Goal: Transaction & Acquisition: Purchase product/service

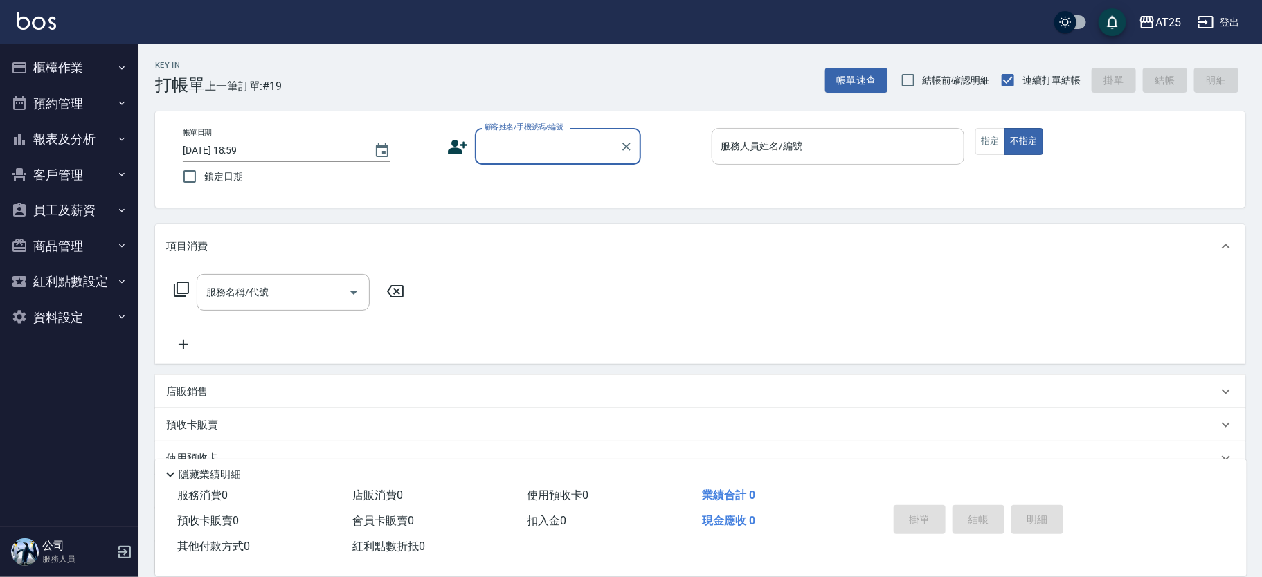
click at [785, 145] on input "服務人員姓名/編號" at bounding box center [838, 146] width 241 height 24
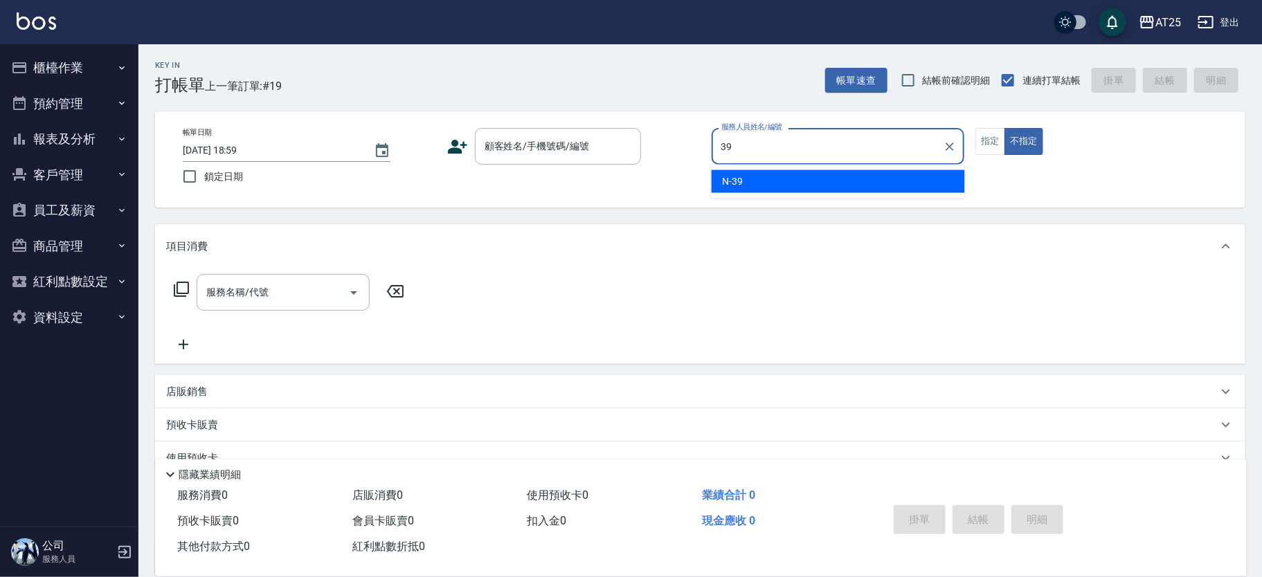
type input "N-39"
type button "false"
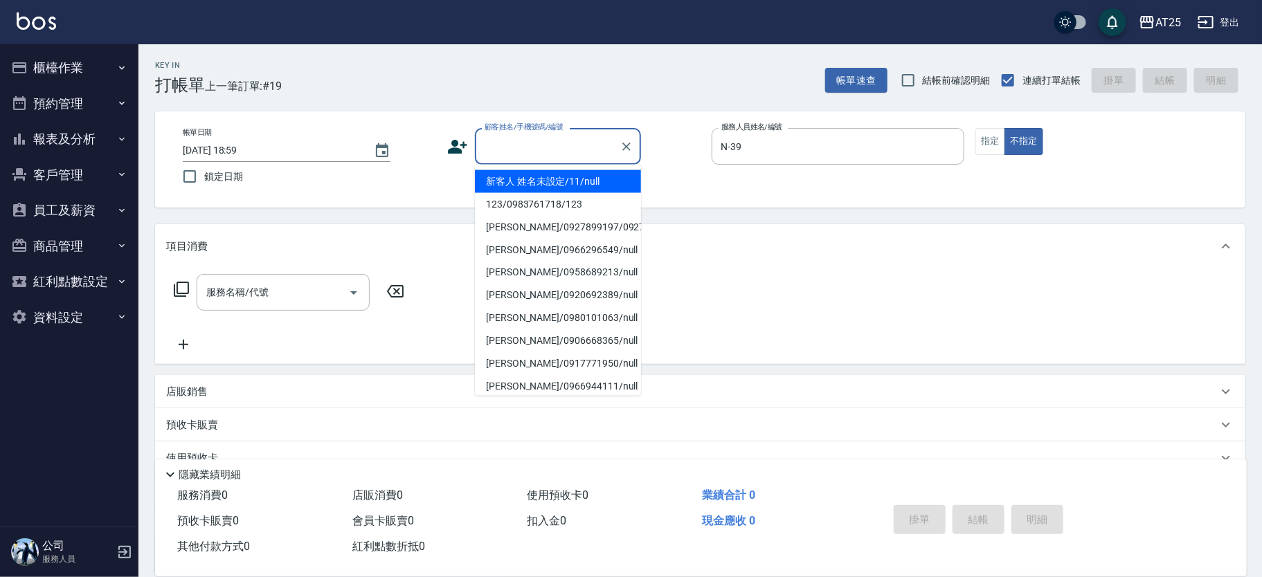
click at [566, 154] on input "顧客姓名/手機號碼/編號" at bounding box center [547, 146] width 133 height 24
click at [532, 181] on li "新客人 姓名未設定/11/null" at bounding box center [558, 181] width 166 height 23
type input "新客人 姓名未設定/11/null"
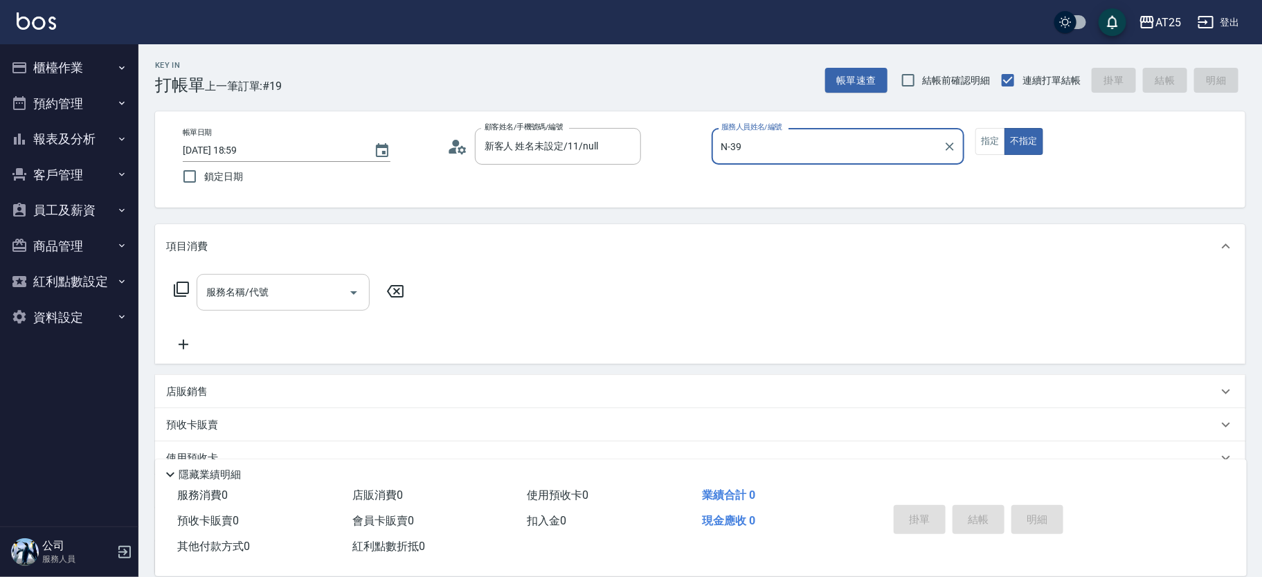
click at [296, 282] on input "服務名稱/代號" at bounding box center [273, 292] width 140 height 24
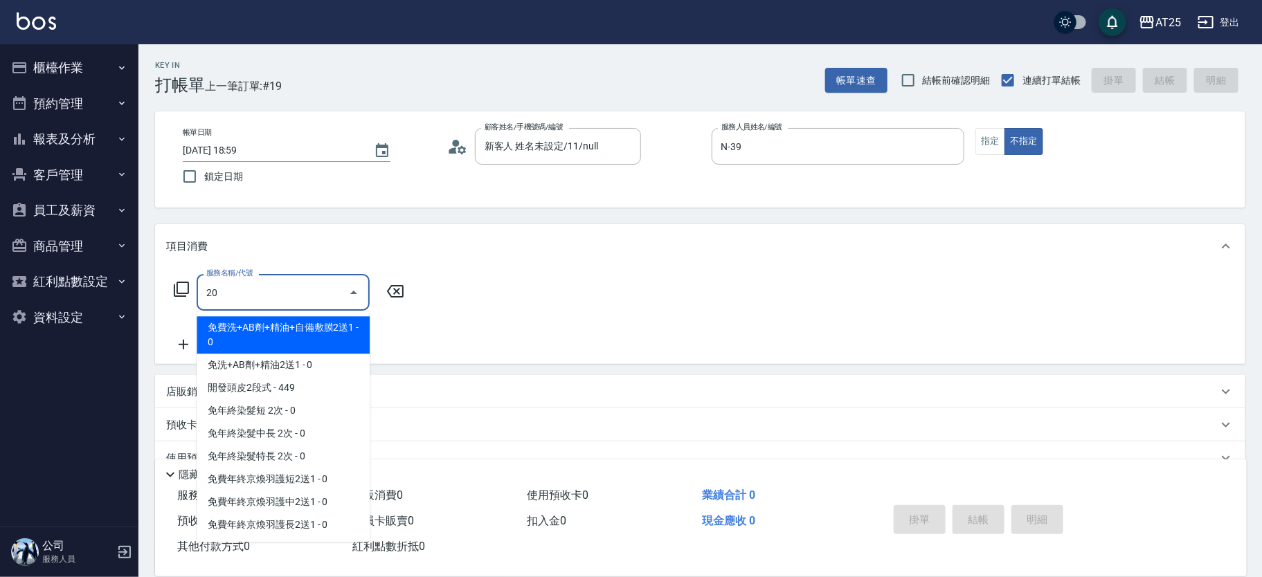
type input "201"
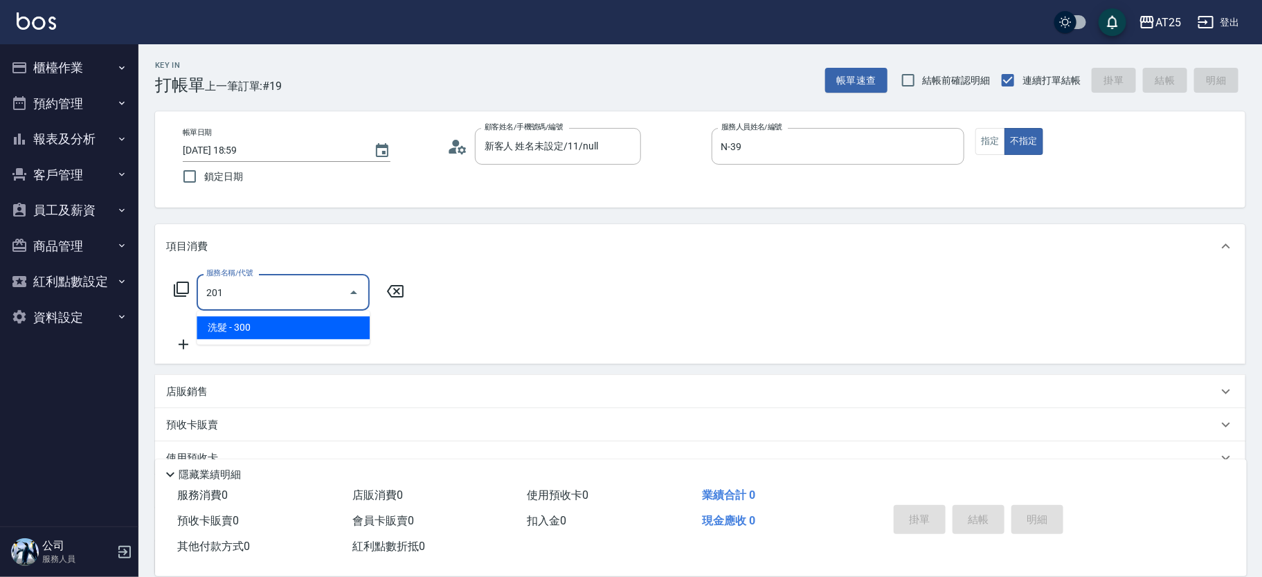
type input "30"
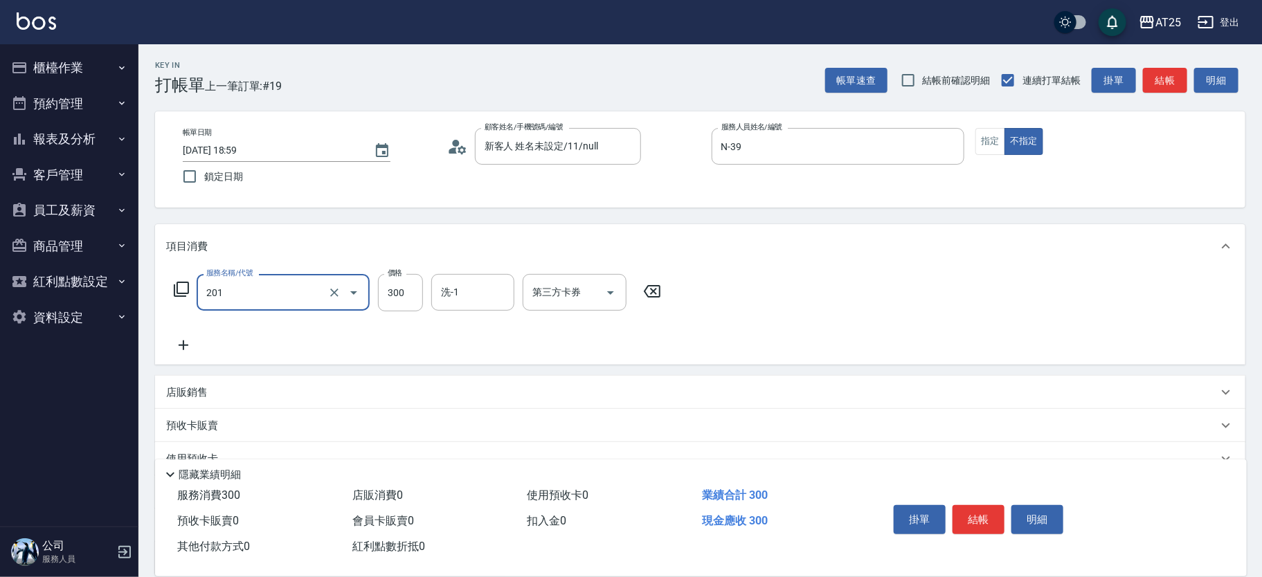
type input "洗髮(201)"
click at [197, 337] on icon at bounding box center [183, 345] width 35 height 17
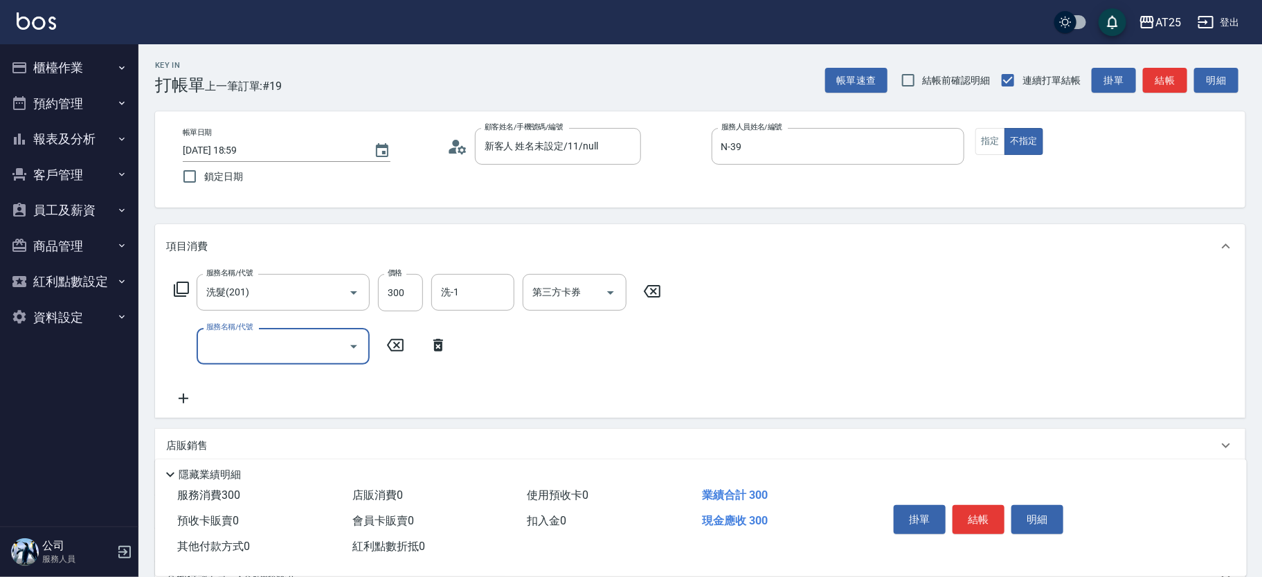
click at [212, 346] on input "服務名稱/代號" at bounding box center [273, 346] width 140 height 24
type input "401"
type input "60"
type input "剪髮(401)"
type input "30"
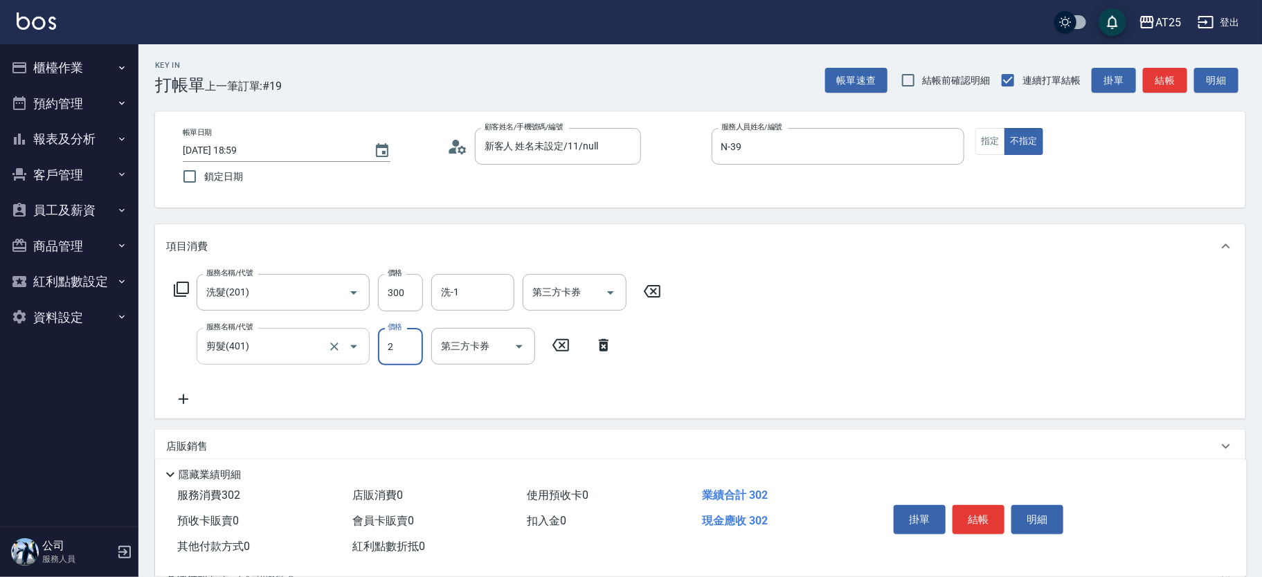
type input "29"
type input "50"
click at [439, 306] on div "洗-1" at bounding box center [472, 292] width 83 height 37
type input "299"
type input "小宇-58"
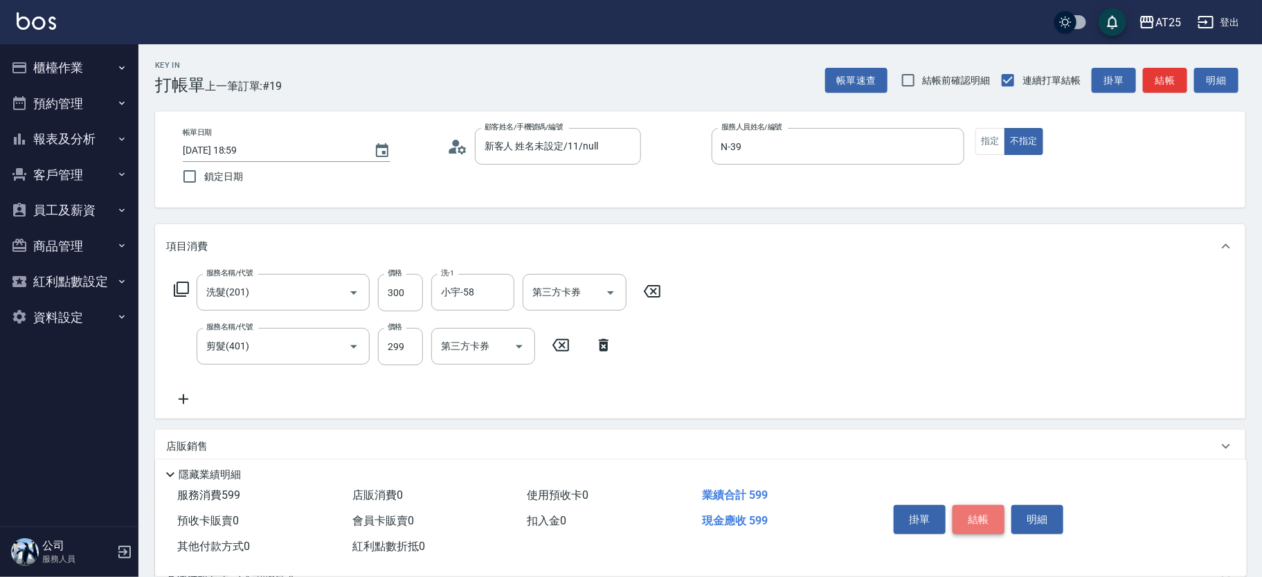
click at [968, 507] on button "結帳" at bounding box center [978, 519] width 52 height 29
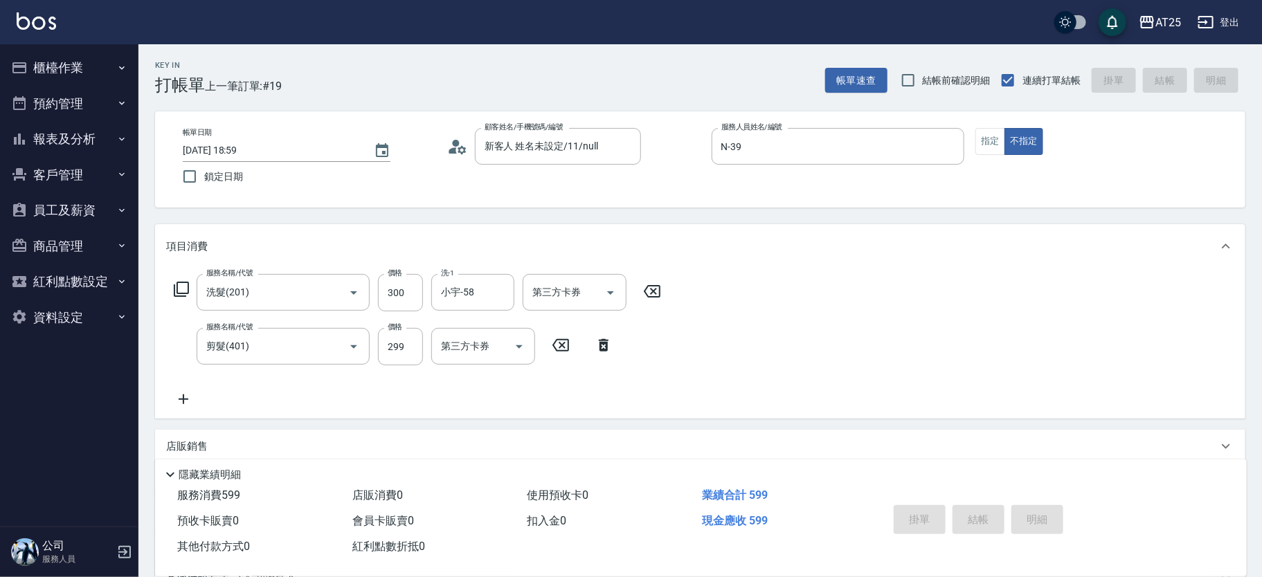
type input "2025/09/16 20:08"
type input "0"
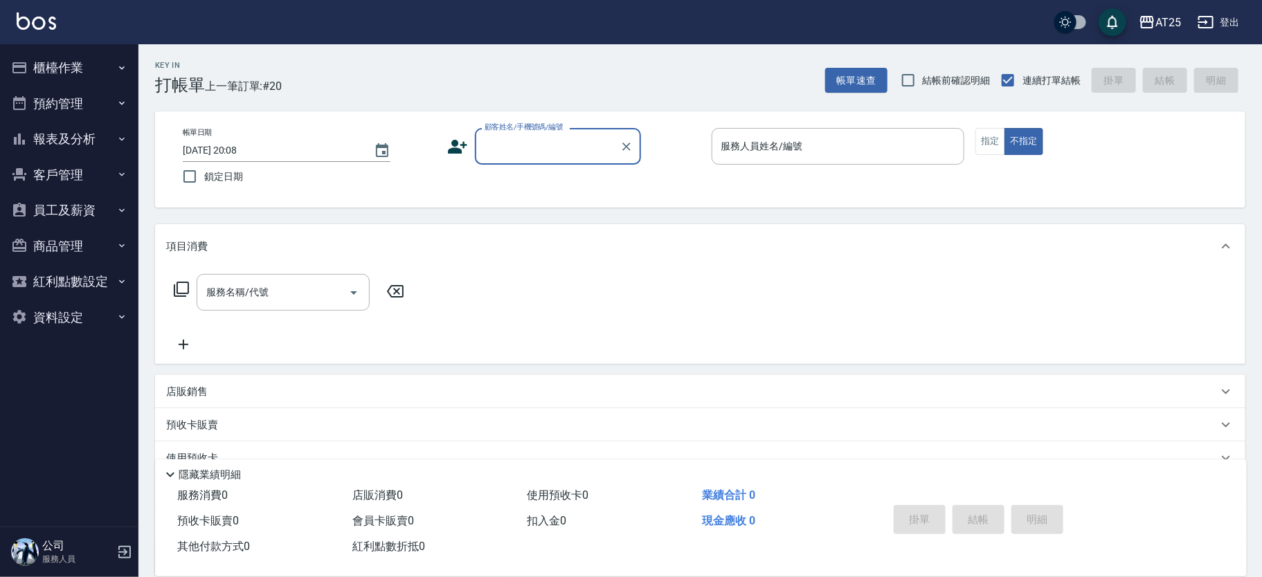
click at [115, 129] on button "報表及分析" at bounding box center [69, 139] width 127 height 36
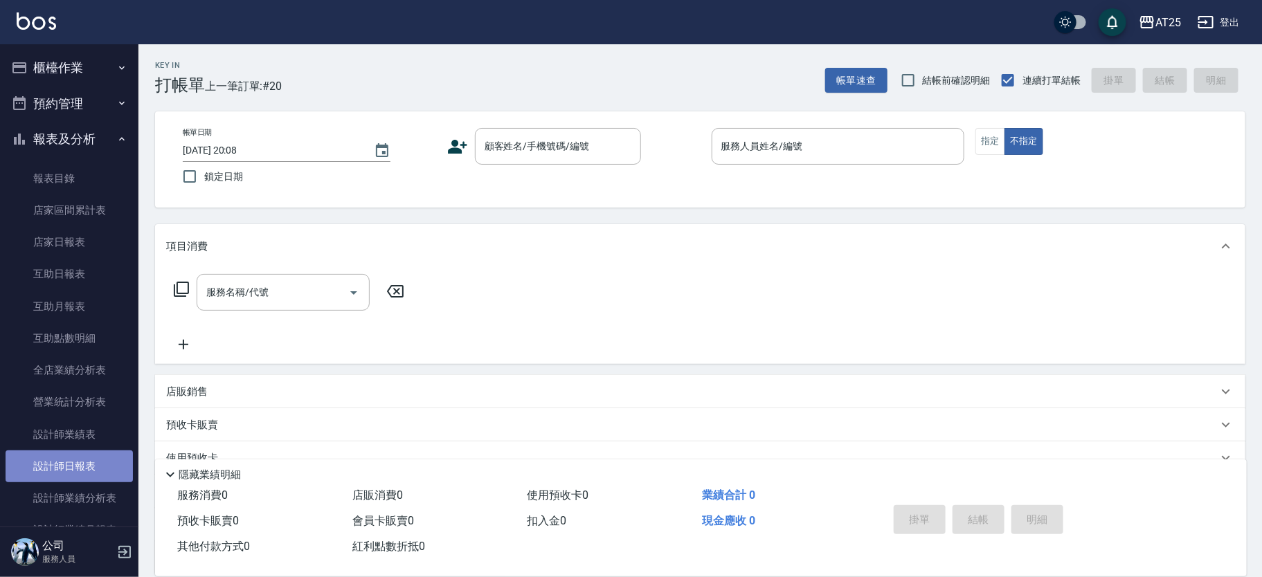
click at [78, 454] on link "設計師日報表" at bounding box center [69, 467] width 127 height 32
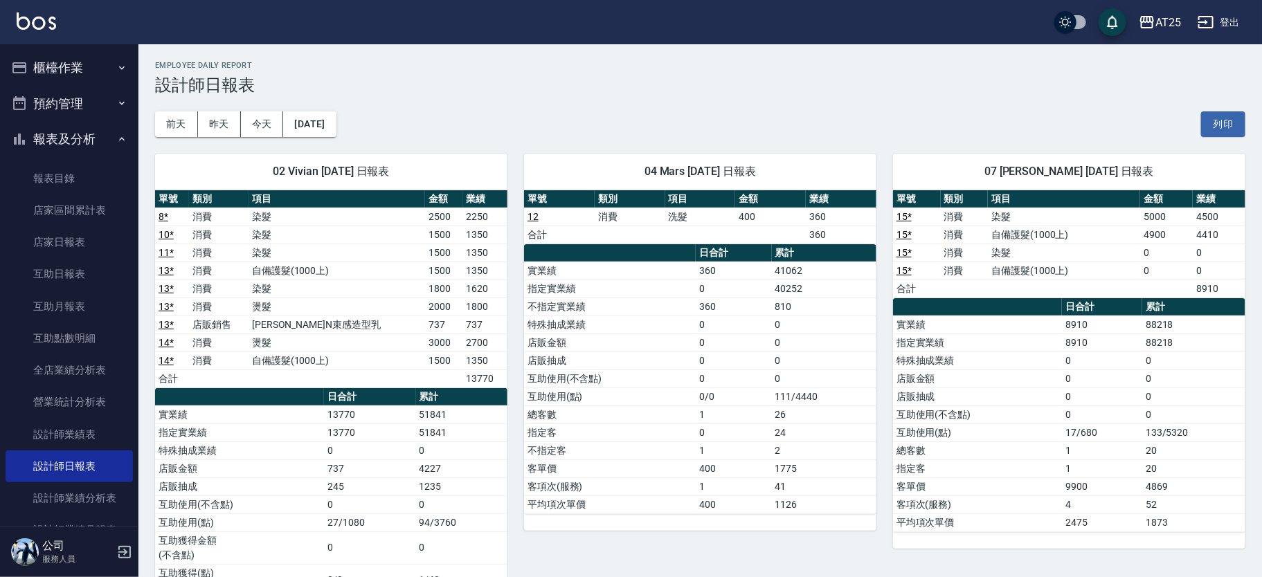
click at [26, 20] on img at bounding box center [36, 20] width 39 height 17
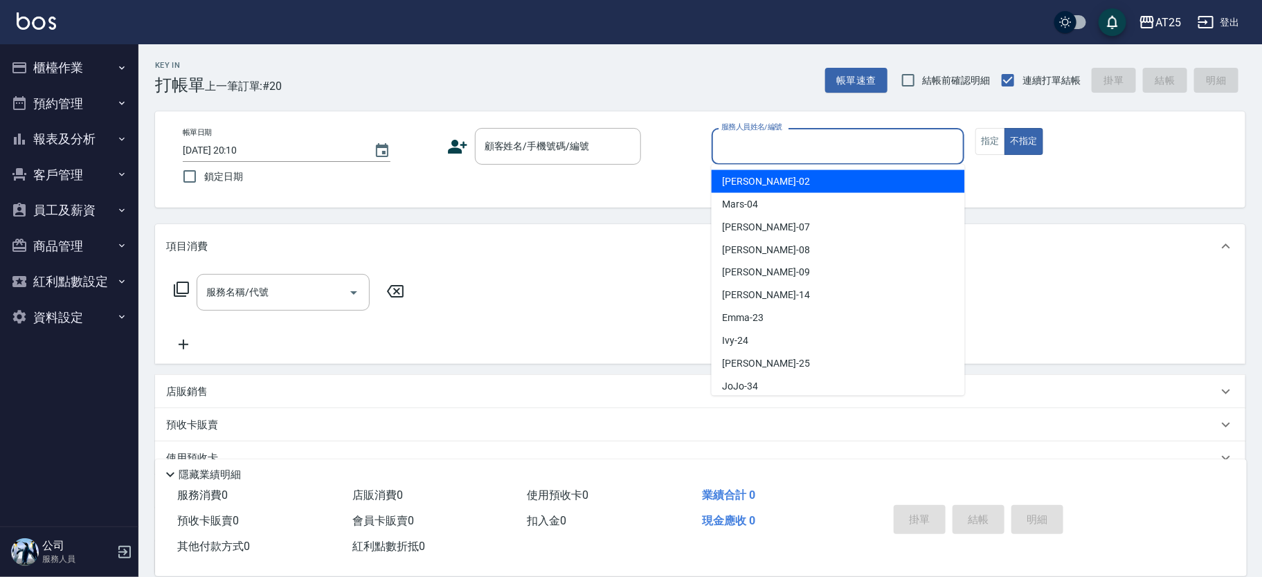
click at [783, 155] on input "服務人員姓名/編號" at bounding box center [838, 146] width 241 height 24
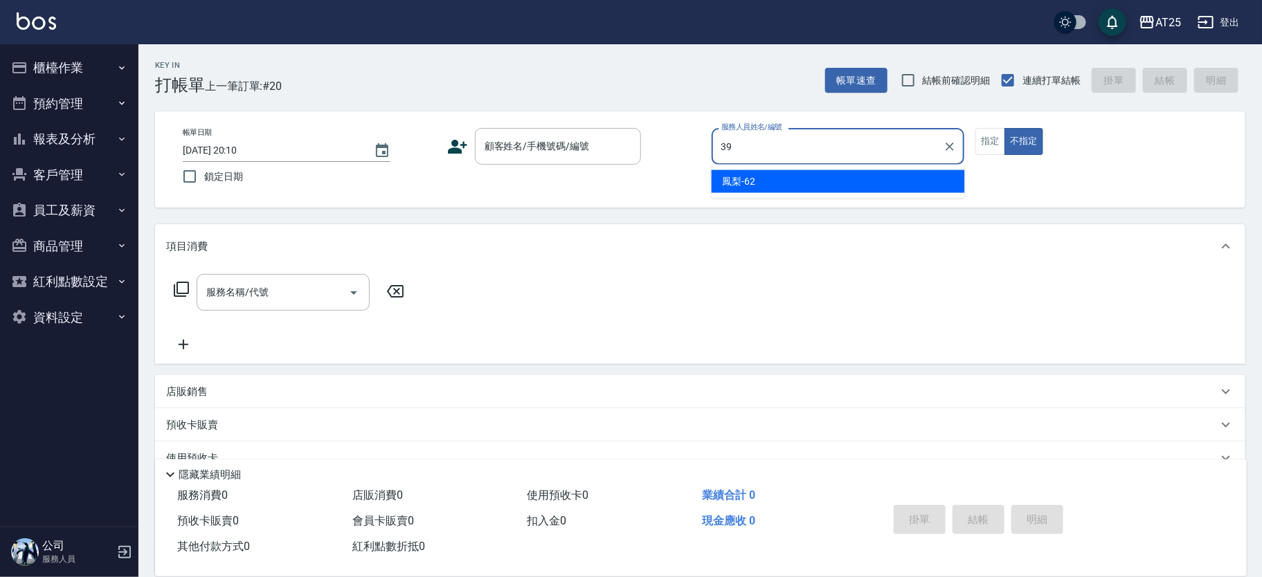
type input "N-39"
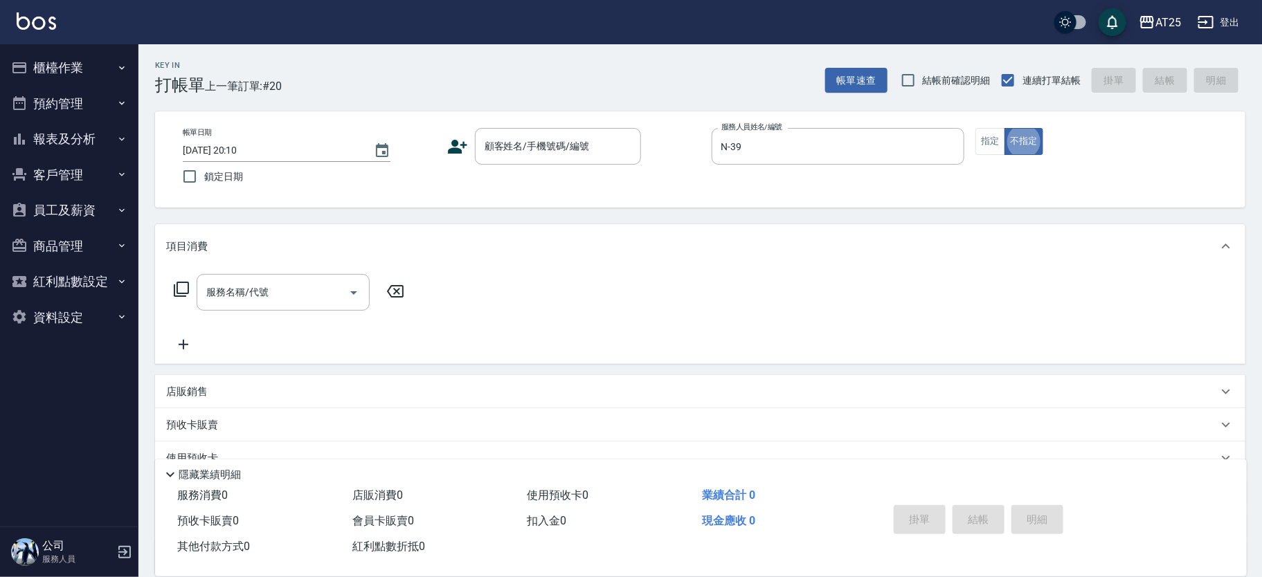
type button "false"
click at [448, 145] on icon at bounding box center [457, 146] width 21 height 21
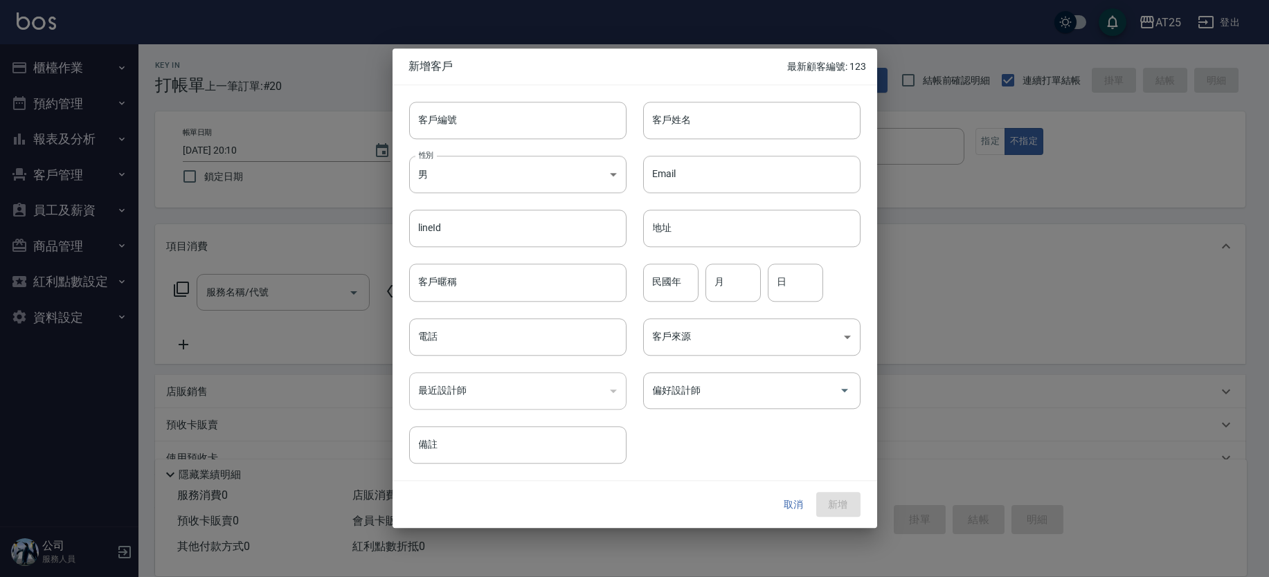
click at [800, 507] on button "取消" at bounding box center [794, 505] width 44 height 26
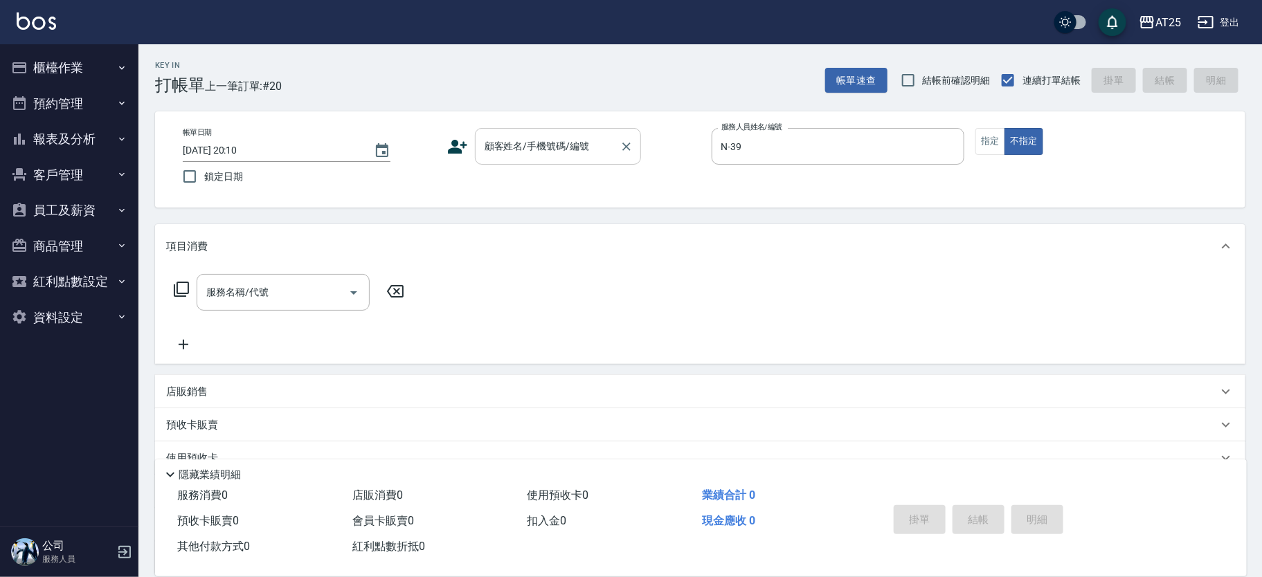
click at [525, 131] on div "顧客姓名/手機號碼/編號" at bounding box center [558, 146] width 166 height 37
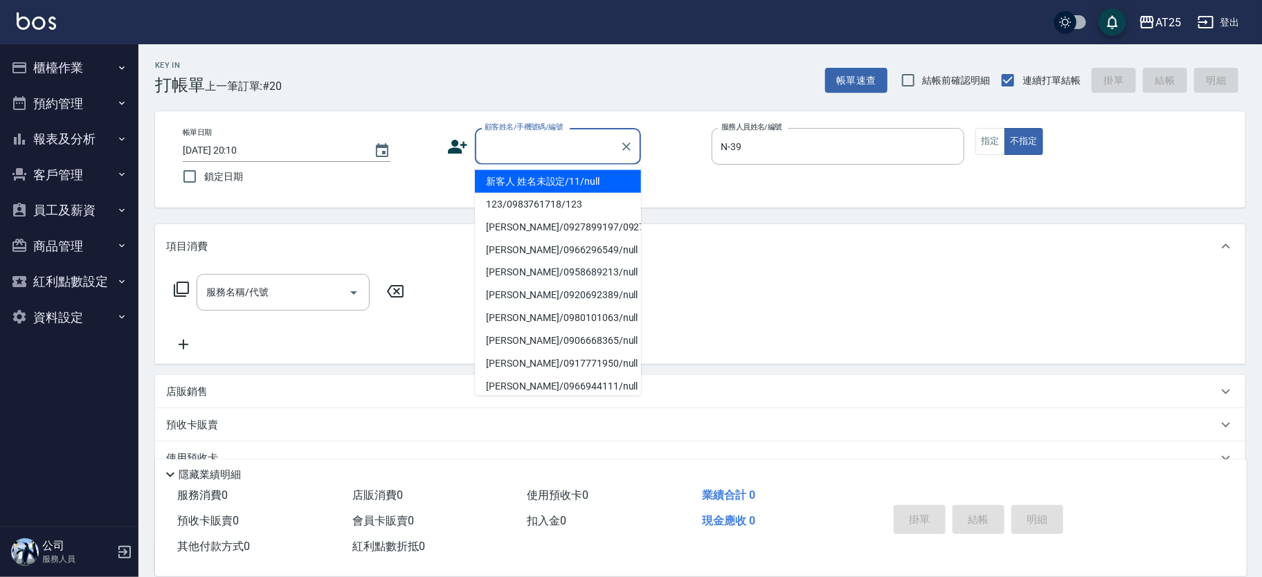
click at [520, 175] on li "新客人 姓名未設定/11/null" at bounding box center [558, 181] width 166 height 23
type input "新客人 姓名未設定/11/null"
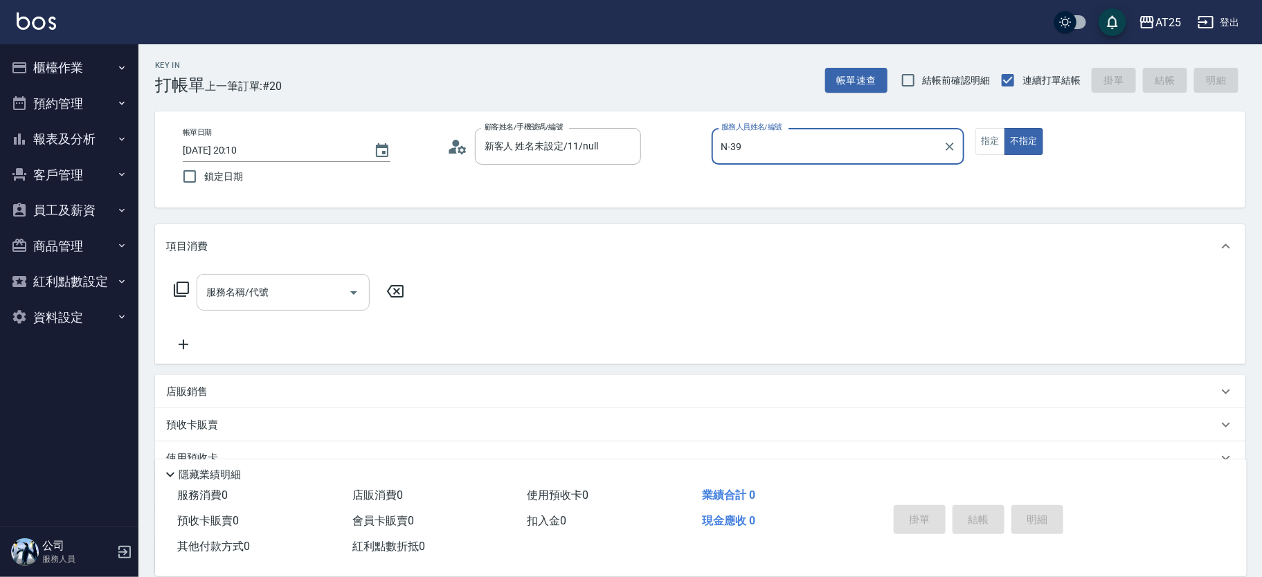
click at [288, 274] on div "服務名稱/代號" at bounding box center [283, 292] width 173 height 37
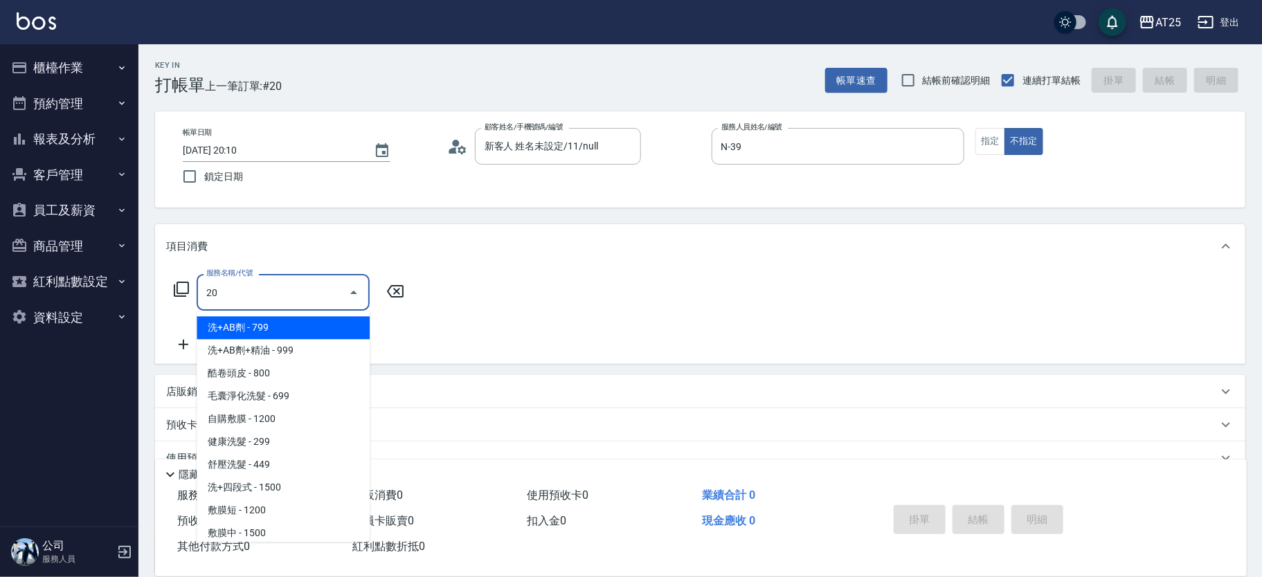
type input "201"
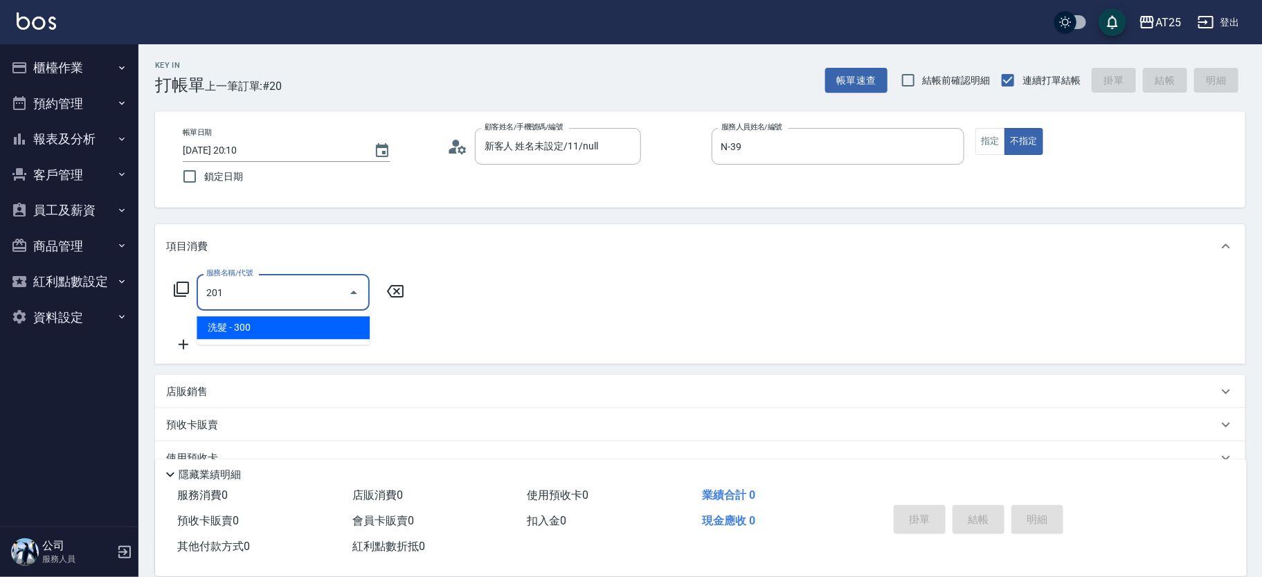
drag, startPoint x: 252, startPoint y: 315, endPoint x: 244, endPoint y: 322, distance: 10.3
click at [245, 320] on span "洗髮 - 300" at bounding box center [283, 327] width 173 height 23
type input "30"
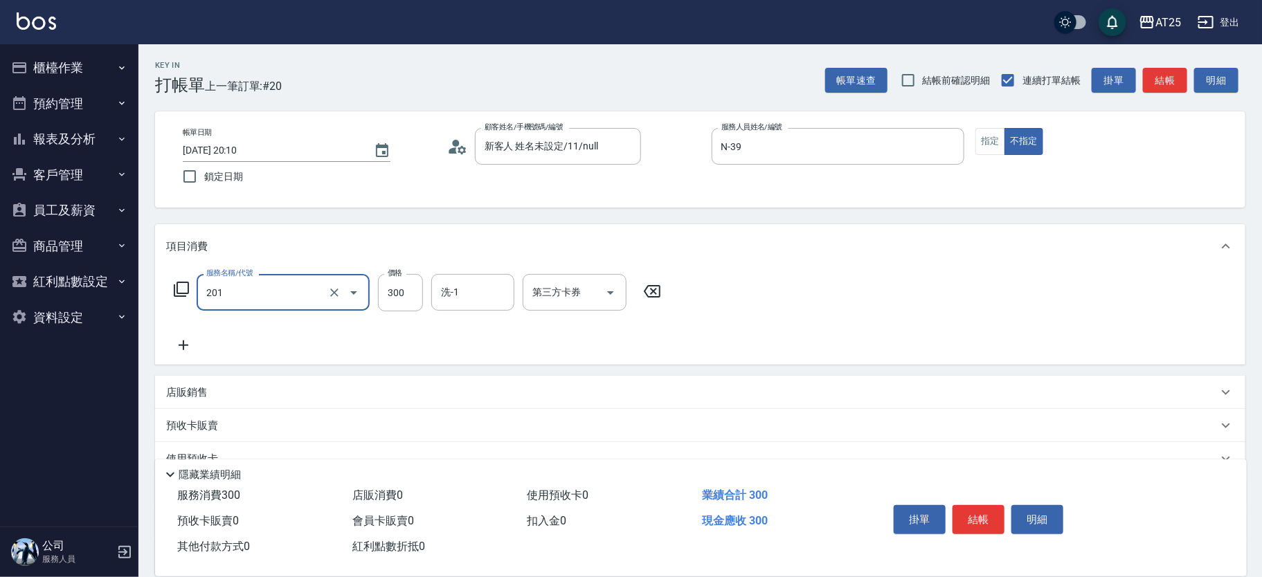
type input "洗髮(201)"
click at [187, 353] on icon at bounding box center [183, 345] width 35 height 17
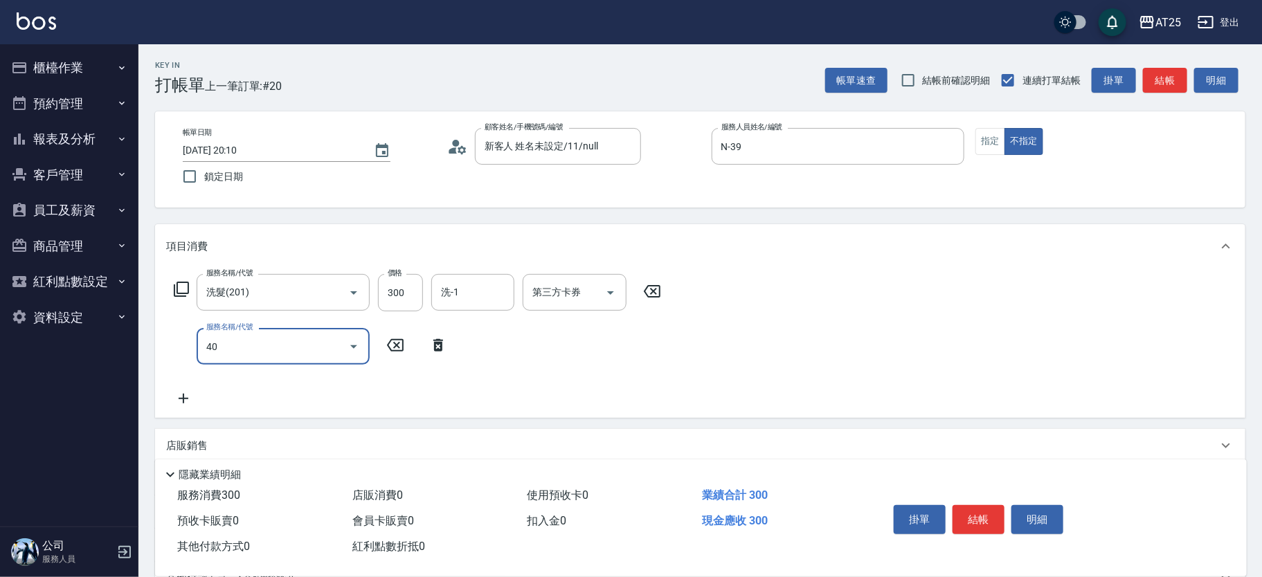
type input "401"
click at [271, 384] on span "剪髮 - 300" at bounding box center [283, 381] width 173 height 23
type input "60"
type input "剪髮(401)"
click at [475, 303] on input "洗-1" at bounding box center [472, 292] width 71 height 24
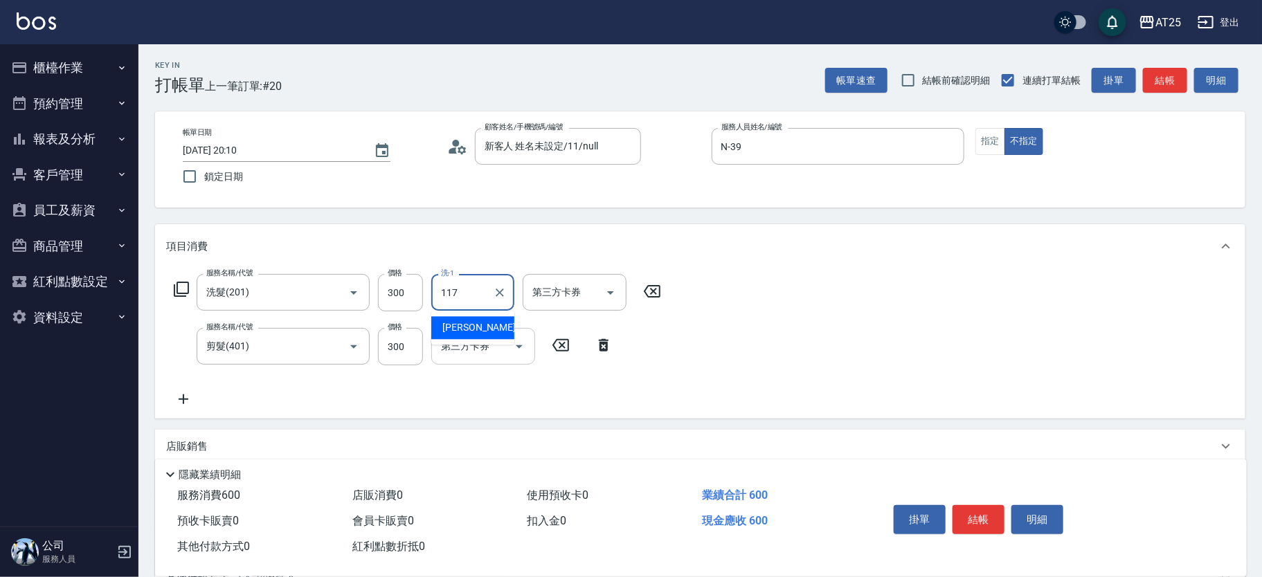
click at [469, 328] on span "小祐 -117" at bounding box center [488, 327] width 93 height 15
type input "小祐-117"
click at [990, 138] on button "指定" at bounding box center [990, 141] width 30 height 27
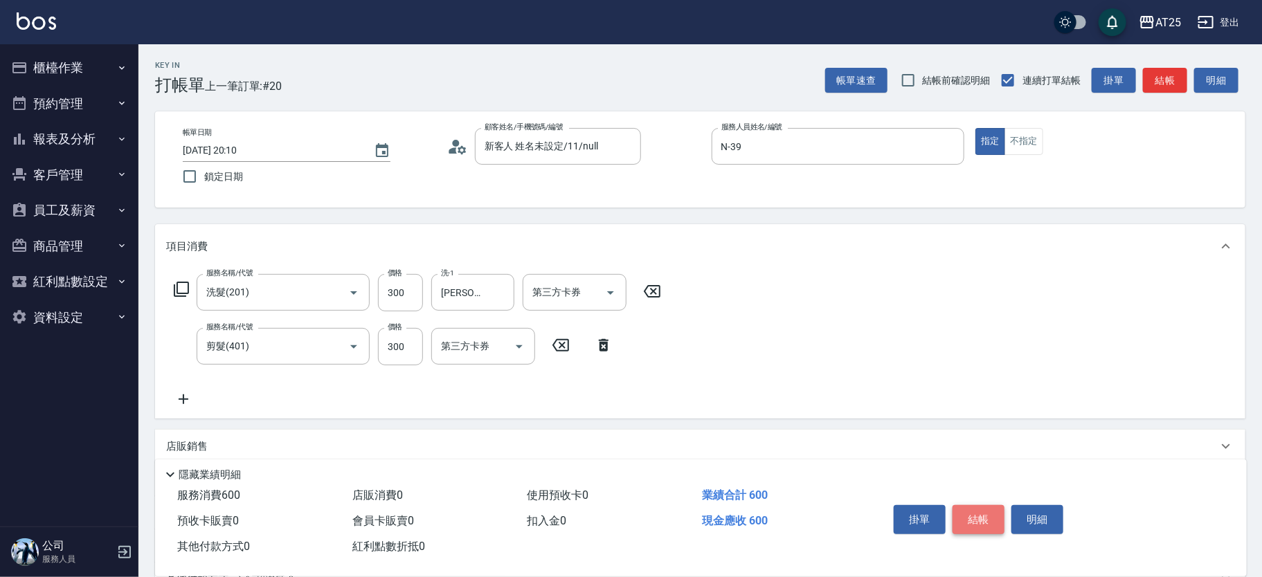
click at [973, 510] on button "結帳" at bounding box center [978, 519] width 52 height 29
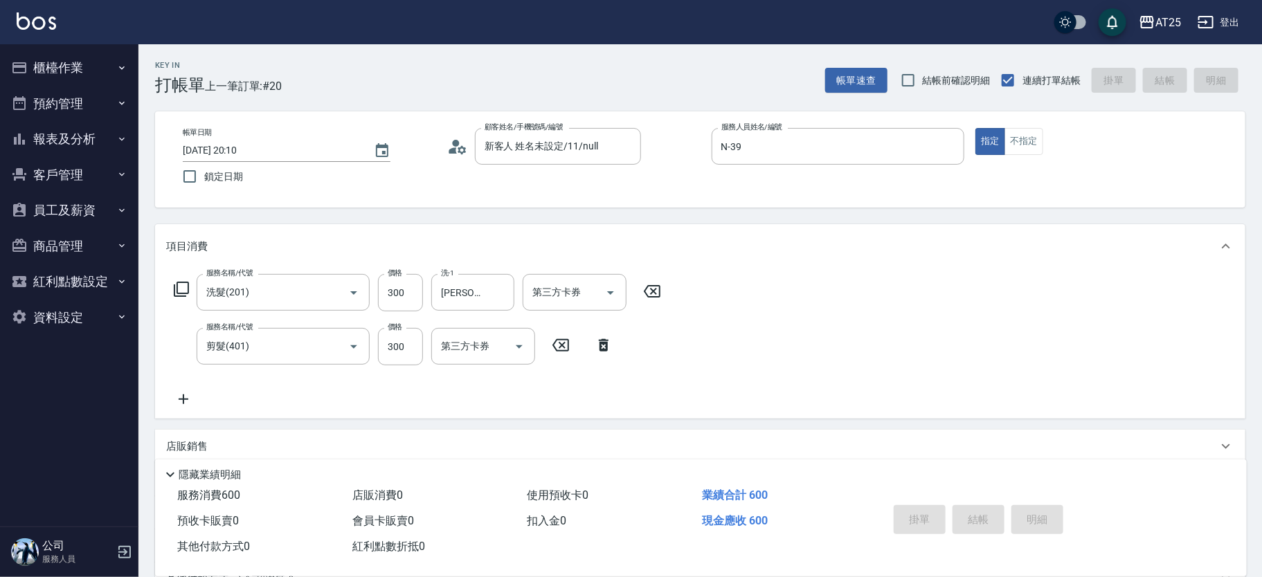
type input "2025/09/16 20:28"
type input "0"
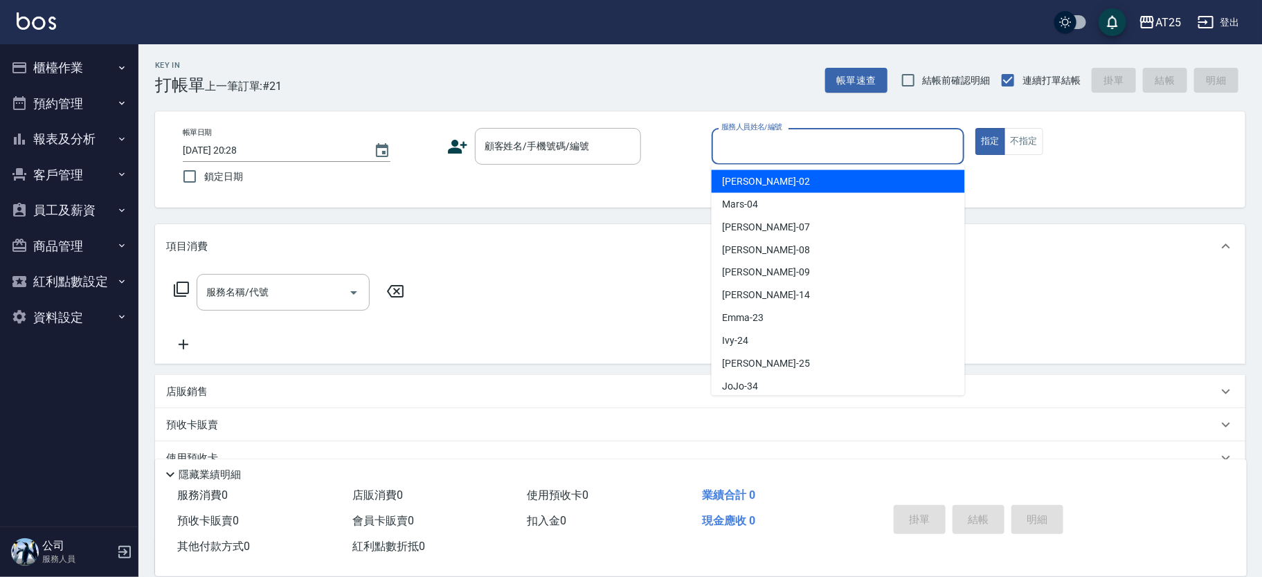
click at [879, 156] on input "服務人員姓名/編號" at bounding box center [838, 146] width 241 height 24
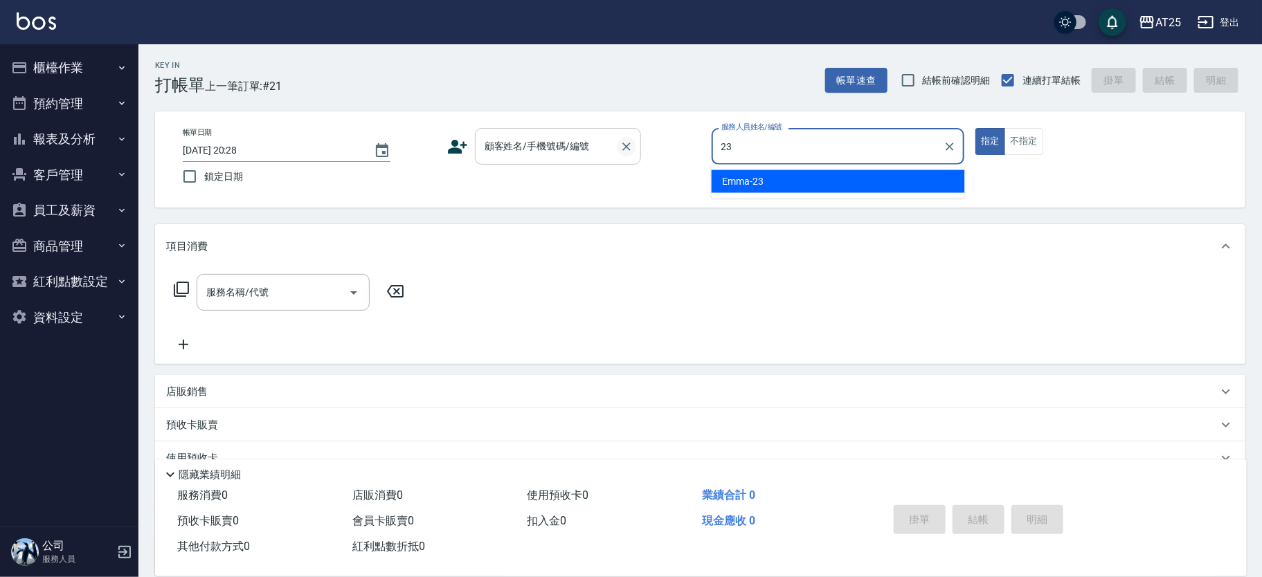
type input "Emma-23"
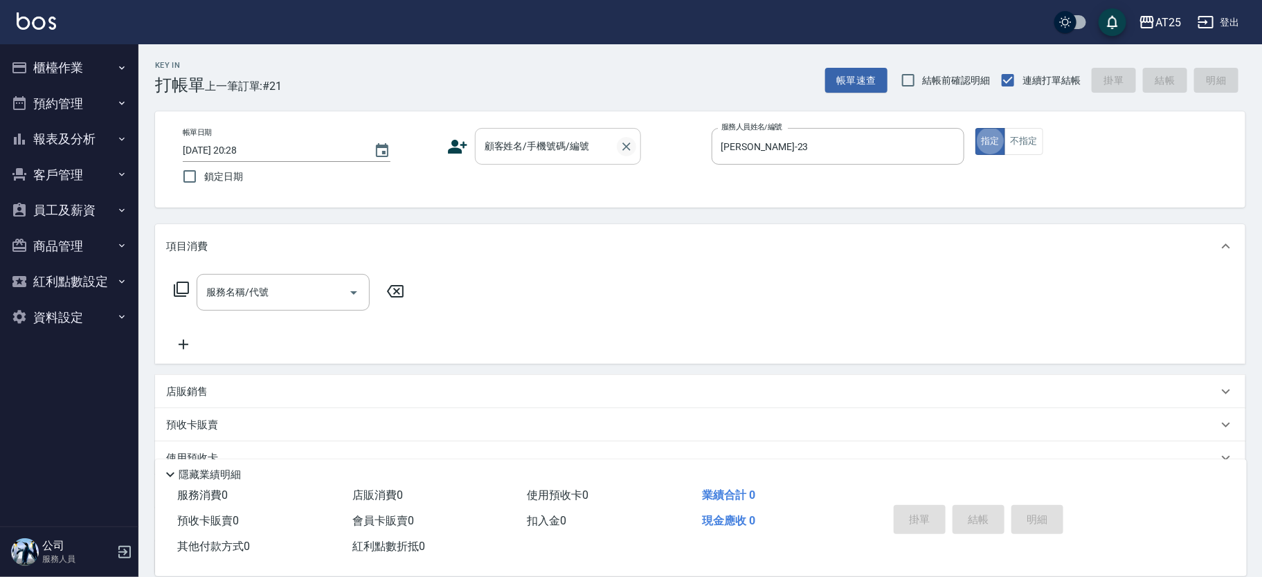
type button "true"
click at [602, 142] on input "顧客姓名/手機號碼/編號" at bounding box center [547, 146] width 133 height 24
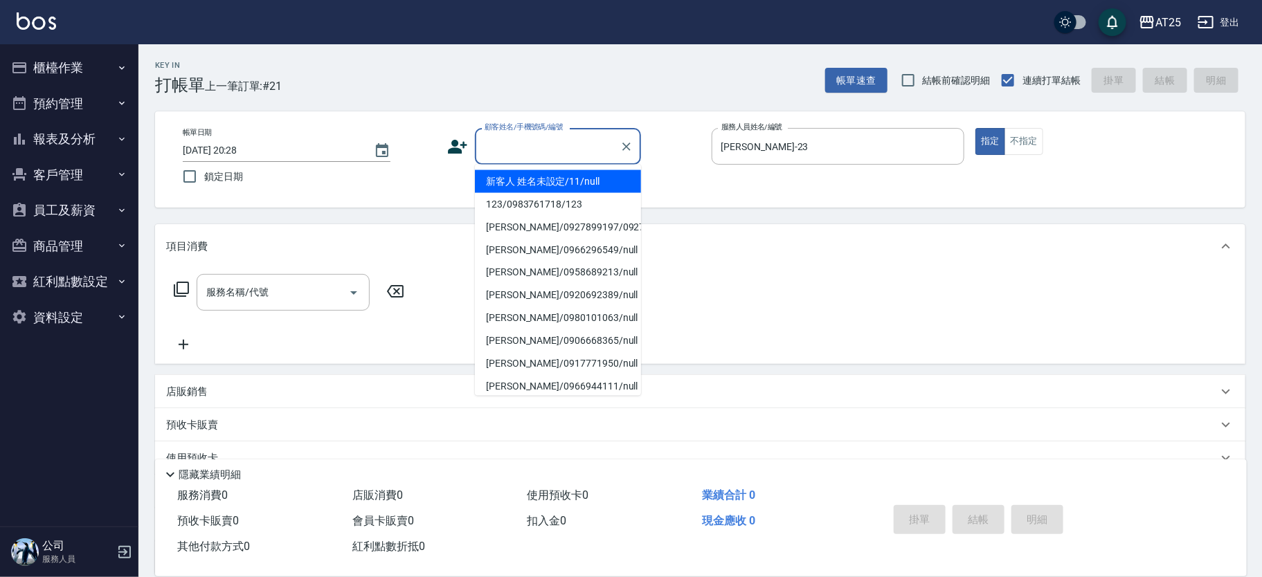
drag, startPoint x: 550, startPoint y: 174, endPoint x: 519, endPoint y: 181, distance: 31.9
click at [548, 177] on li "新客人 姓名未設定/11/null" at bounding box center [558, 181] width 166 height 23
type input "新客人 姓名未設定/11/null"
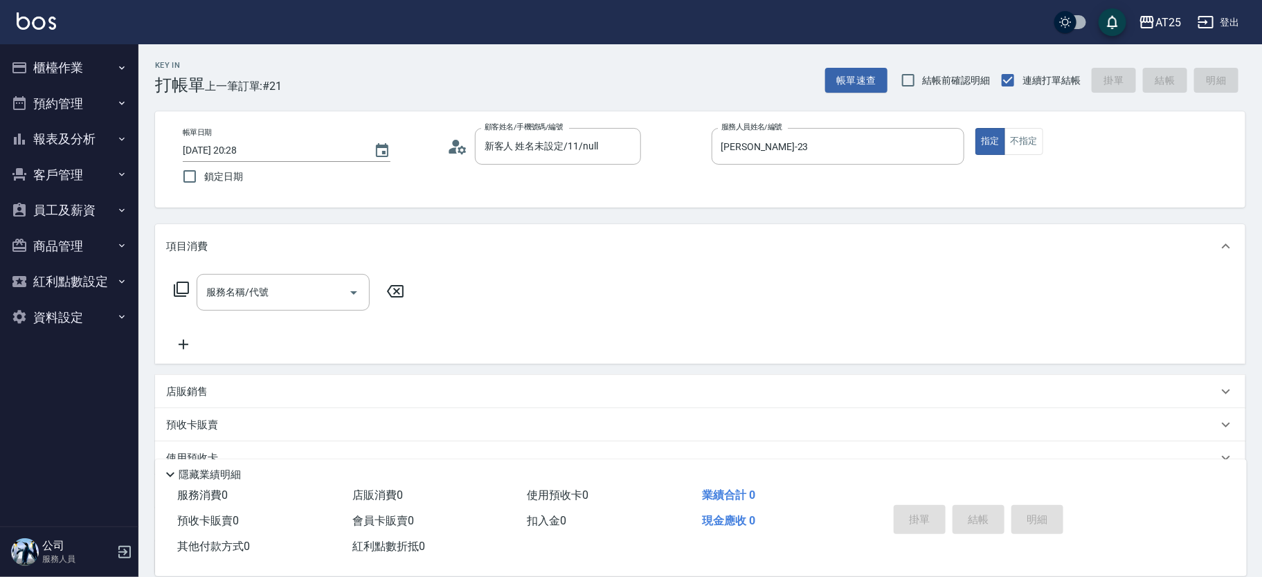
click at [365, 252] on div "項目消費" at bounding box center [691, 246] width 1051 height 15
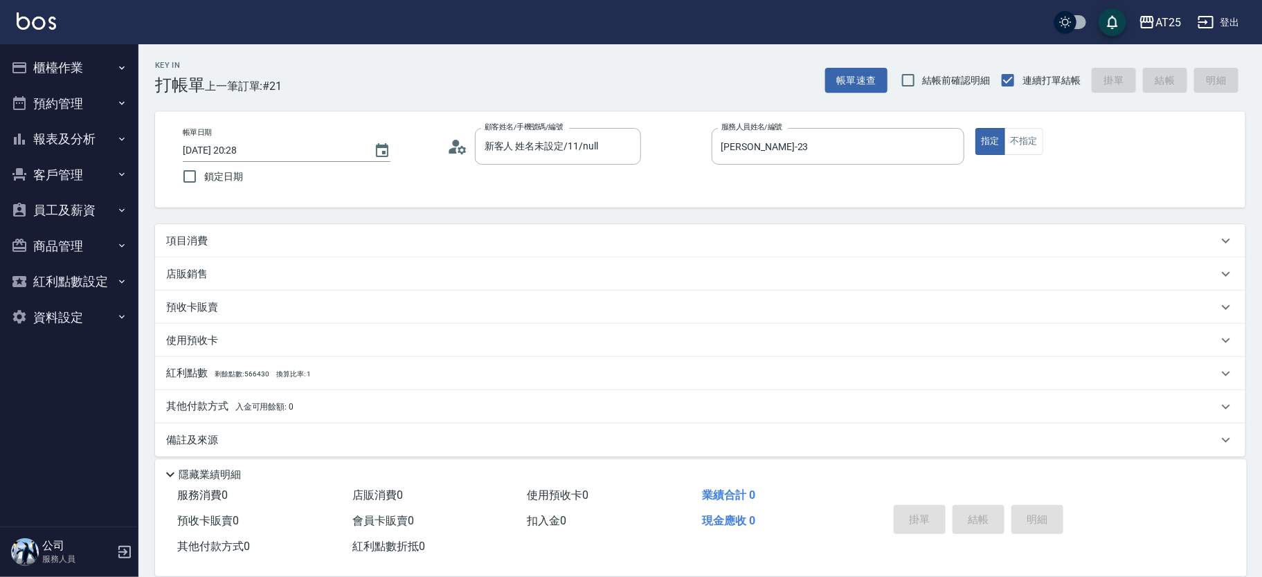
click at [199, 243] on p "項目消費" at bounding box center [187, 241] width 42 height 15
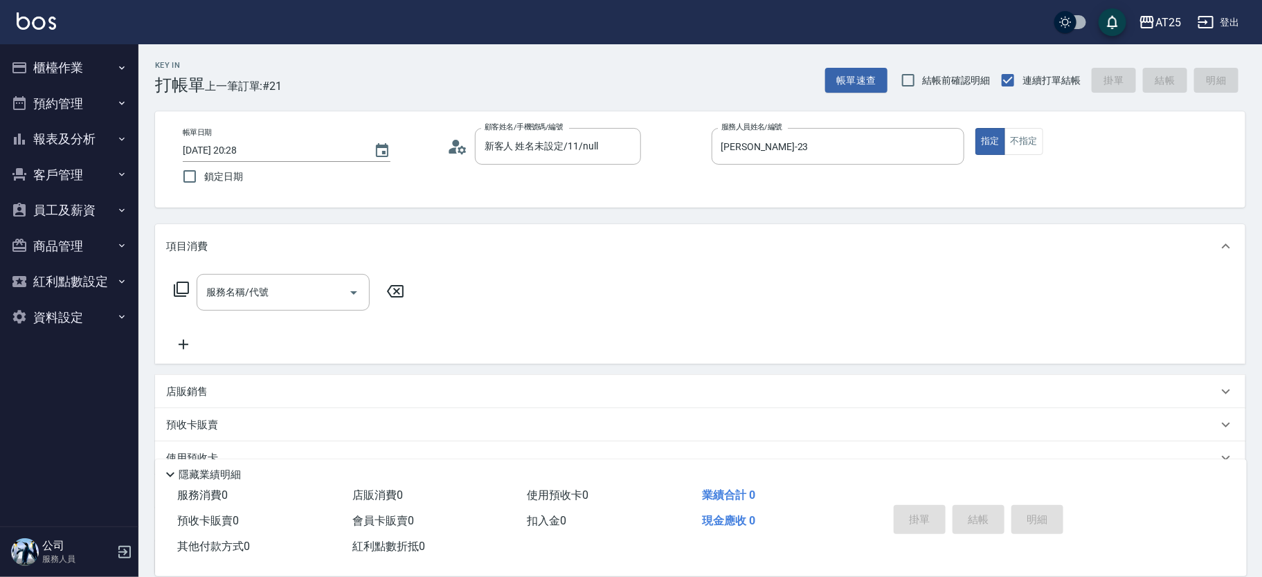
click at [190, 286] on div "服務名稱/代號 服務名稱/代號" at bounding box center [289, 292] width 246 height 37
click at [185, 289] on icon at bounding box center [181, 289] width 17 height 17
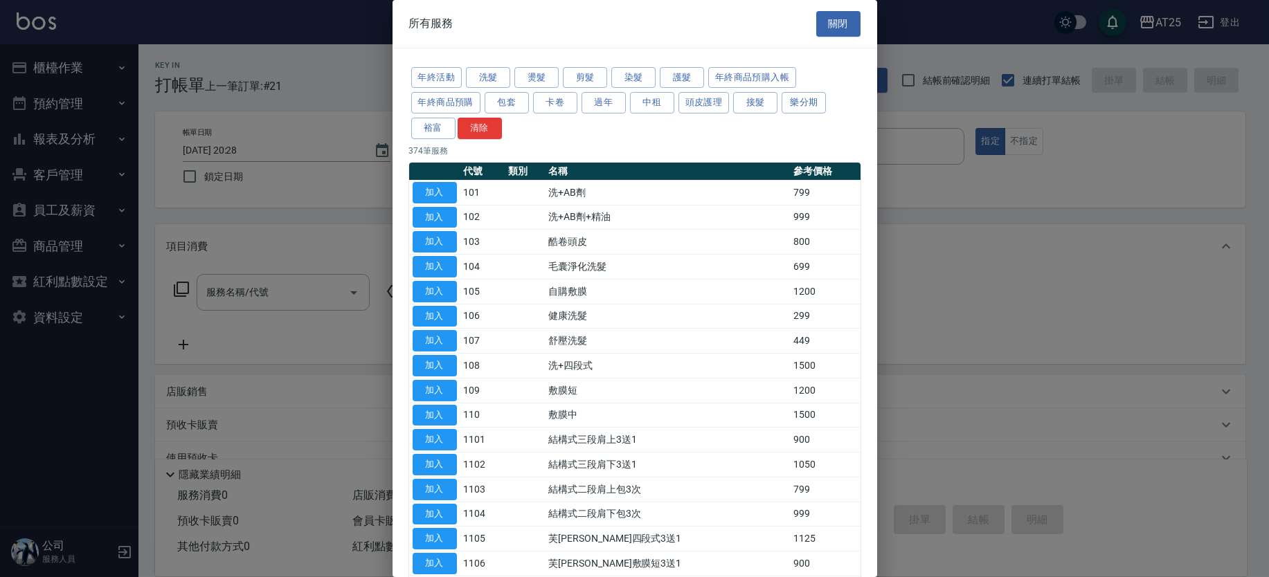
click at [693, 65] on div "年終活動 洗髮 燙髮 剪髮 染髮 護髮 年終商品預購入帳 年終商品預購 包套 卡卷 過年 中租 頭皮護理 接髮 樂分期 裕富 清除" at bounding box center [634, 103] width 451 height 76
click at [692, 71] on button "護髮" at bounding box center [682, 77] width 44 height 21
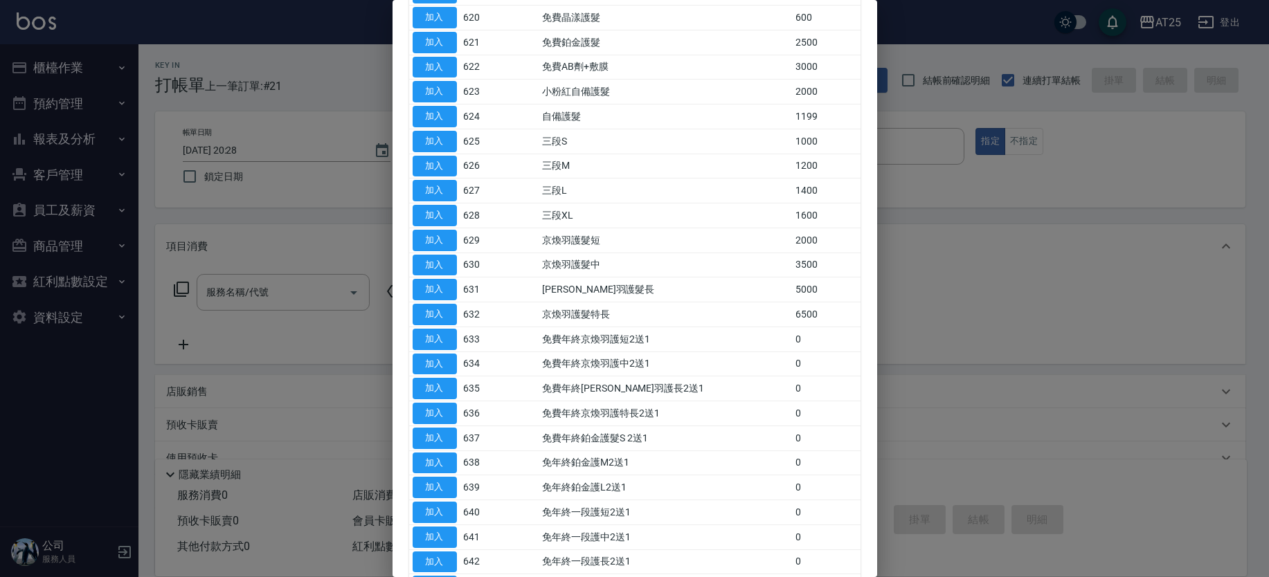
scroll to position [914, 0]
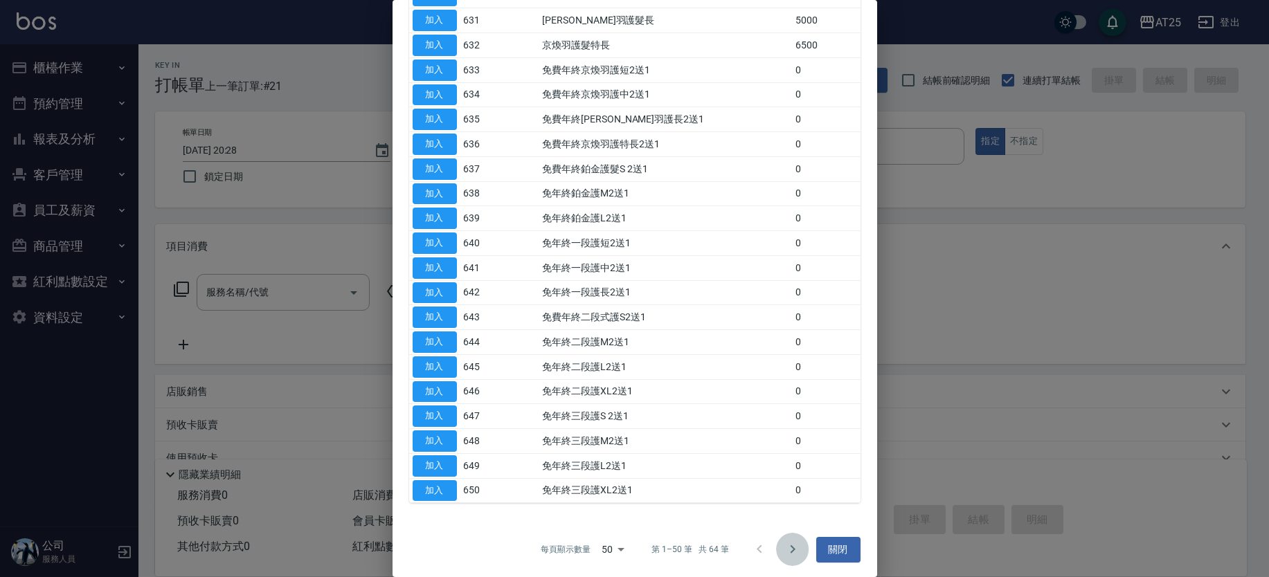
click at [788, 550] on icon "Go to next page" at bounding box center [792, 549] width 17 height 17
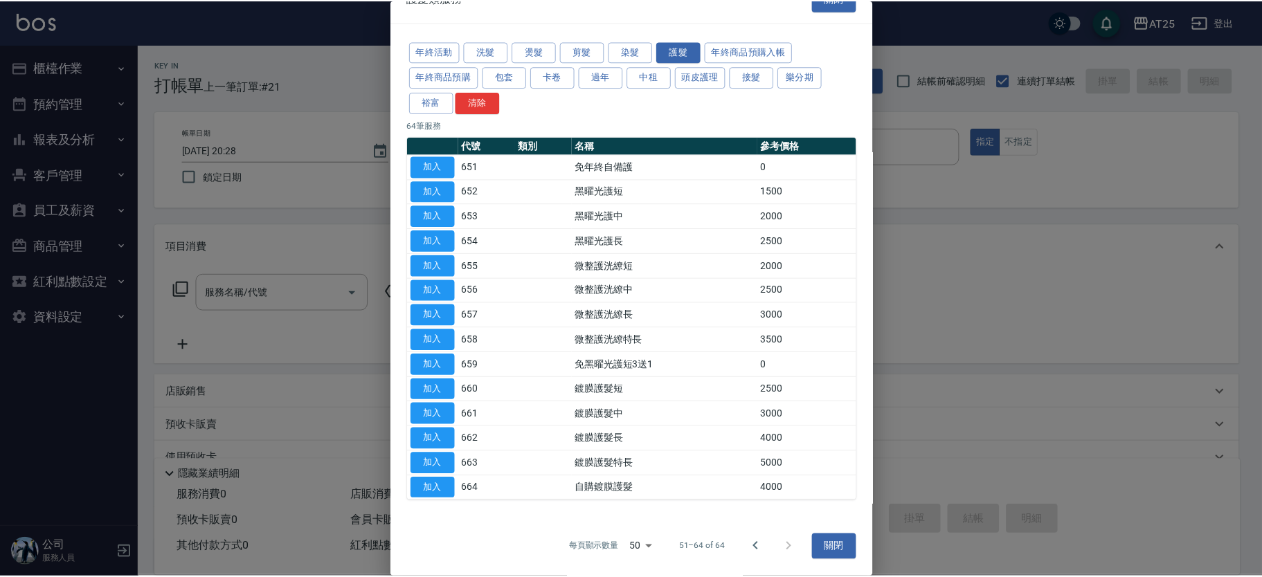
scroll to position [25, 0]
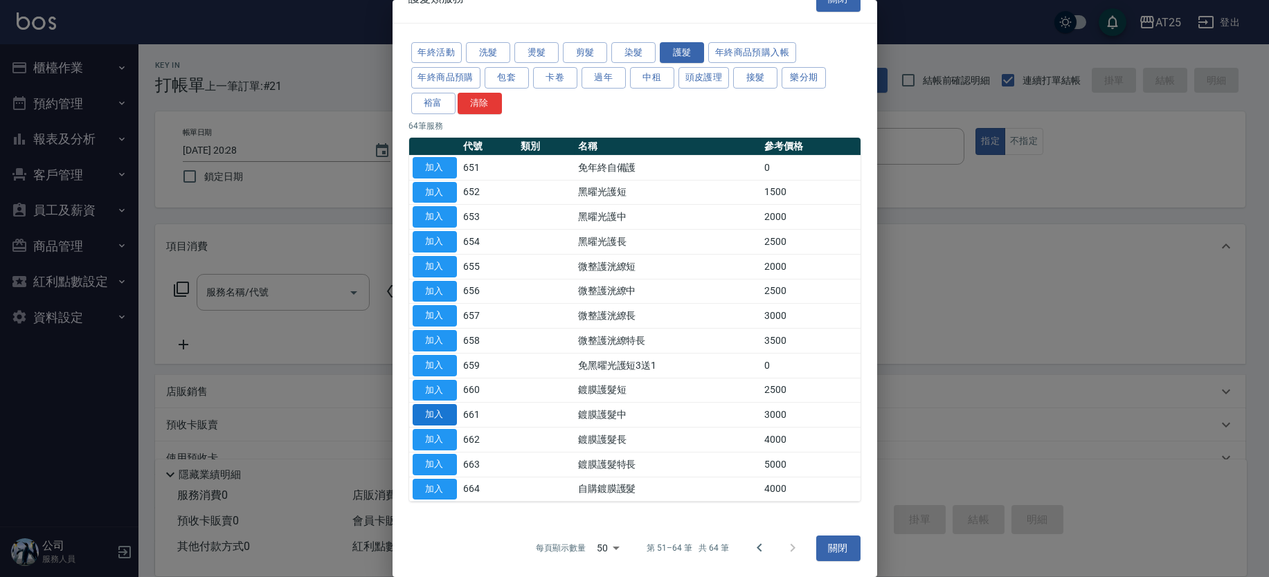
click at [433, 415] on button "加入" at bounding box center [434, 414] width 44 height 21
type input "鍍膜護髮中(661)"
type input "300"
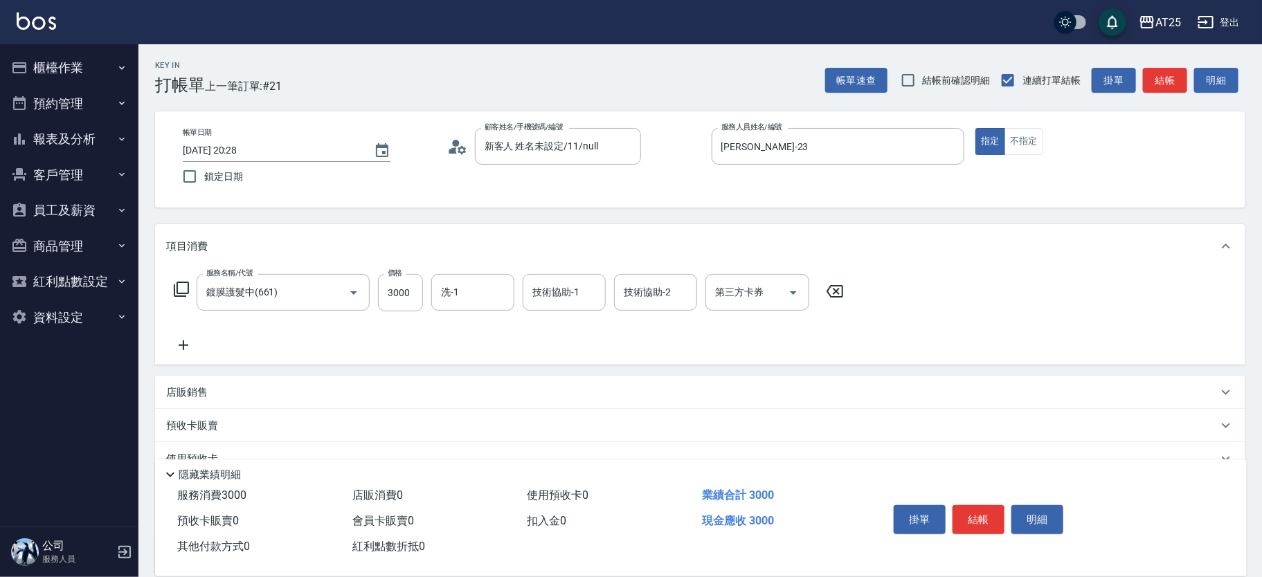
click at [180, 343] on icon at bounding box center [183, 345] width 35 height 17
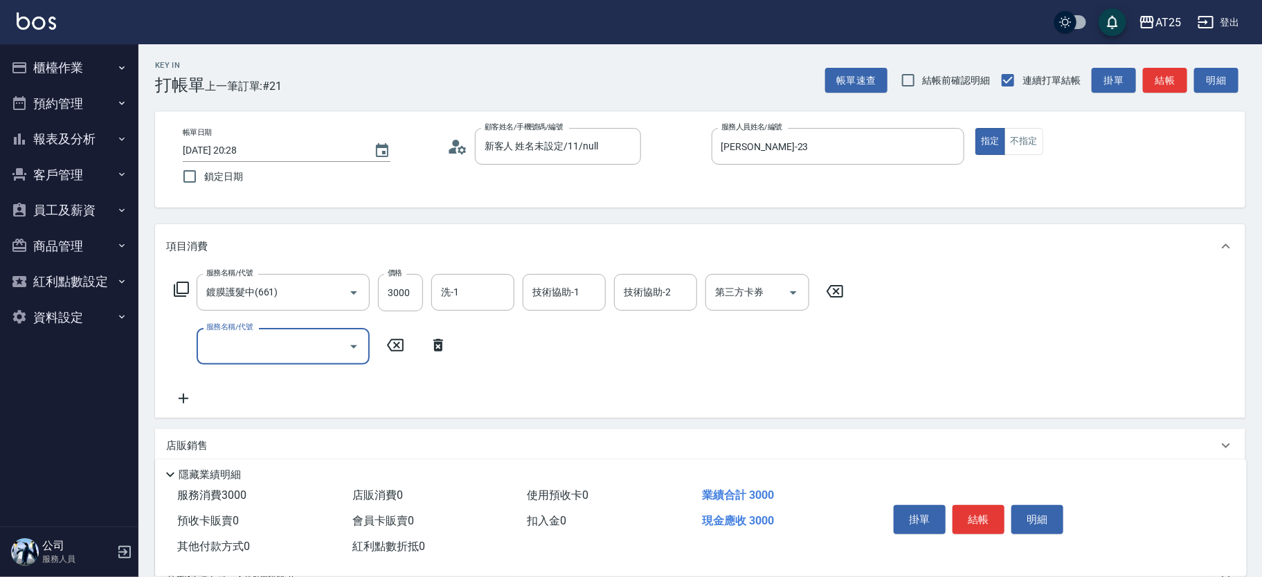
click at [293, 353] on input "服務名稱/代號" at bounding box center [273, 346] width 140 height 24
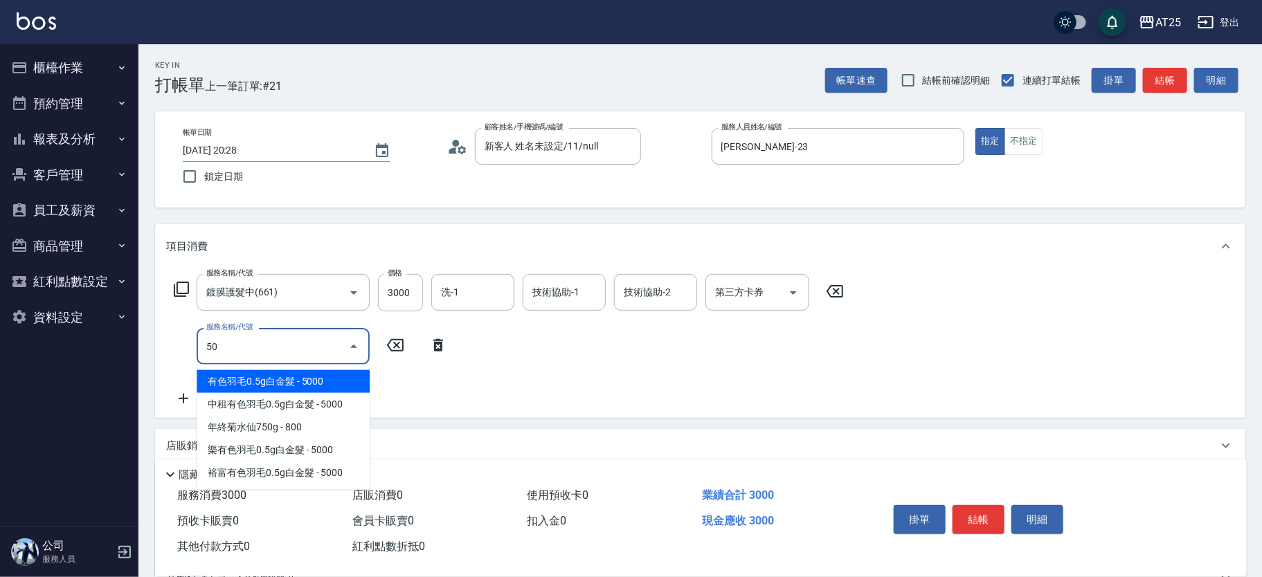
type input "501"
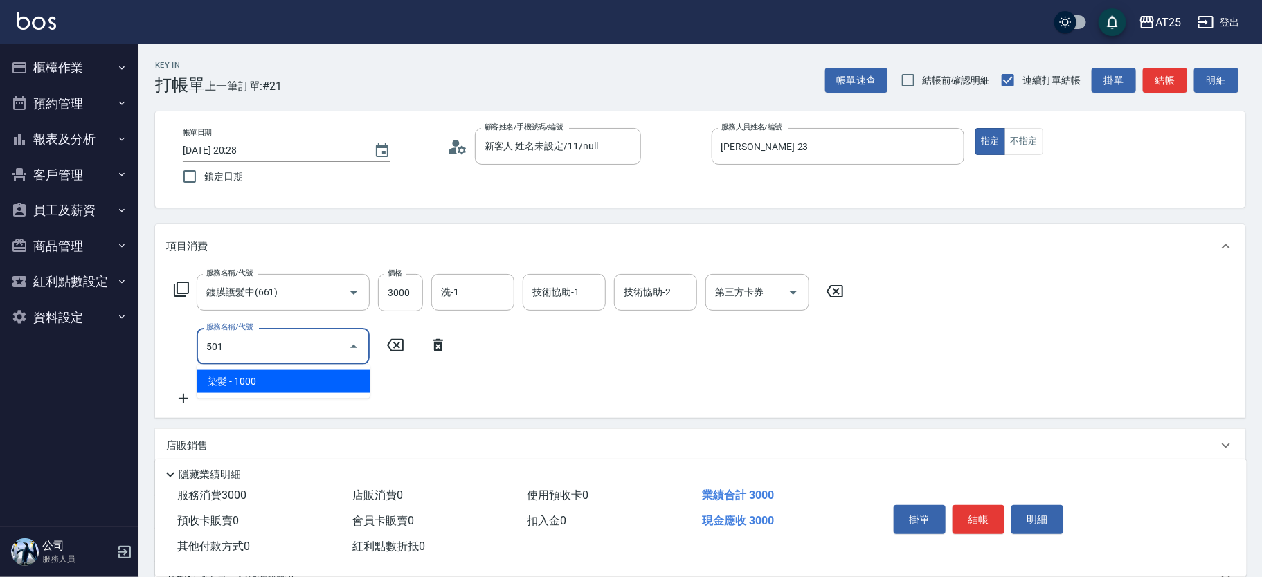
click at [305, 386] on span "染髮 - 1000" at bounding box center [283, 381] width 173 height 23
type input "400"
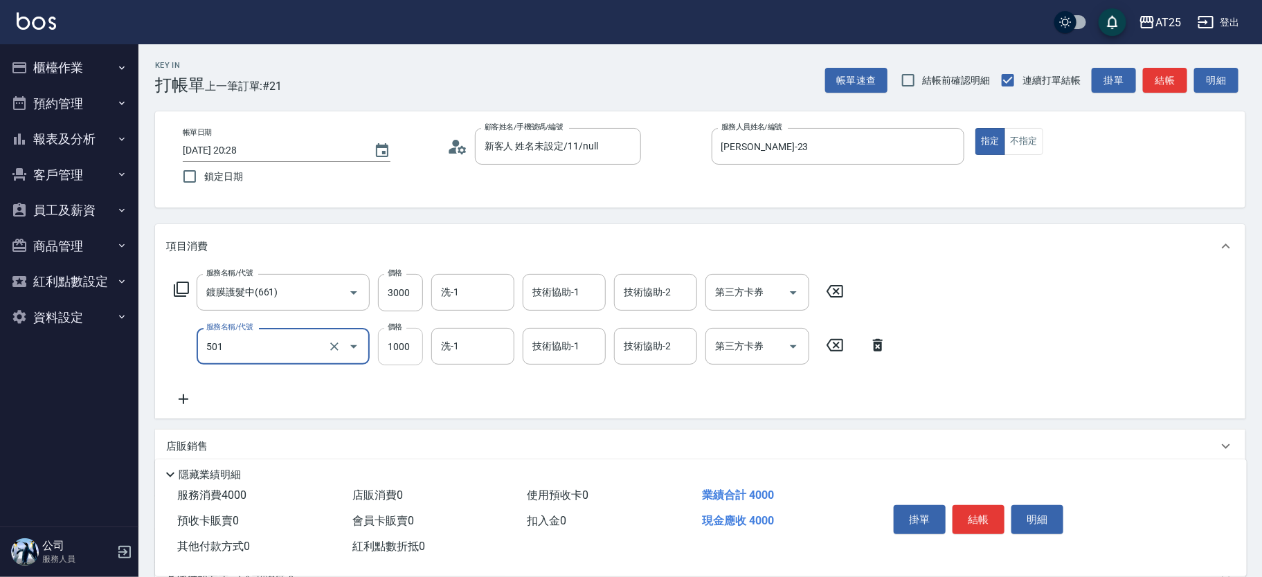
type input "染髮(501)"
click at [416, 357] on input "1000" at bounding box center [400, 346] width 45 height 37
type input "300"
type input "10"
type input "310"
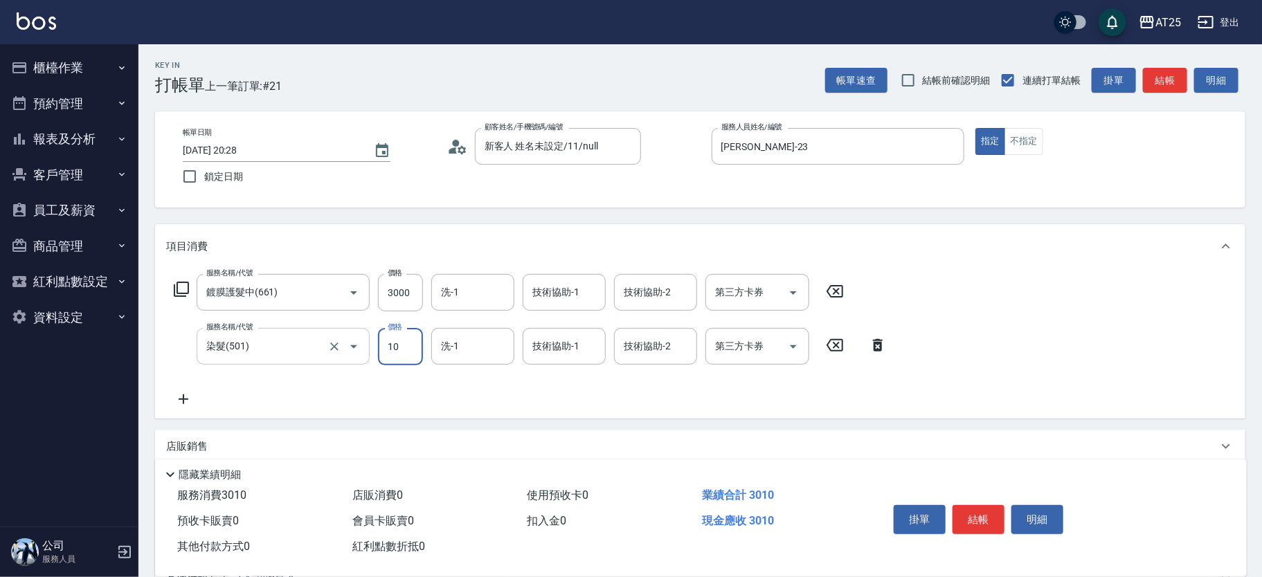
type input "109"
type input "400"
type input "1099"
click at [203, 441] on div "店販銷售" at bounding box center [700, 446] width 1090 height 33
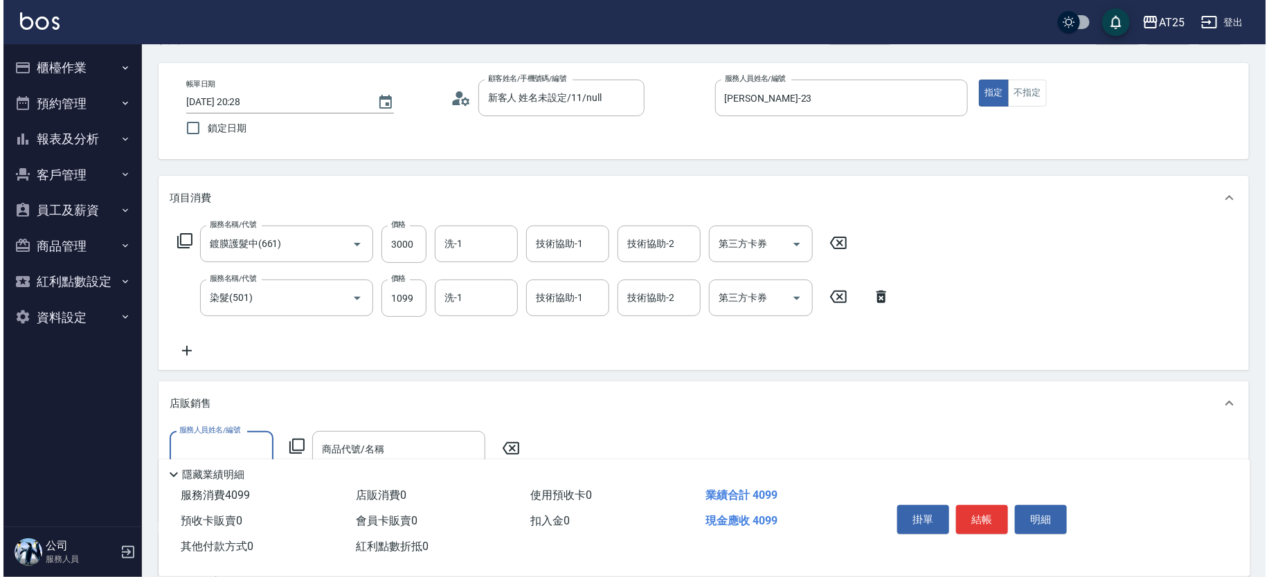
scroll to position [87, 0]
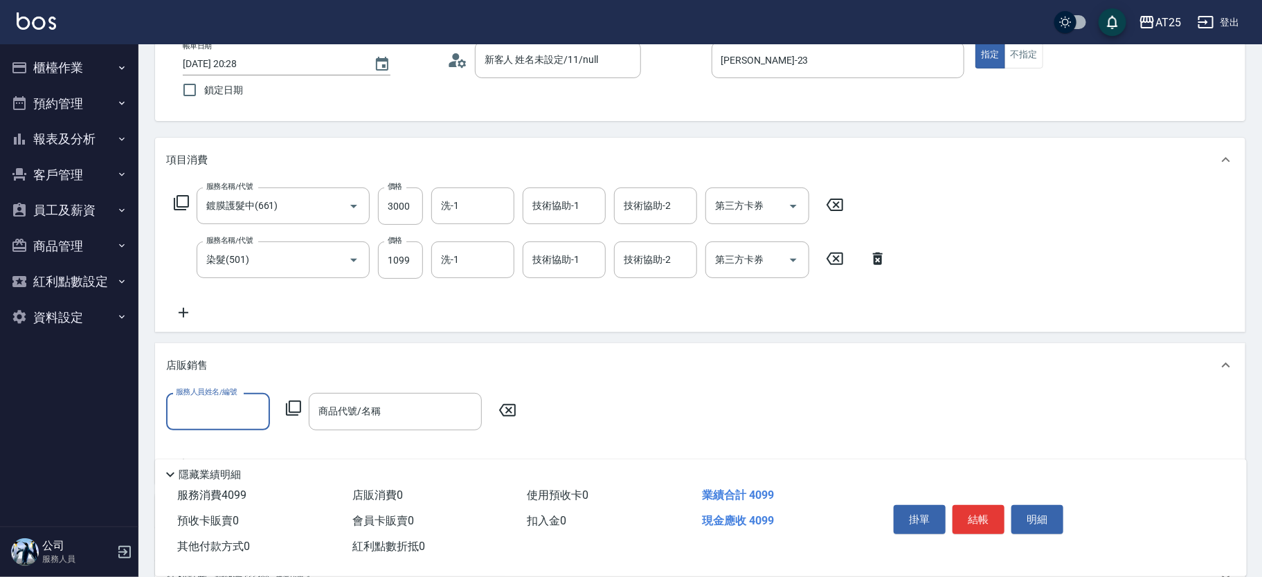
click at [235, 417] on input "服務人員姓名/編號" at bounding box center [217, 411] width 91 height 24
click at [218, 445] on div "Emma -23" at bounding box center [218, 446] width 104 height 23
type input "Emma-23"
click at [295, 415] on icon at bounding box center [293, 408] width 15 height 15
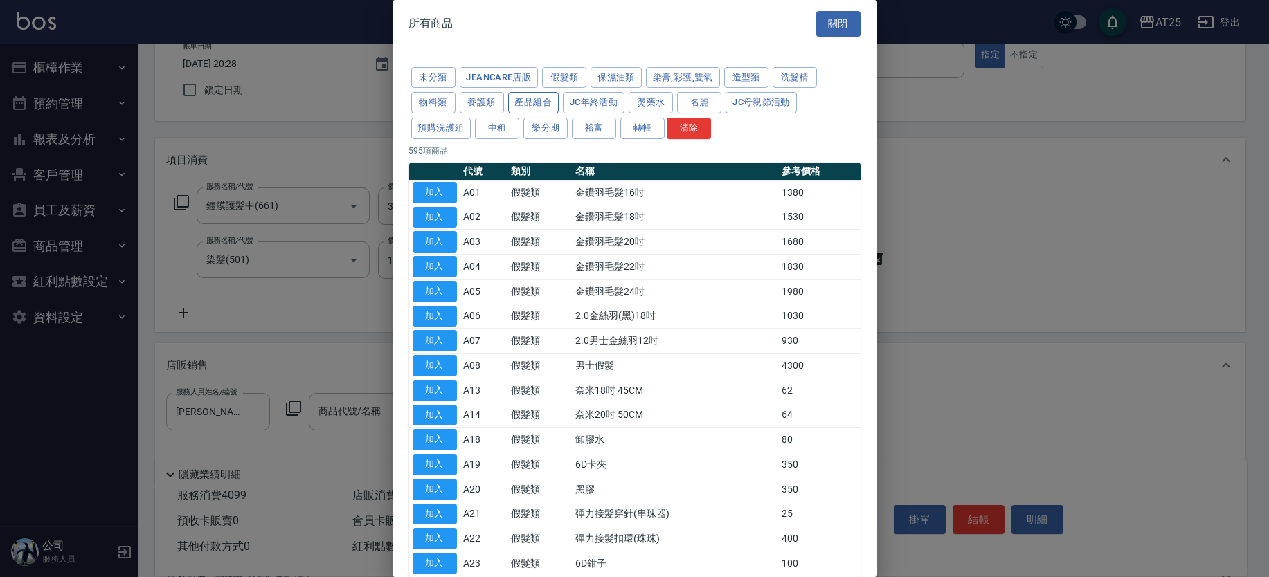
click at [540, 103] on button "產品組合" at bounding box center [533, 102] width 51 height 21
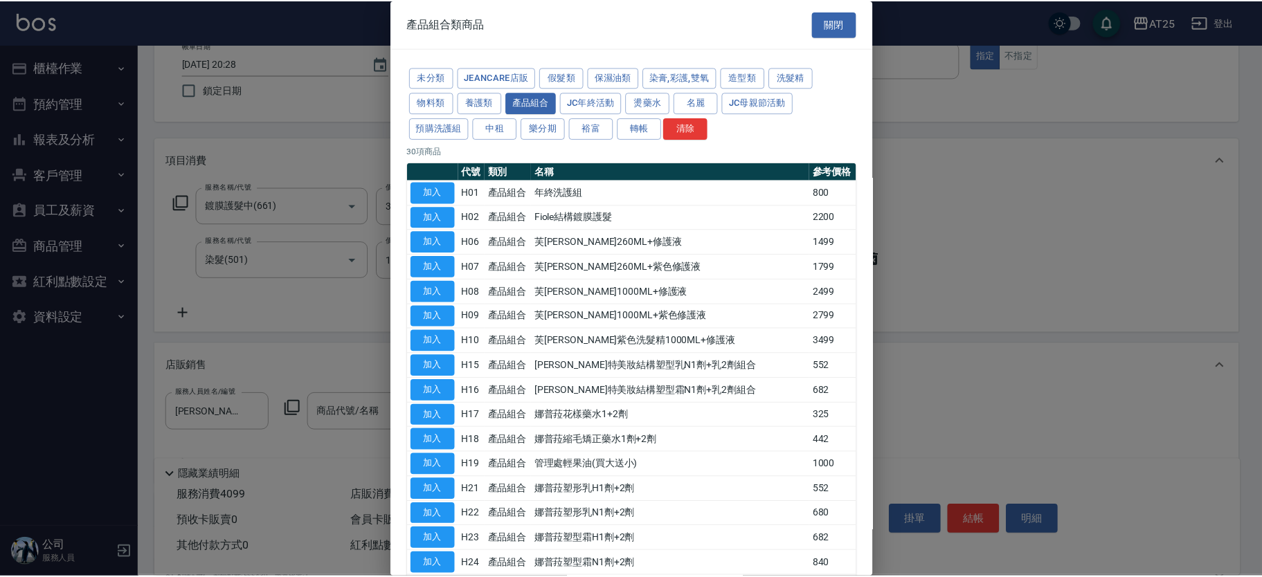
scroll to position [419, 0]
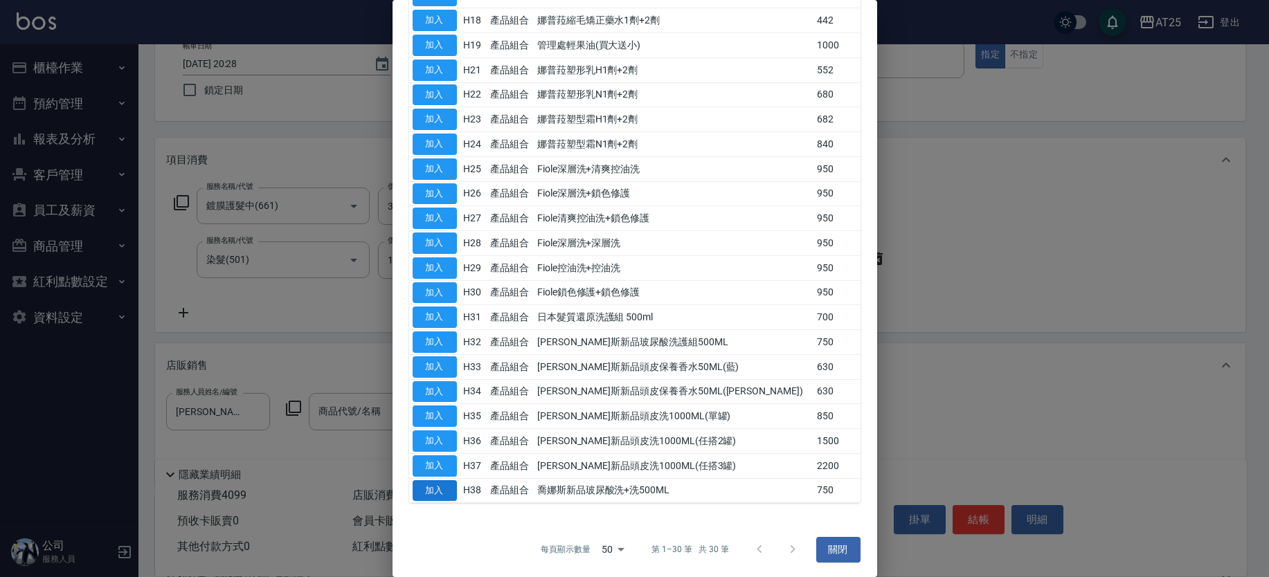
click at [440, 488] on button "加入" at bounding box center [434, 490] width 44 height 21
type input "喬娜斯新品玻尿酸洗+洗500ML"
type input "480"
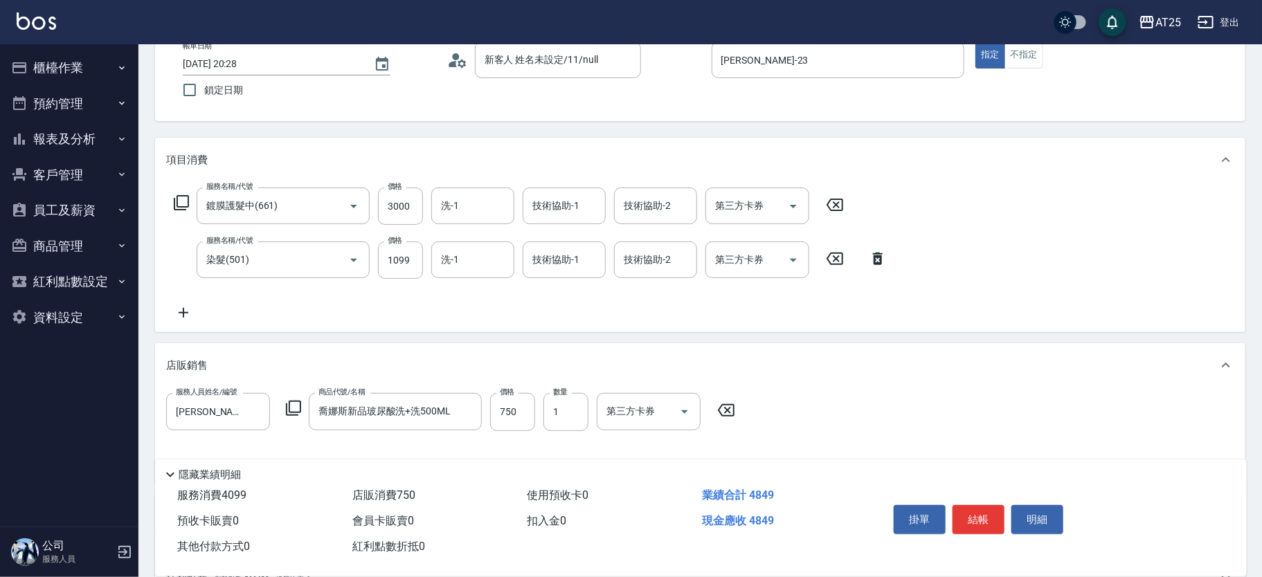
scroll to position [0, 0]
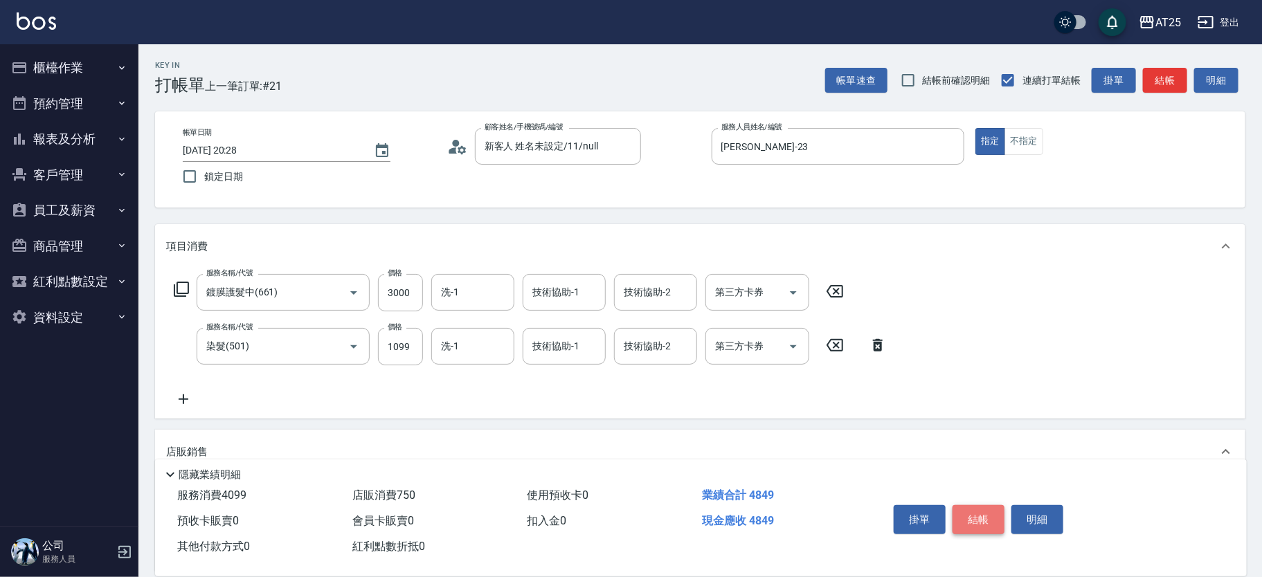
click at [986, 510] on button "結帳" at bounding box center [978, 519] width 52 height 29
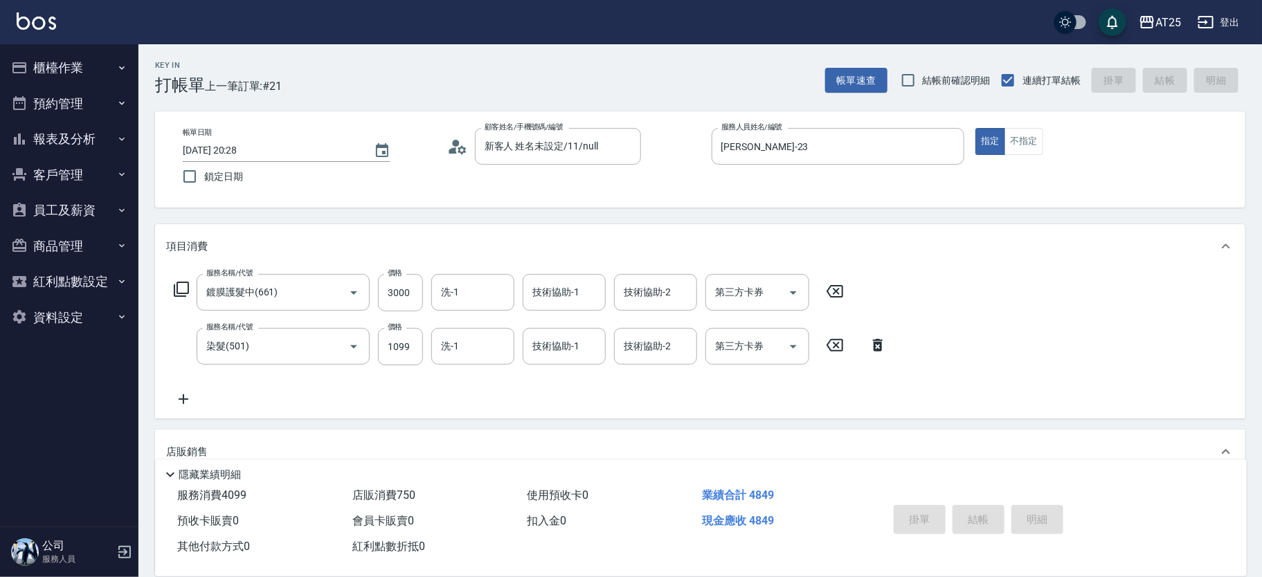
type input "2025/09/16 20:41"
type input "0"
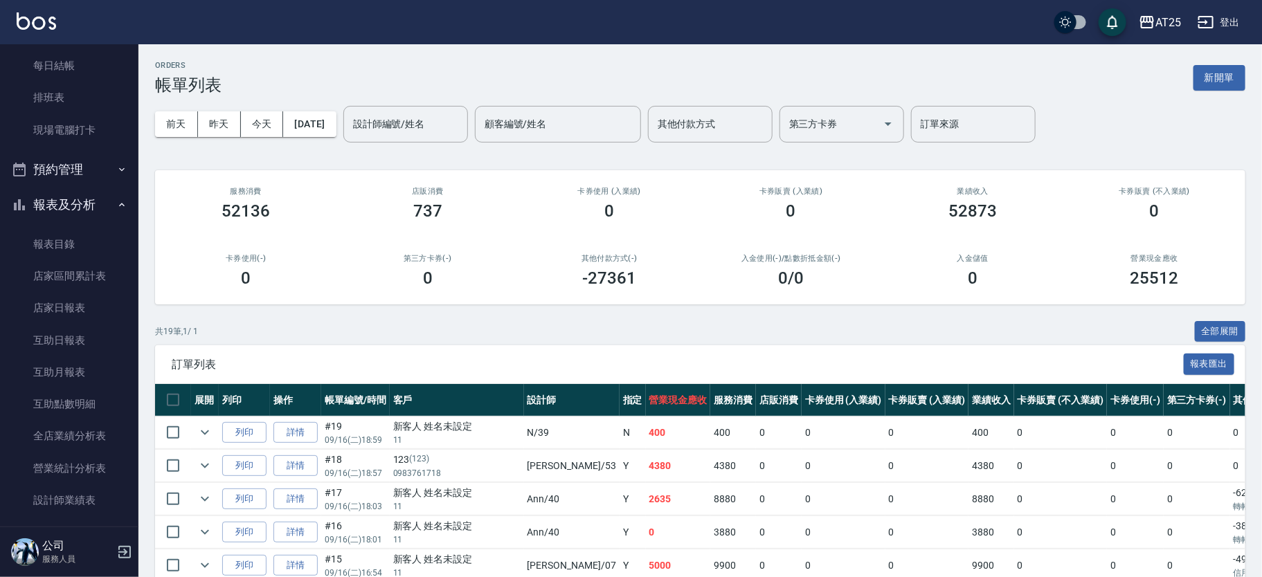
scroll to position [313, 0]
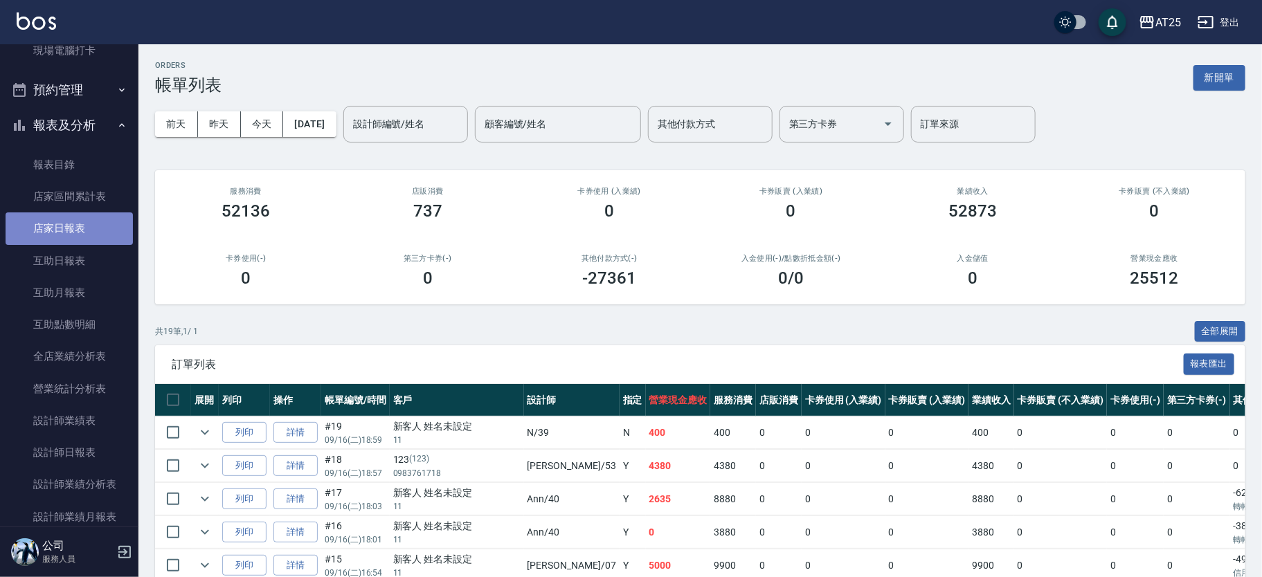
click at [86, 218] on link "店家日報表" at bounding box center [69, 228] width 127 height 32
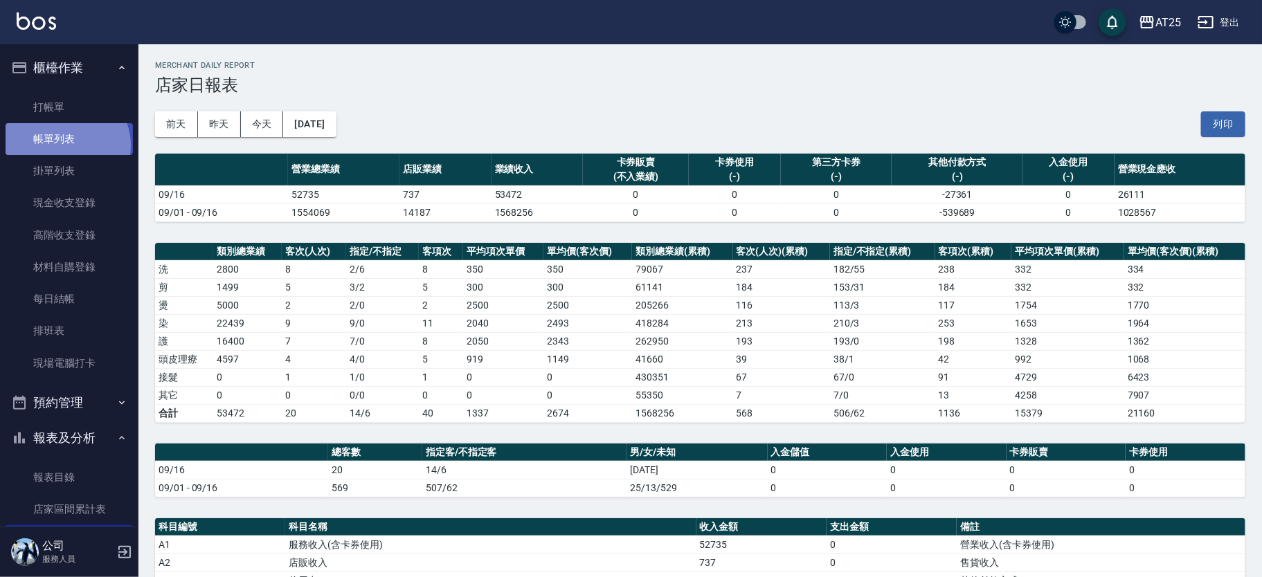
click at [66, 146] on link "帳單列表" at bounding box center [69, 139] width 127 height 32
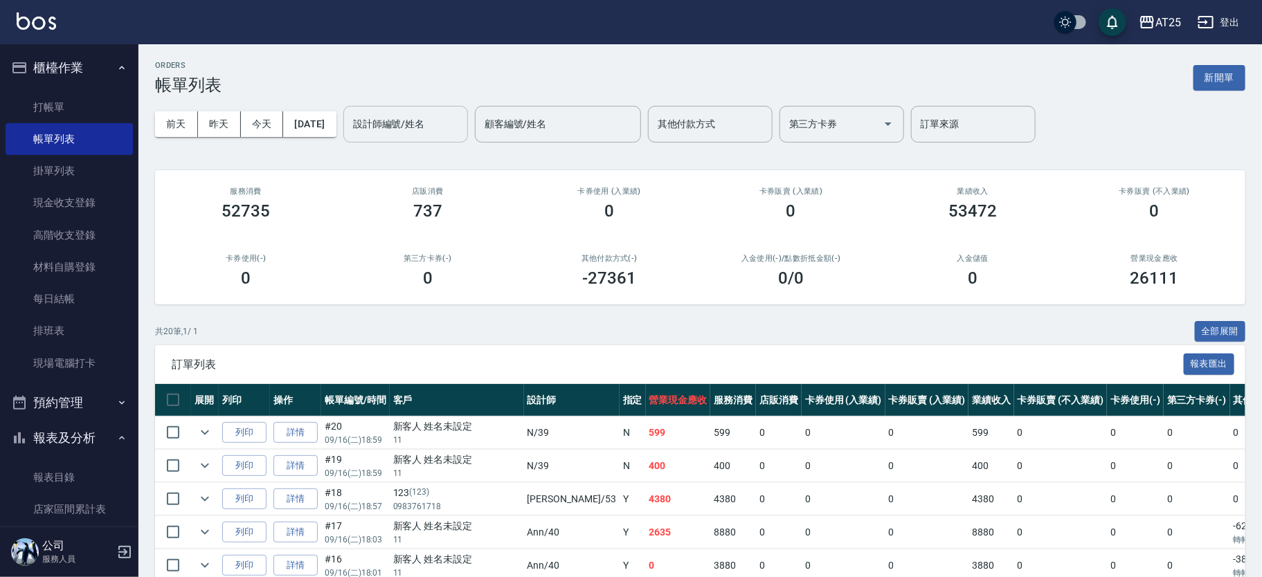
click at [369, 111] on div "設計師編號/姓名" at bounding box center [405, 124] width 125 height 37
type input "N-39"
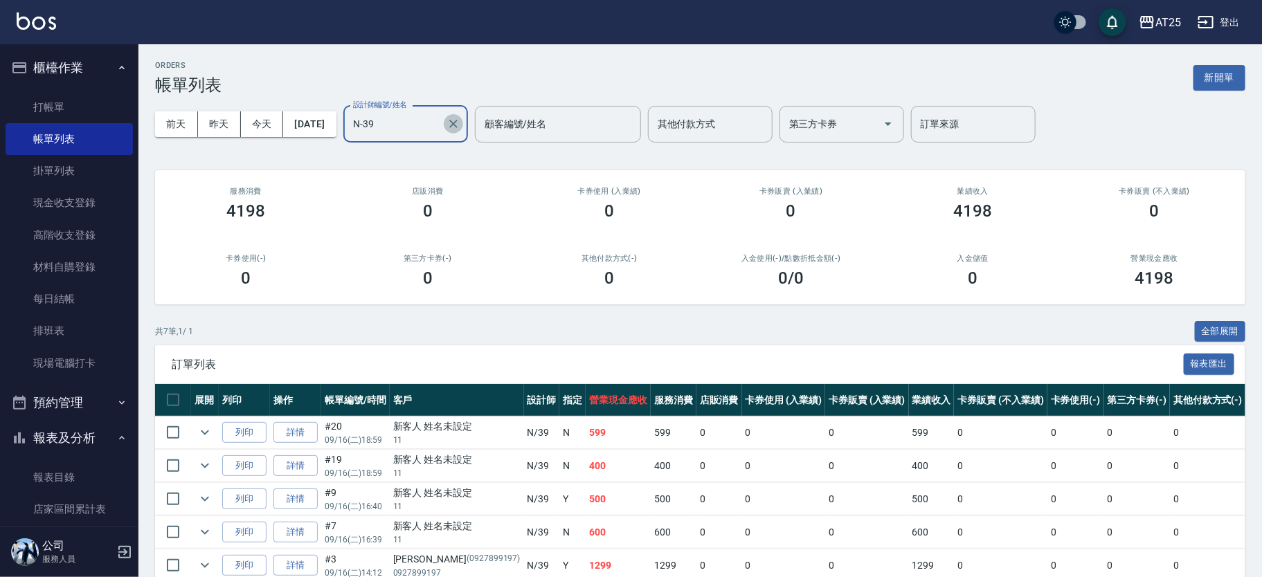
click at [460, 117] on icon "Clear" at bounding box center [453, 124] width 14 height 14
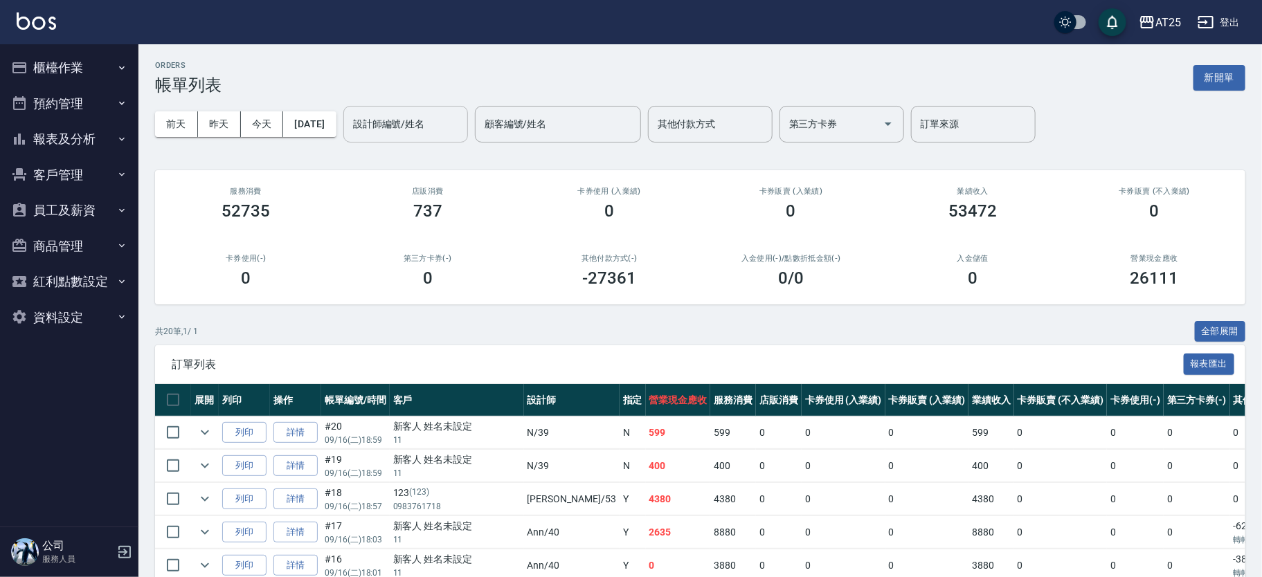
click at [408, 137] on div "設計師編號/姓名" at bounding box center [405, 124] width 125 height 37
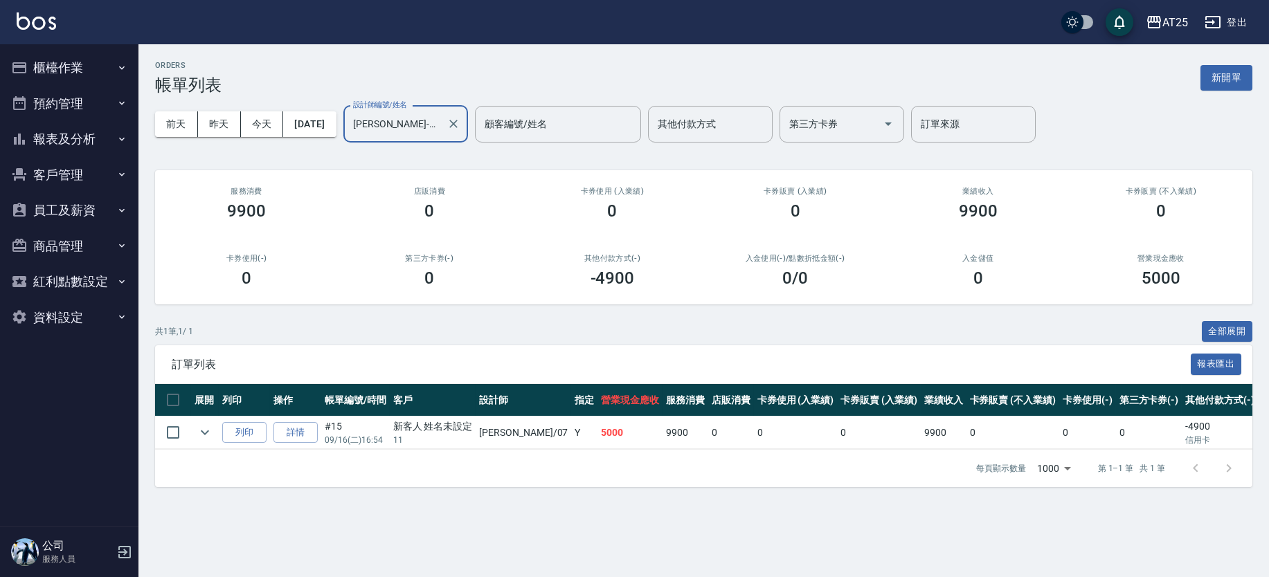
type input "Cooper-07"
click at [463, 116] on button "Clear" at bounding box center [453, 123] width 19 height 19
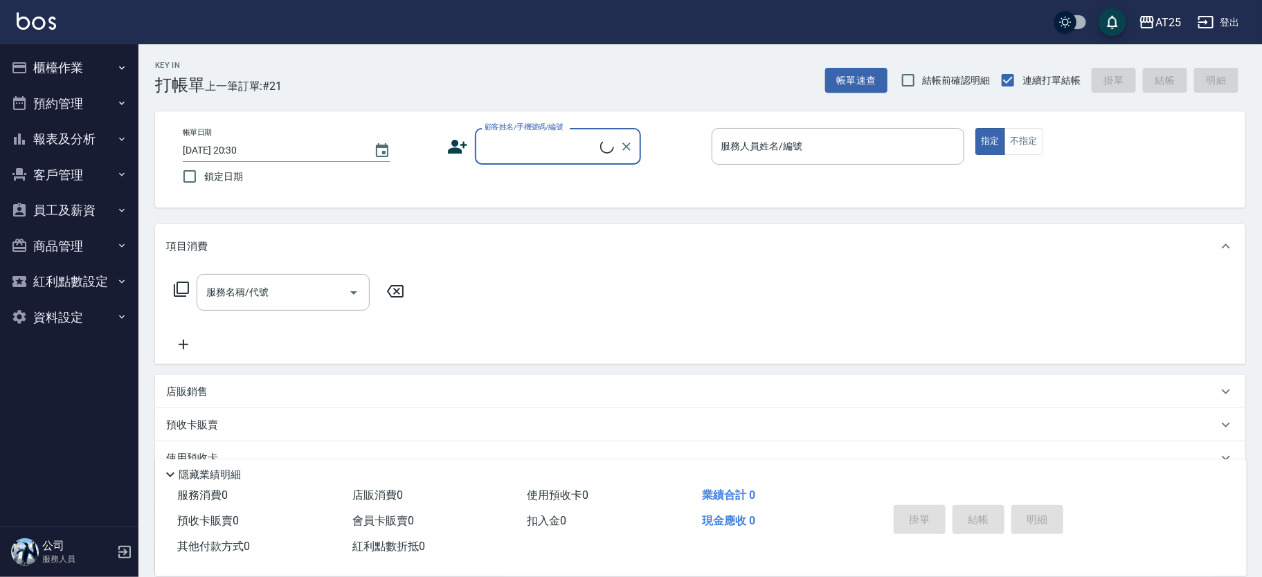
click at [107, 140] on button "報表及分析" at bounding box center [69, 139] width 127 height 36
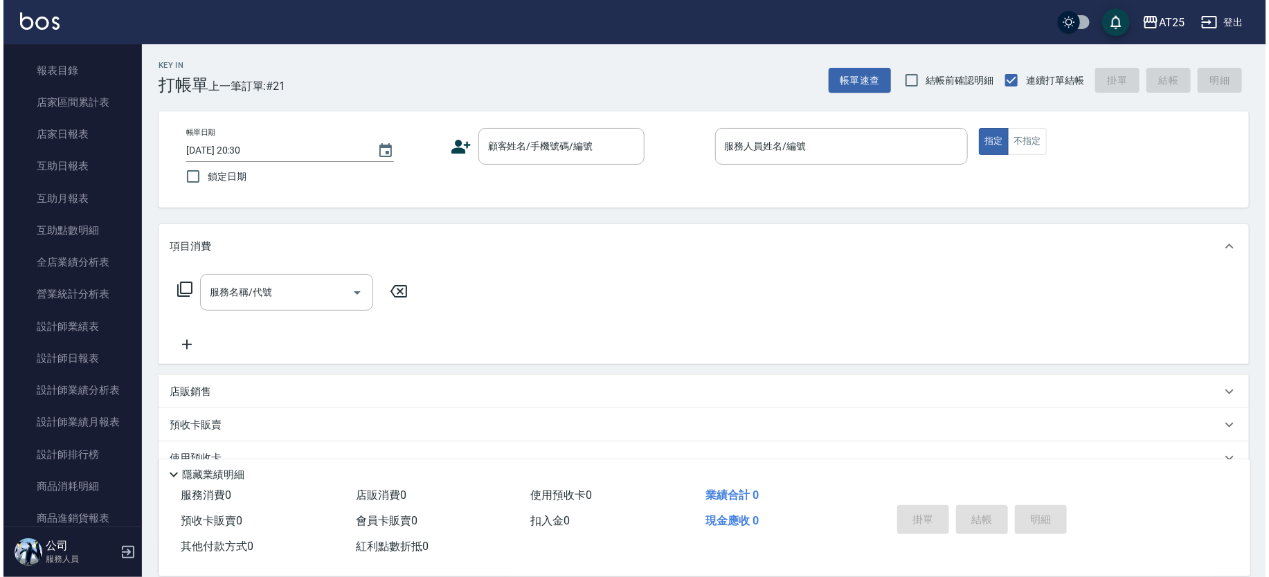
scroll to position [145, 0]
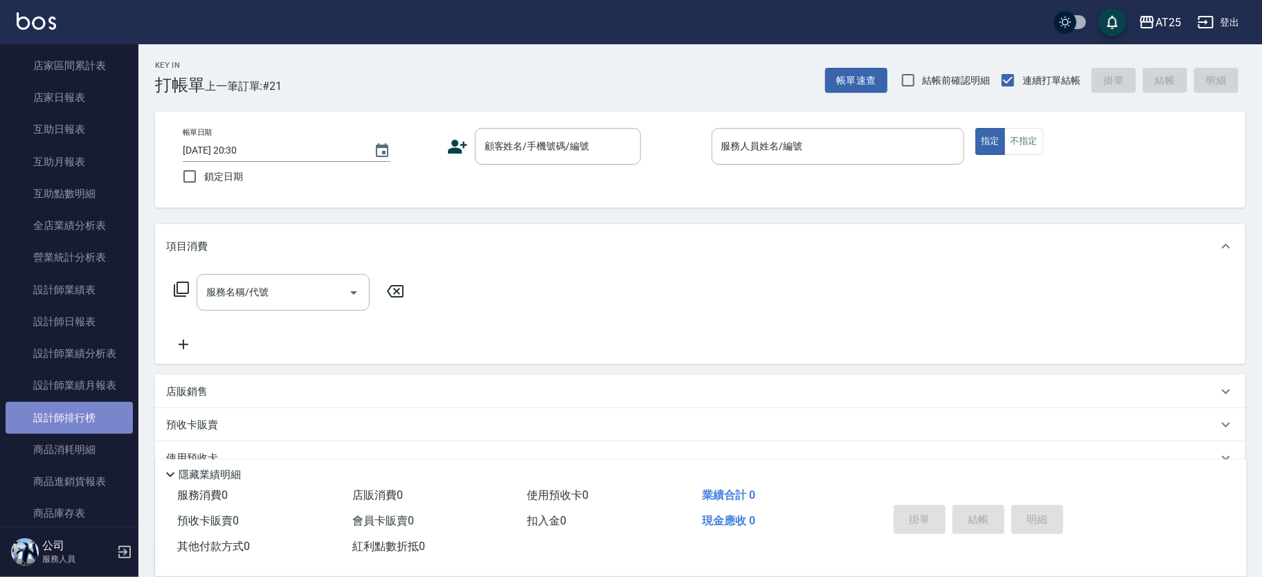
click at [84, 410] on link "設計師排行榜" at bounding box center [69, 418] width 127 height 32
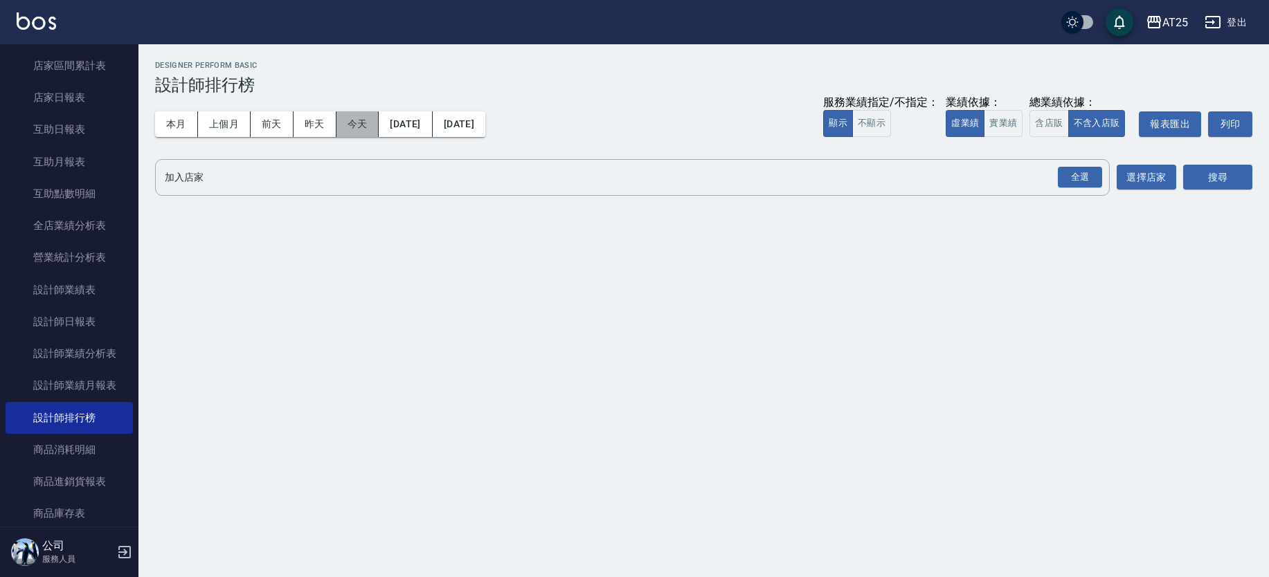
click at [373, 123] on button "今天" at bounding box center [357, 124] width 43 height 26
click at [1004, 125] on button "實業績" at bounding box center [1002, 123] width 39 height 27
click at [1083, 175] on div "全選" at bounding box center [1079, 177] width 44 height 21
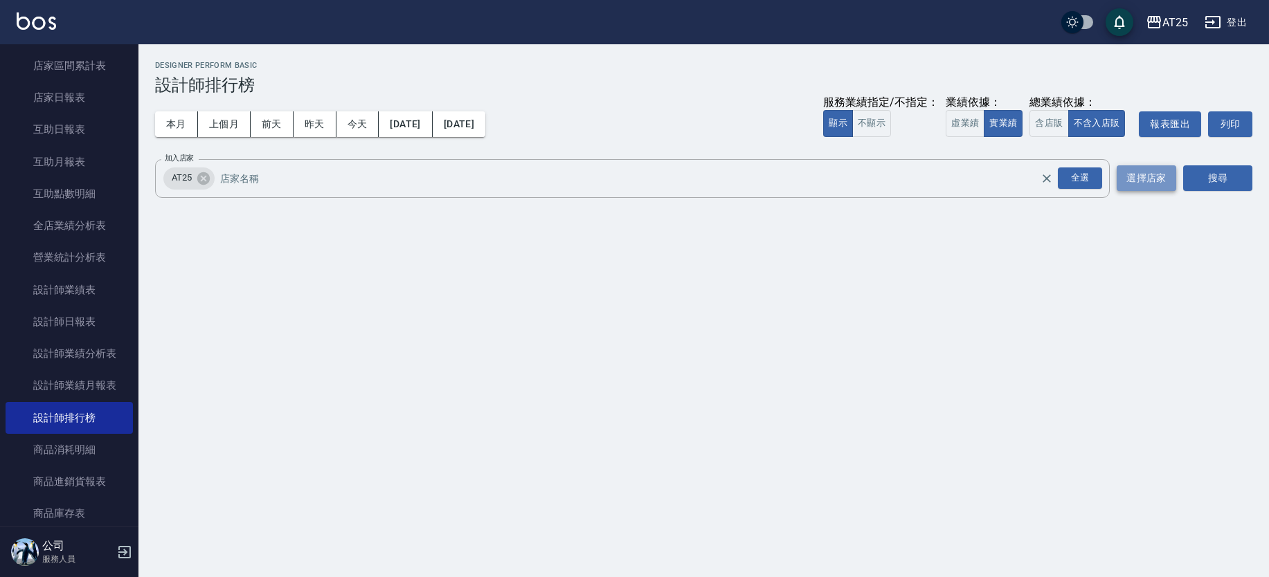
click at [1153, 184] on button "選擇店家" at bounding box center [1146, 178] width 60 height 26
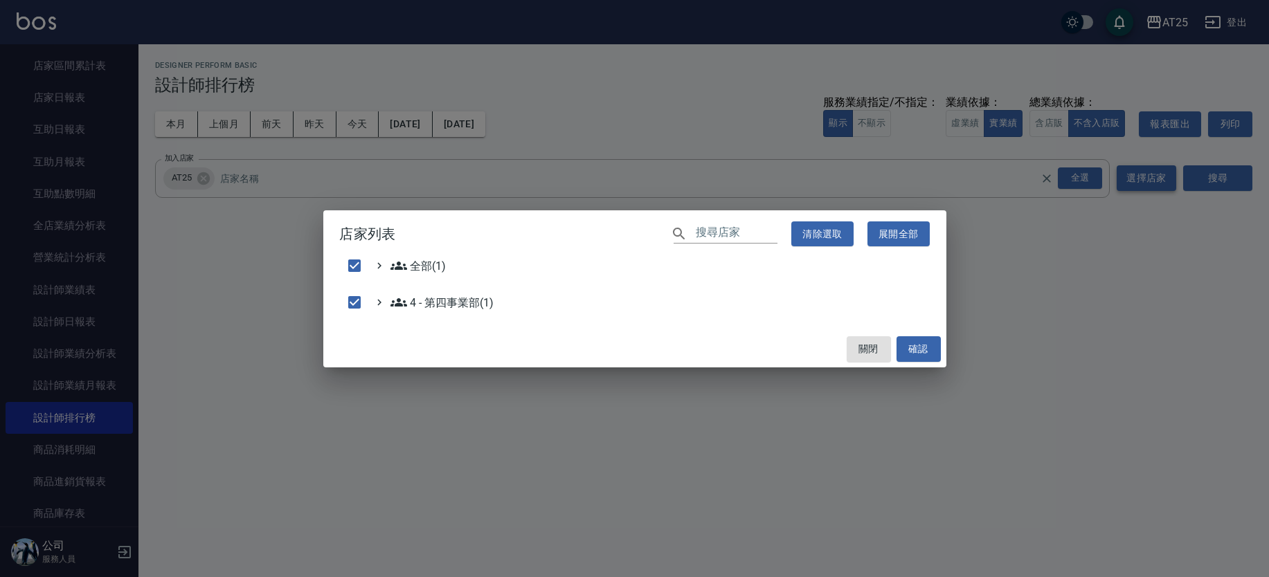
click at [1205, 183] on div "店家列表 ​ 清除選取 展開全部 全部(1) 4 - 第四事業部(1) 關閉 確認" at bounding box center [634, 288] width 1269 height 577
checkbox input "false"
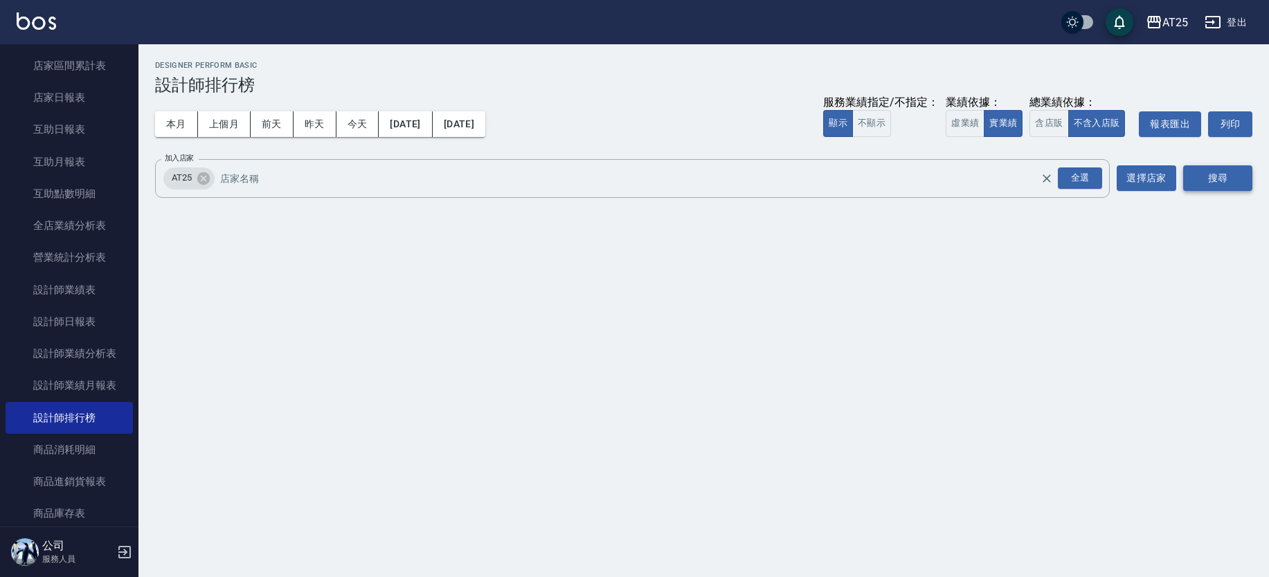
click at [1226, 179] on button "搜尋" at bounding box center [1217, 178] width 69 height 26
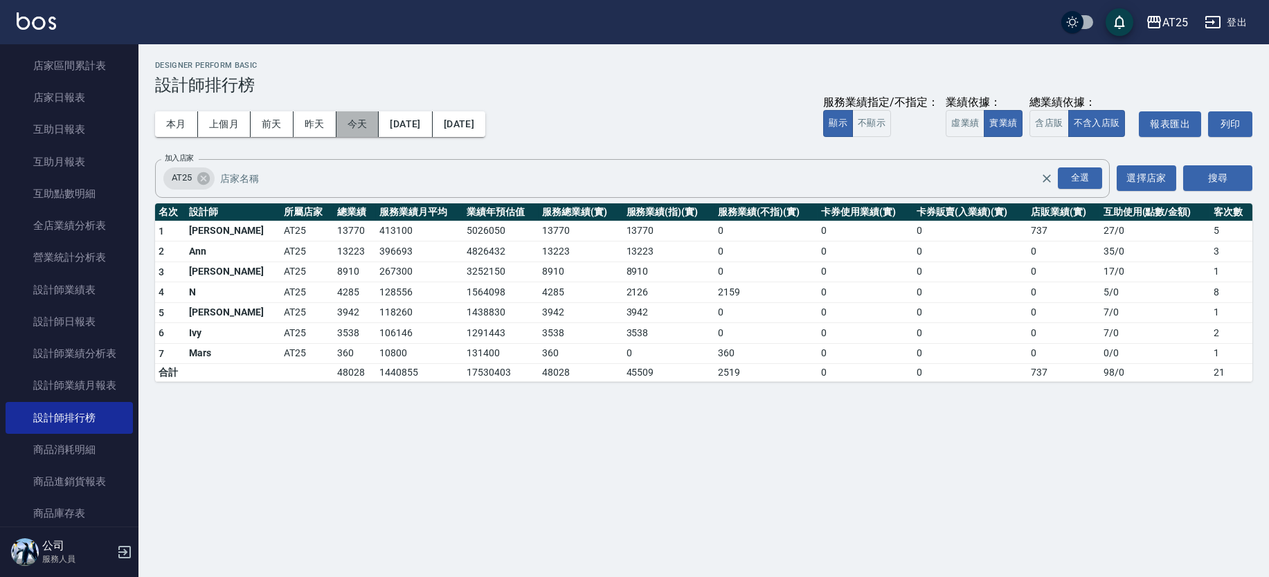
click at [341, 132] on button "今天" at bounding box center [357, 124] width 43 height 26
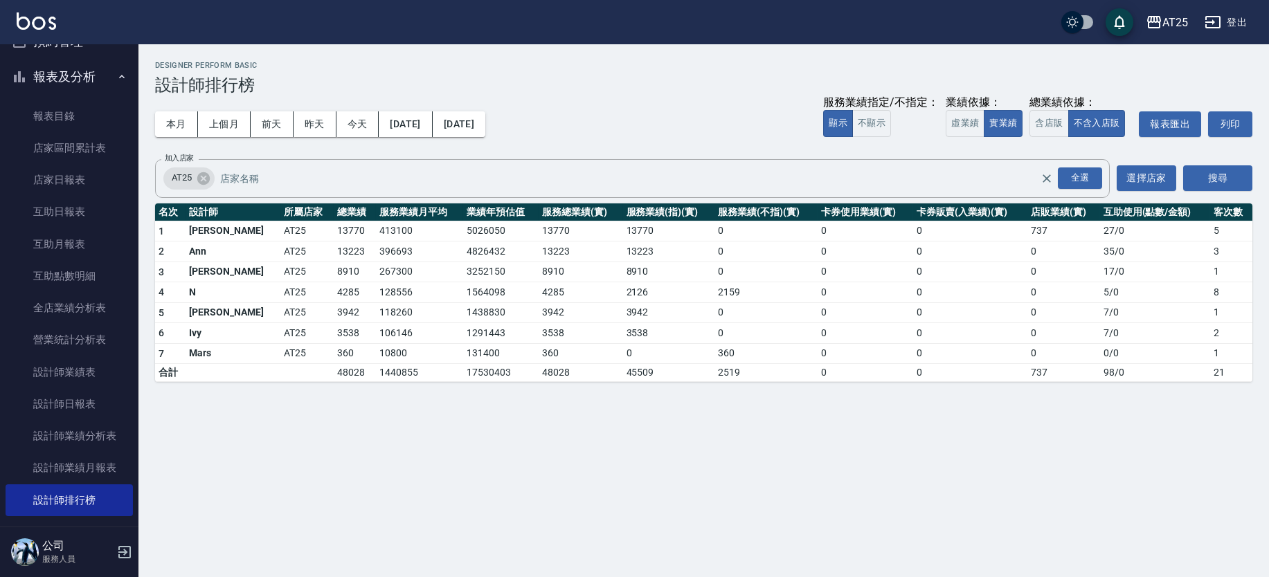
scroll to position [79, 0]
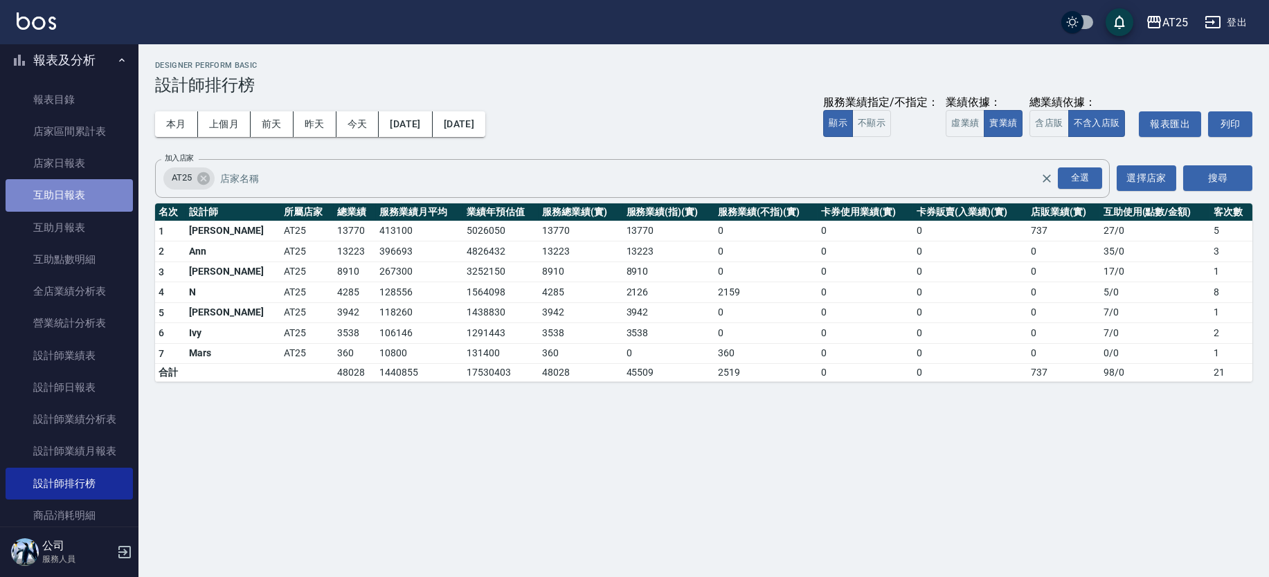
click at [84, 186] on link "互助日報表" at bounding box center [69, 195] width 127 height 32
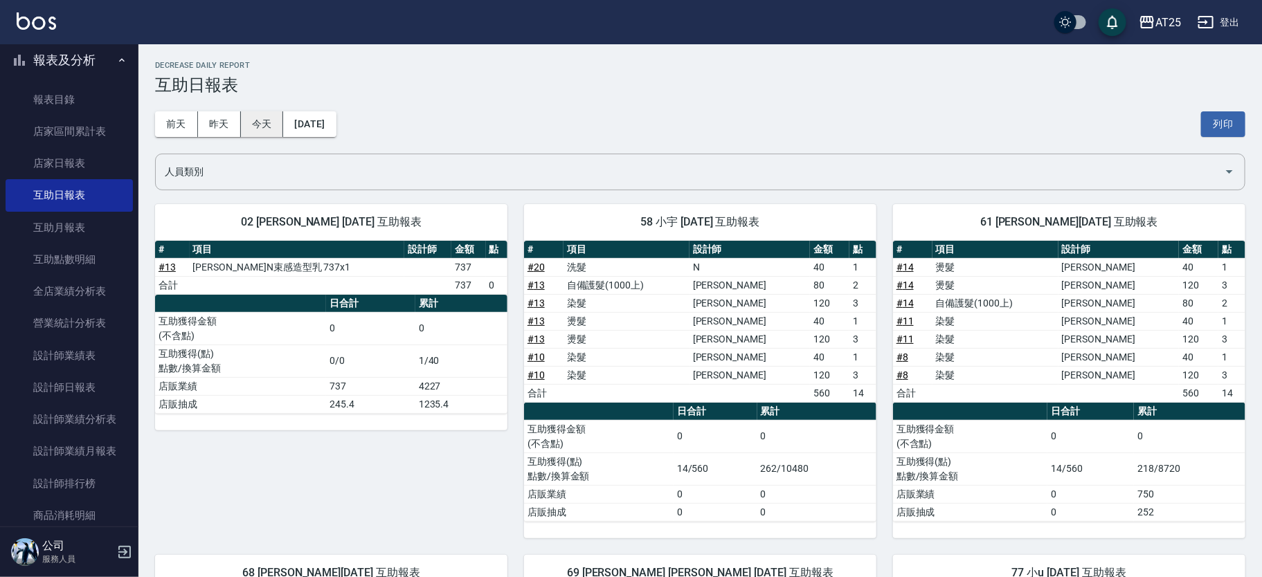
click at [275, 119] on button "今天" at bounding box center [262, 124] width 43 height 26
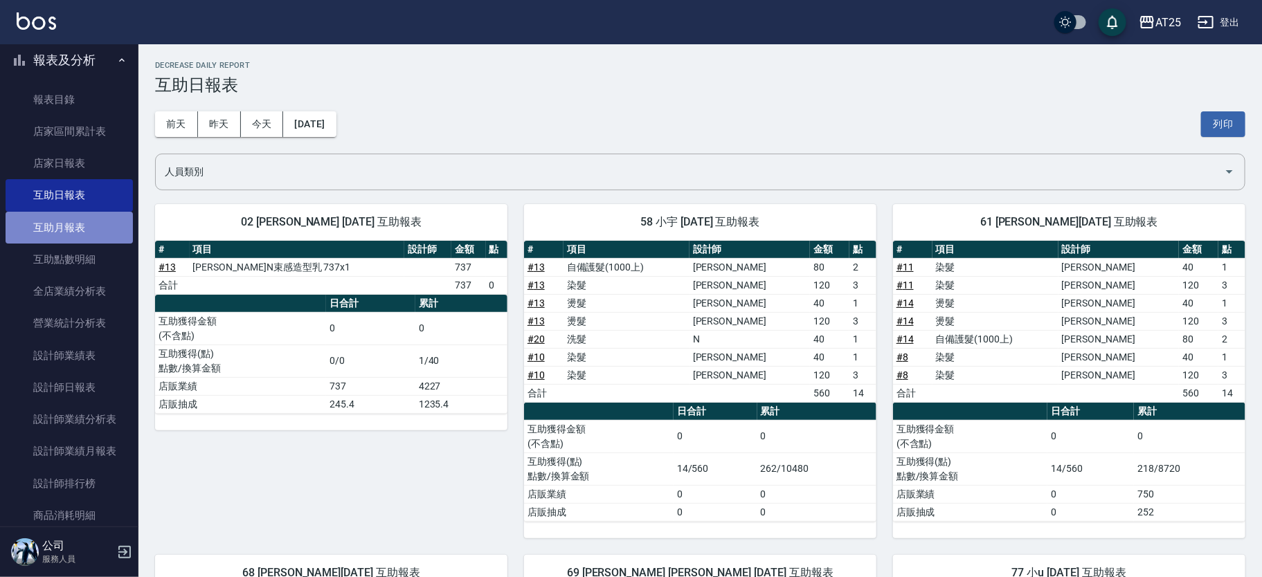
click at [94, 224] on link "互助月報表" at bounding box center [69, 228] width 127 height 32
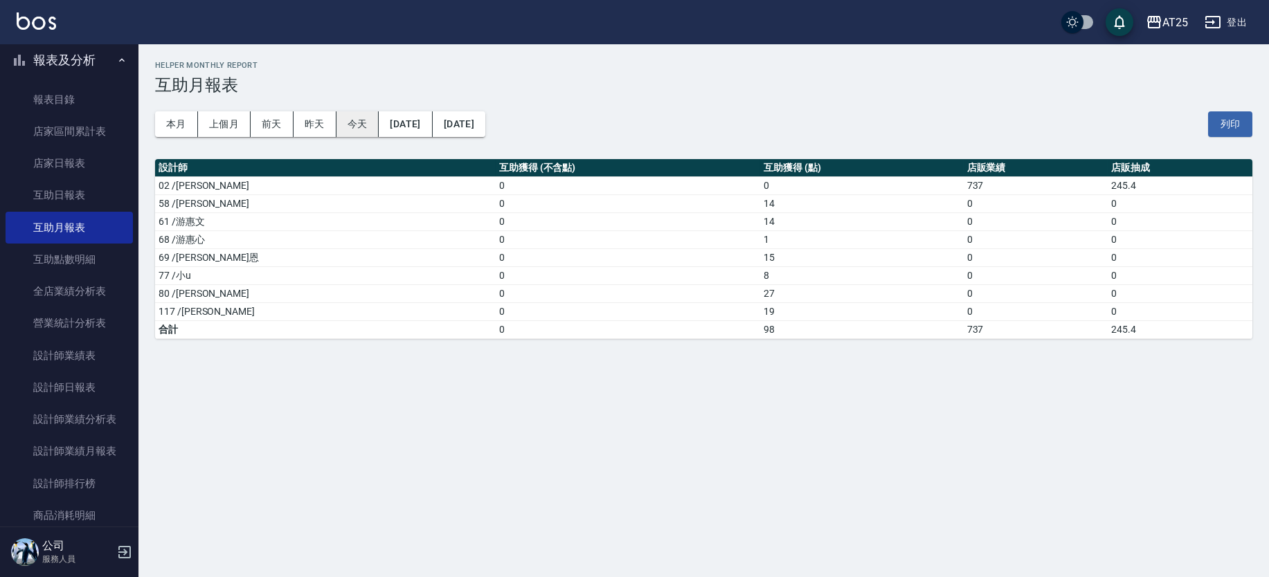
click at [352, 122] on button "今天" at bounding box center [357, 124] width 43 height 26
click at [760, 225] on td "14" at bounding box center [861, 221] width 203 height 18
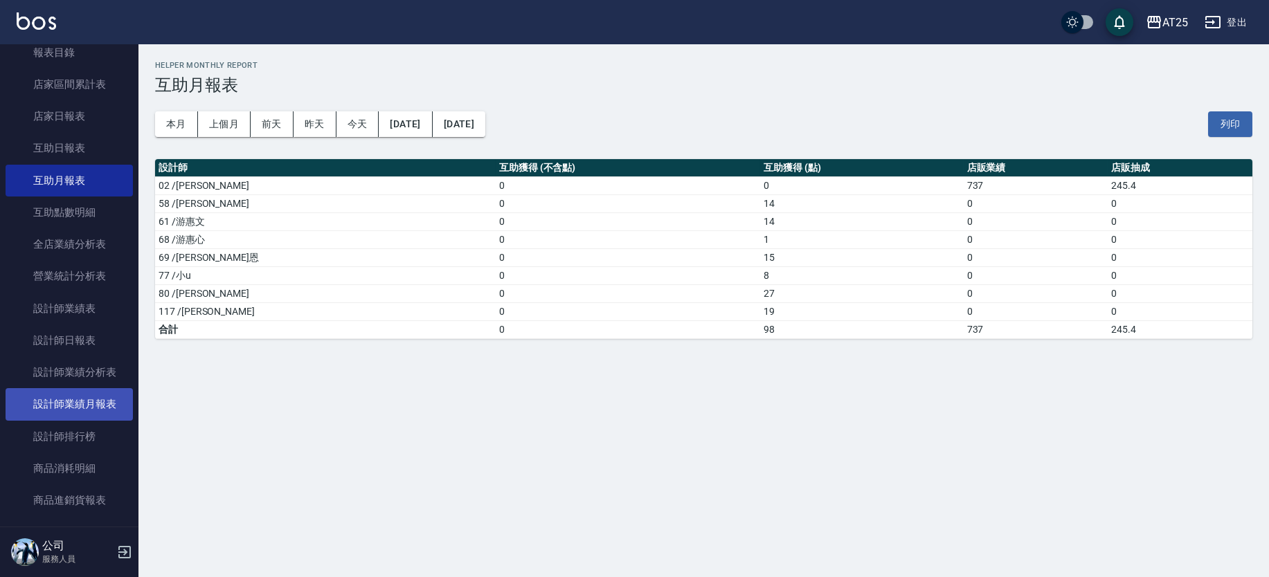
scroll to position [165, 0]
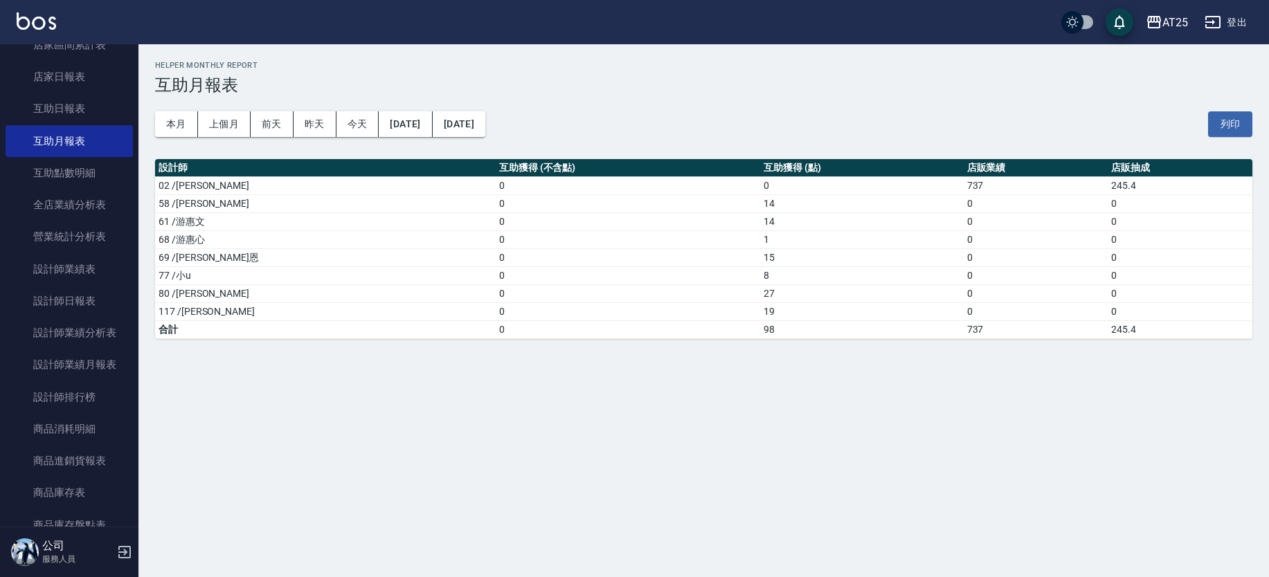
click at [131, 339] on nav "櫃檯作業 打帳單 帳單列表 掛單列表 現金收支登錄 高階收支登錄 材料自購登錄 每日結帳 排班表 現場電腦打卡 預約管理 預約管理 單日預約紀錄 單週預約紀錄…" at bounding box center [69, 285] width 138 height 482
drag, startPoint x: 131, startPoint y: 339, endPoint x: 143, endPoint y: 410, distance: 72.4
click at [143, 410] on div "AT25 登出 櫃檯作業 打帳單 帳單列表 掛單列表 現金收支登錄 高階收支登錄 材料自購登錄 每日結帳 排班表 現場電腦打卡 預約管理 預約管理 單日預約紀…" at bounding box center [634, 288] width 1269 height 577
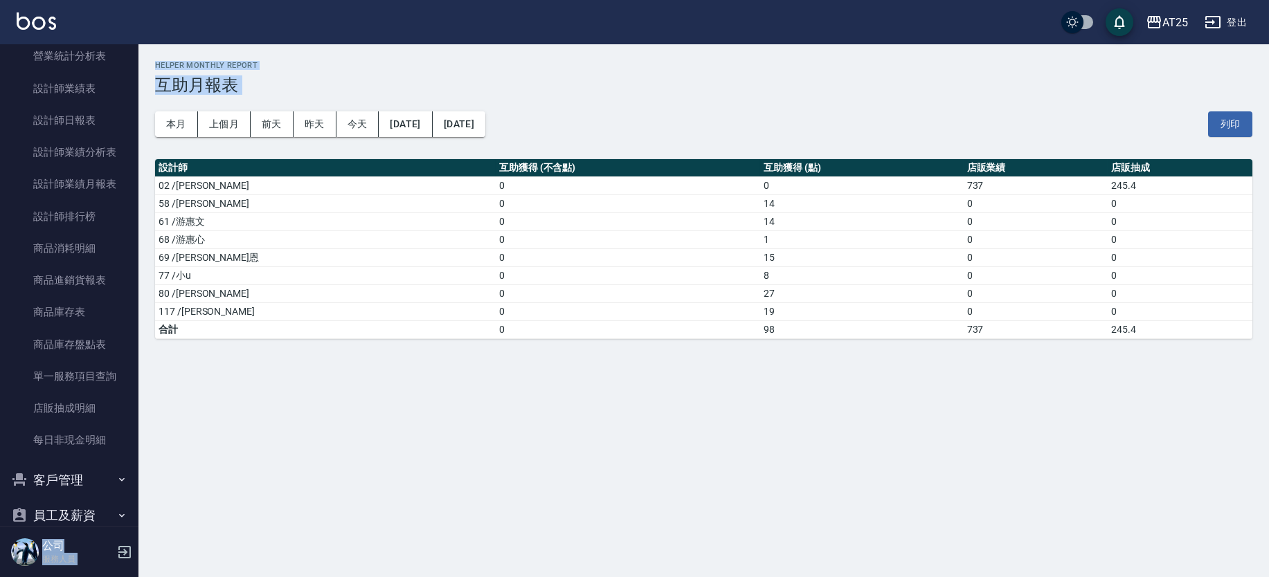
scroll to position [379, 0]
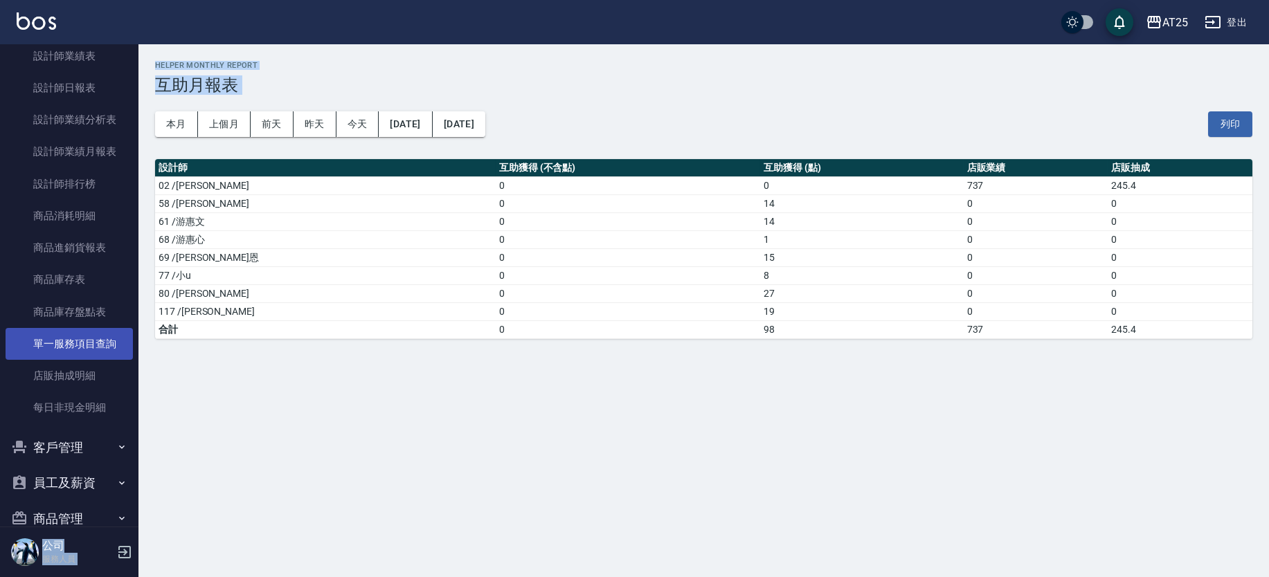
click at [93, 339] on link "單一服務項目查詢" at bounding box center [69, 344] width 127 height 32
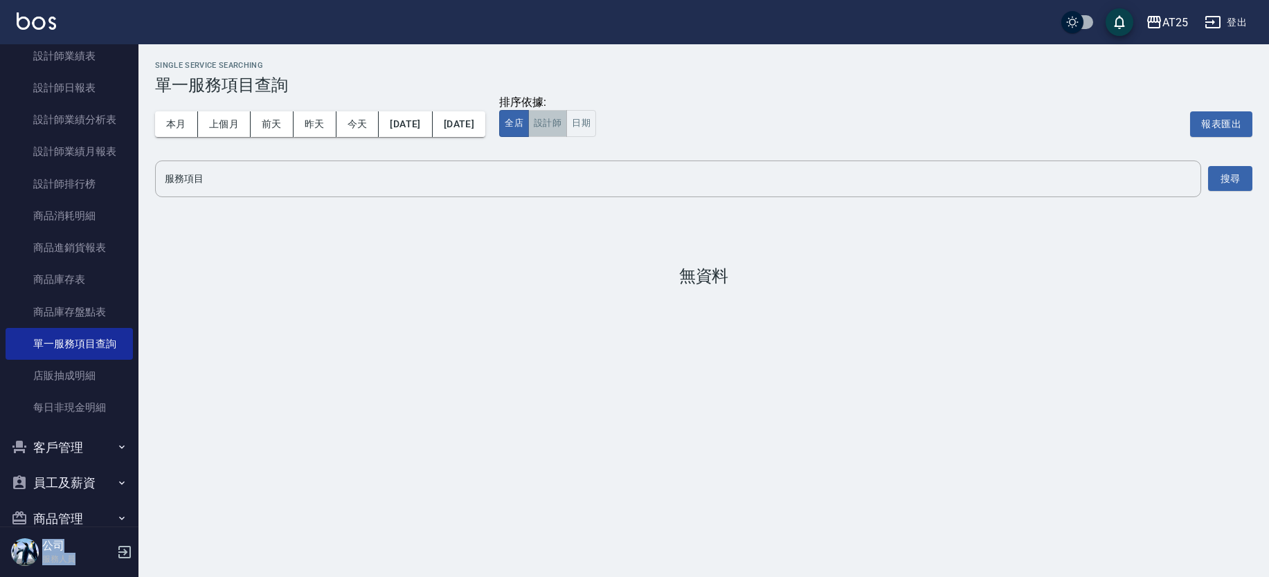
click at [567, 123] on button "設計師" at bounding box center [547, 123] width 39 height 27
click at [198, 193] on div "服務項目" at bounding box center [678, 179] width 1046 height 37
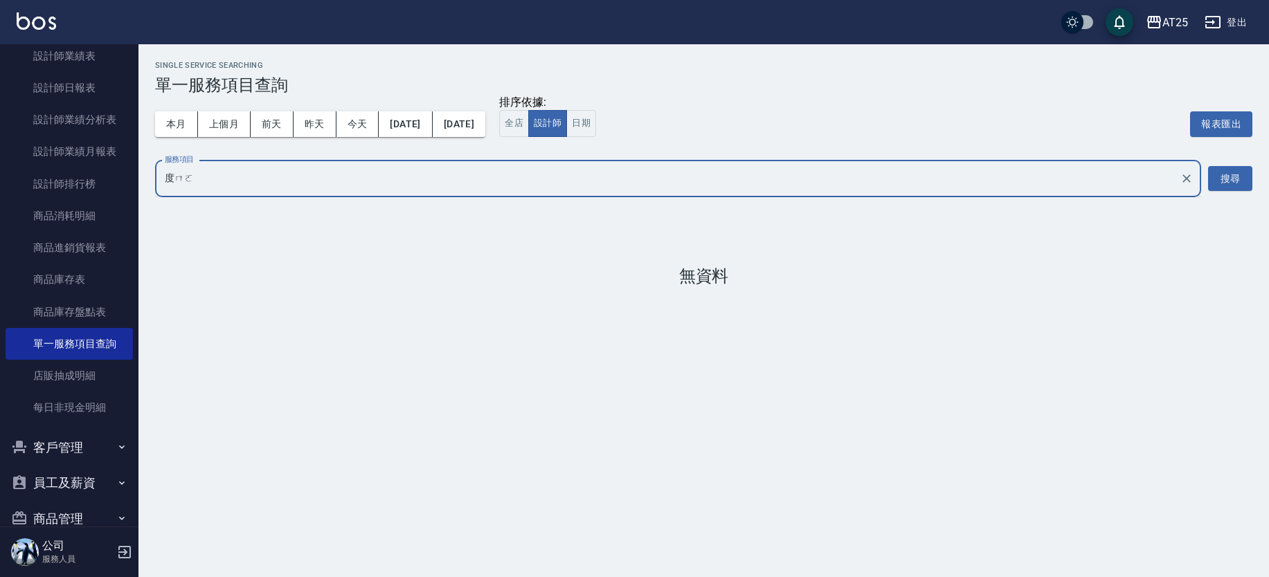
type input "鍍膜"
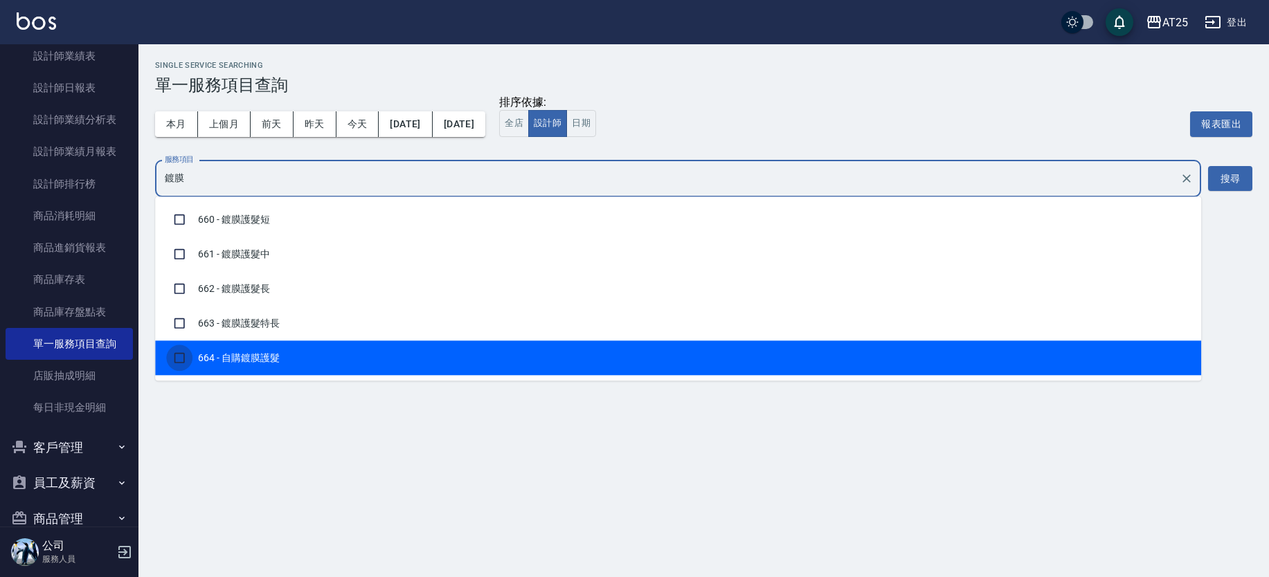
click at [188, 352] on input "checkbox" at bounding box center [179, 358] width 26 height 26
checkbox input "true"
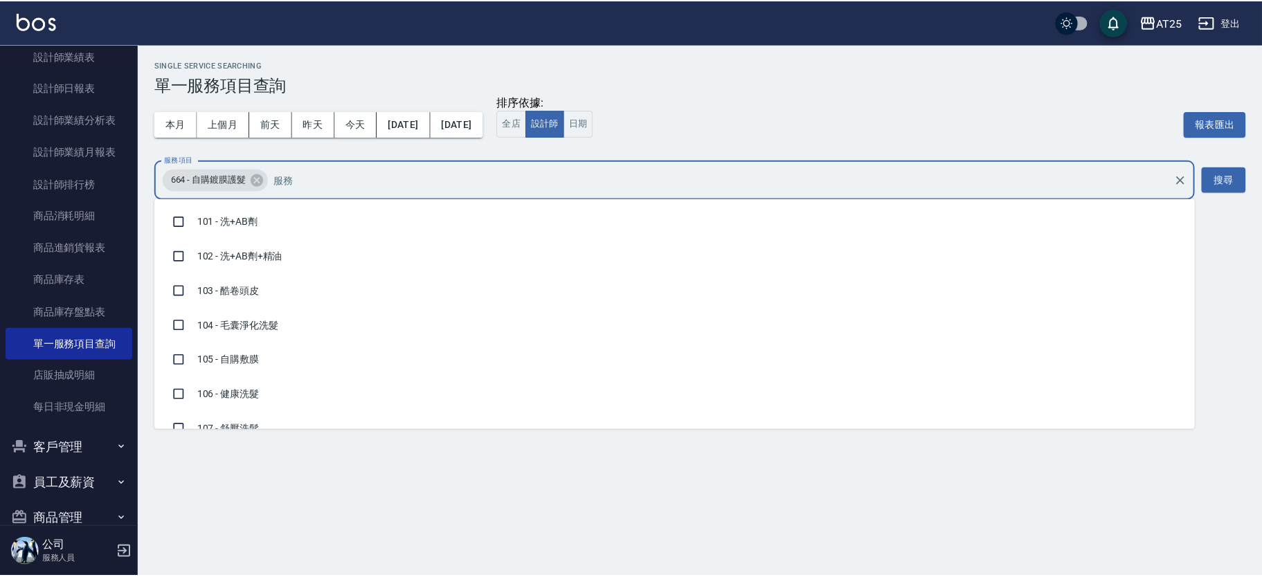
scroll to position [9836, 0]
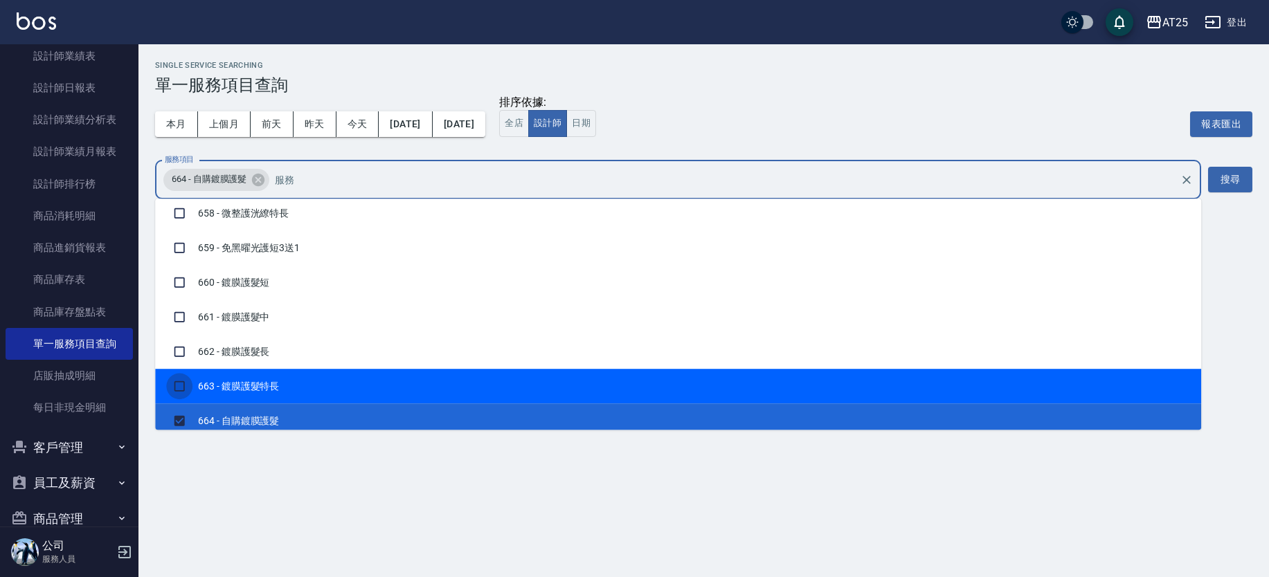
click at [184, 375] on input "checkbox" at bounding box center [179, 386] width 26 height 26
checkbox input "true"
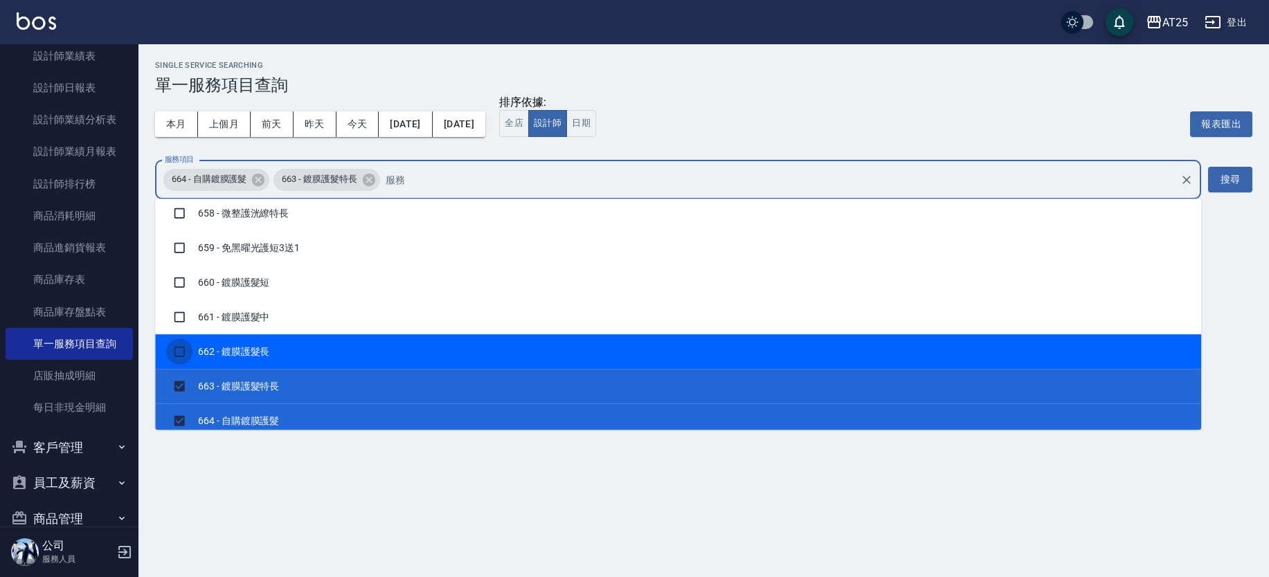
click at [177, 345] on input "checkbox" at bounding box center [179, 351] width 26 height 26
checkbox input "true"
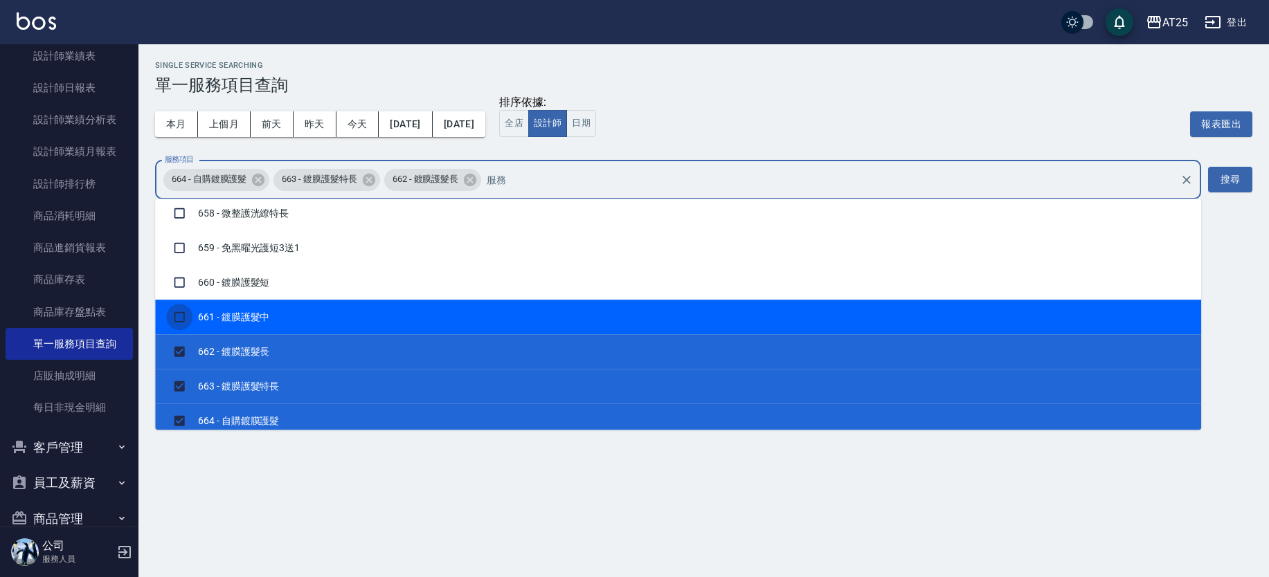
click at [181, 314] on input "checkbox" at bounding box center [179, 317] width 26 height 26
checkbox input "true"
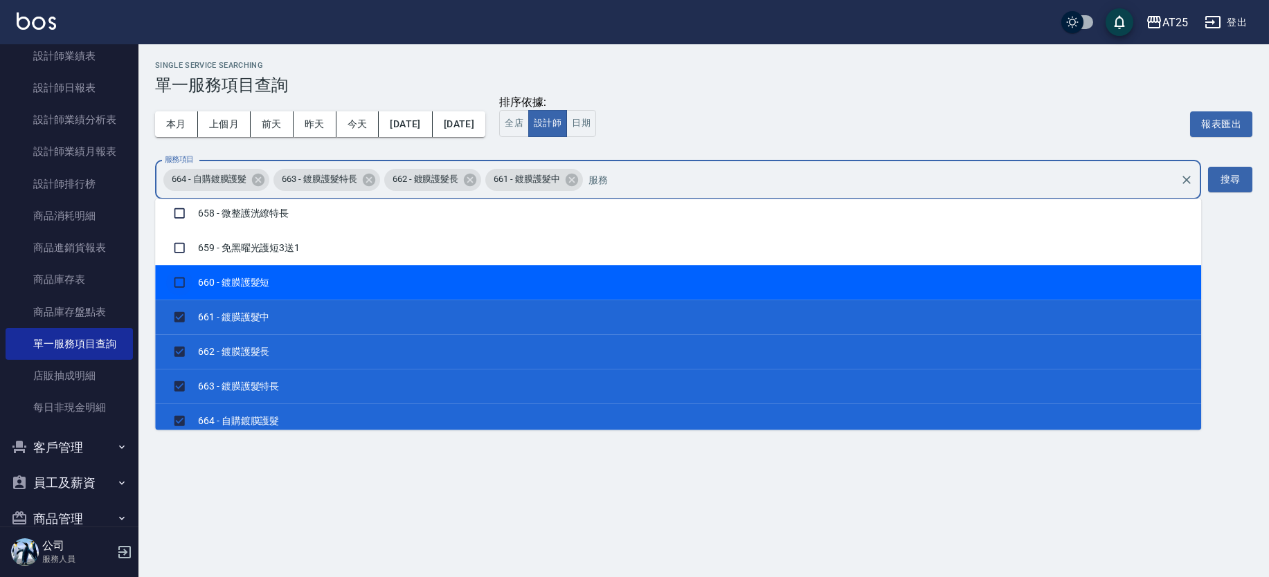
click at [176, 280] on input "checkbox" at bounding box center [179, 282] width 26 height 26
checkbox input "true"
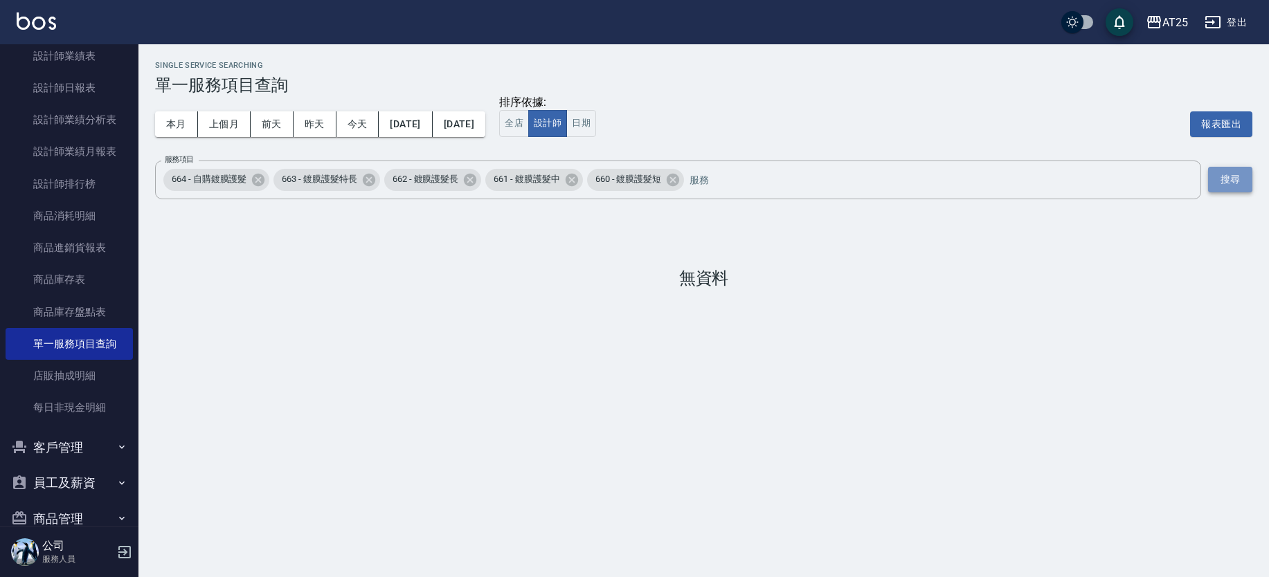
click at [1234, 172] on button "搜尋" at bounding box center [1230, 180] width 44 height 26
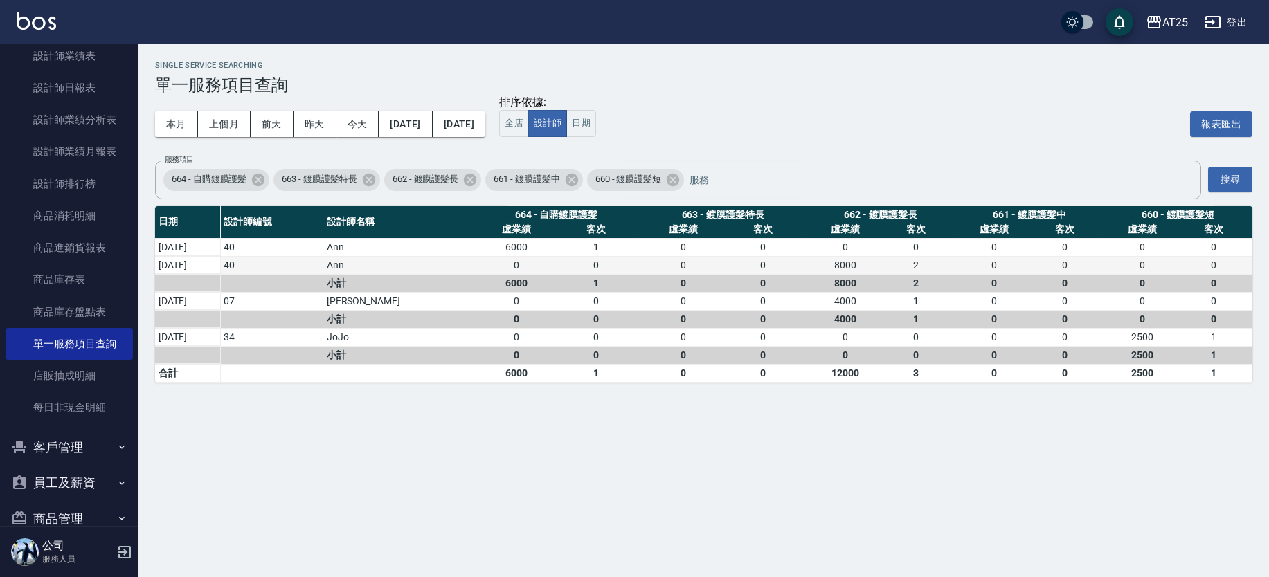
click at [875, 267] on div "8000" at bounding box center [845, 265] width 71 height 15
click at [852, 261] on div "8000" at bounding box center [845, 265] width 71 height 15
drag, startPoint x: 1267, startPoint y: 250, endPoint x: 1267, endPoint y: 345, distance: 94.8
click at [1267, 345] on div "Single Service Searching 單一服務項目查詢 本月 上個月 前天 昨天 今天 2025/09/01 2025/09/16 排序依據: 全…" at bounding box center [703, 221] width 1130 height 355
click at [596, 126] on button "日期" at bounding box center [581, 123] width 30 height 27
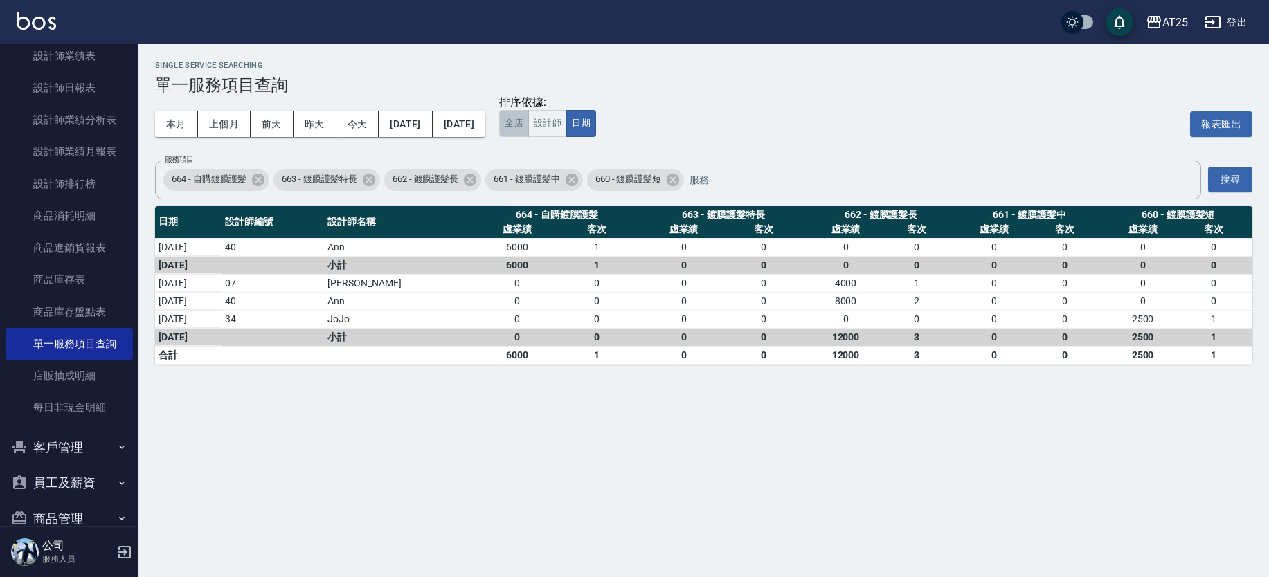
click at [529, 122] on button "全店" at bounding box center [514, 123] width 30 height 27
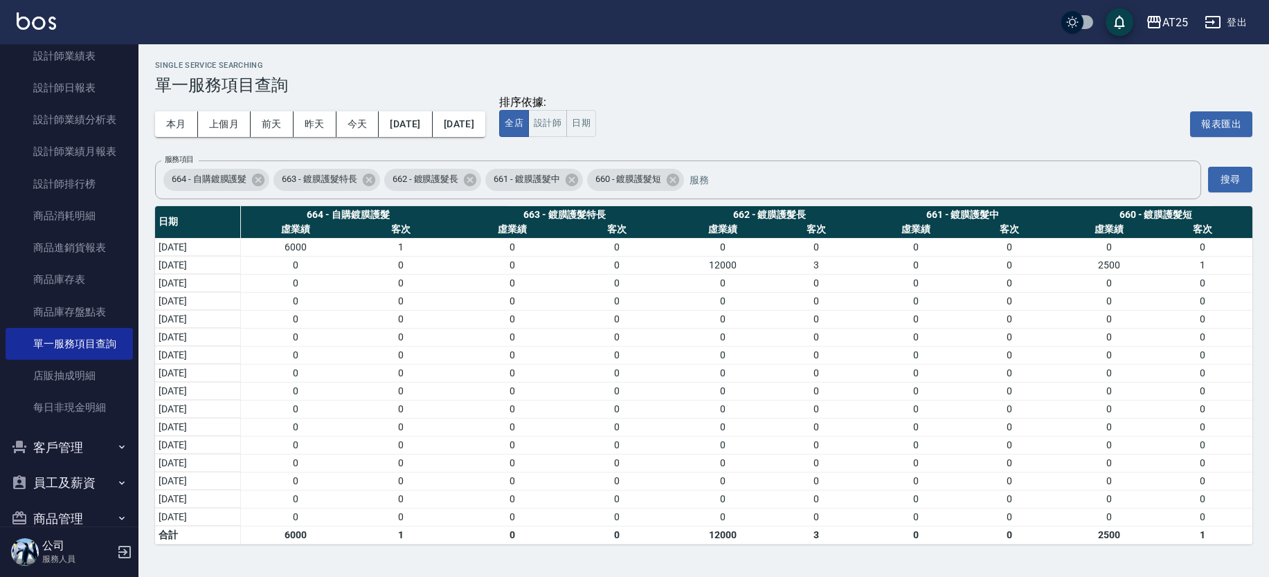
drag, startPoint x: 1267, startPoint y: 220, endPoint x: 1263, endPoint y: 304, distance: 83.8
click at [1263, 304] on div "Single Service Searching 單一服務項目查詢 本月 上個月 前天 昨天 今天 2025/09/01 2025/09/16 排序依據: 全…" at bounding box center [703, 302] width 1130 height 517
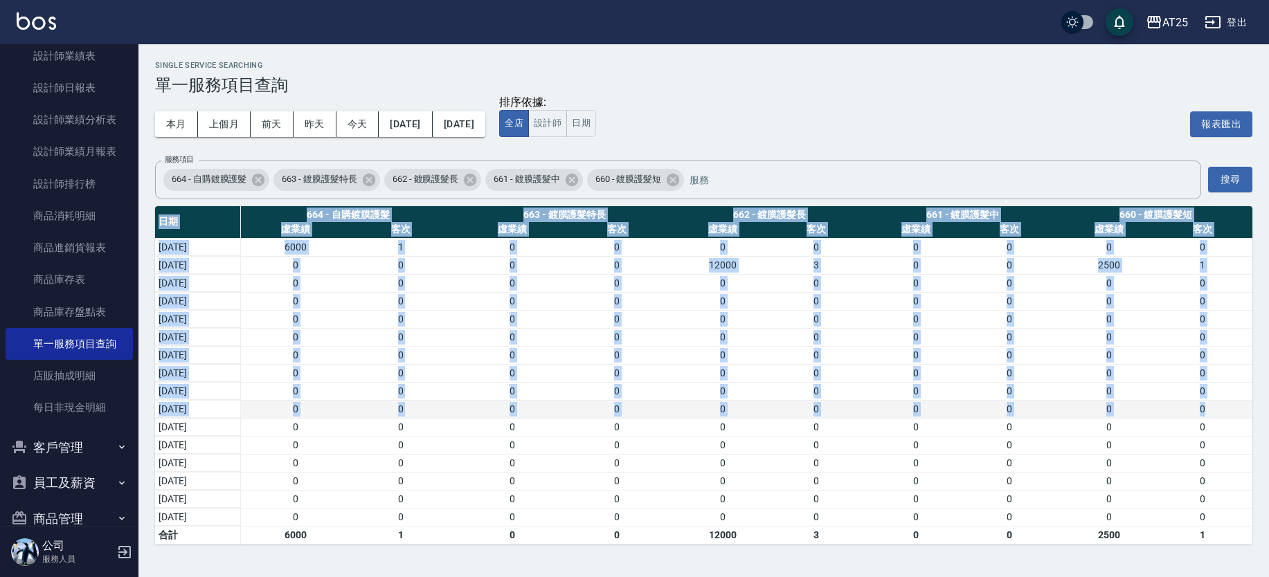
drag, startPoint x: 1256, startPoint y: 344, endPoint x: 1244, endPoint y: 410, distance: 67.5
click at [1246, 410] on div "Single Service Searching 單一服務項目查詢 本月 上個月 前天 昨天 今天 2025/09/01 2025/09/16 排序依據: 全…" at bounding box center [703, 302] width 1130 height 517
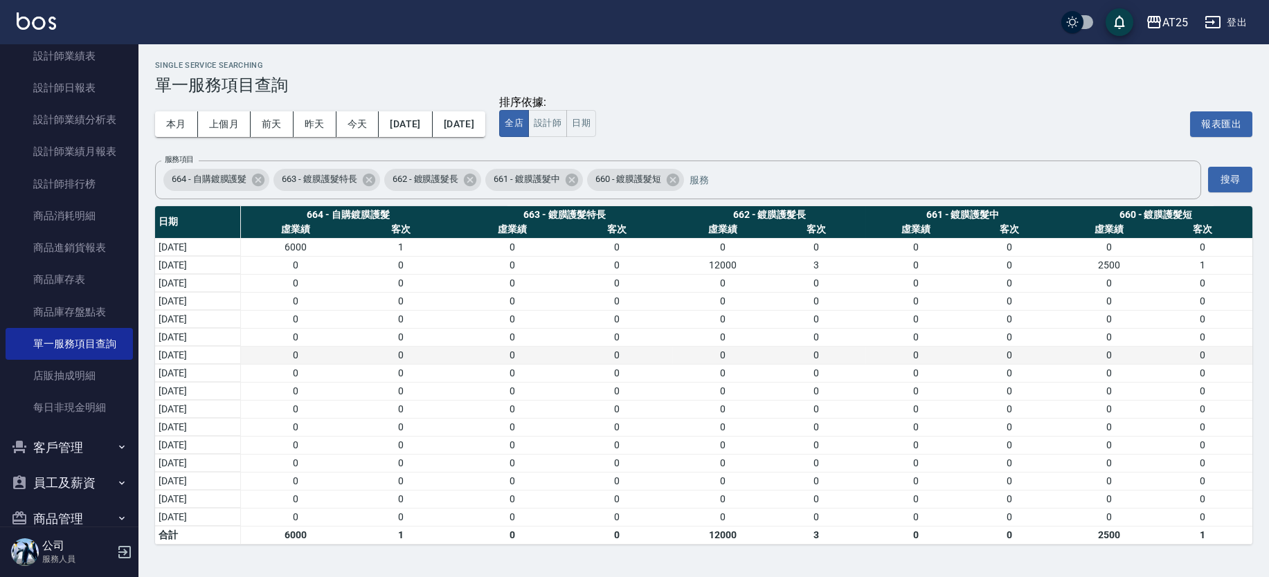
click at [1040, 348] on div "0" at bounding box center [1008, 355] width 93 height 15
click at [567, 129] on button "設計師" at bounding box center [547, 123] width 39 height 27
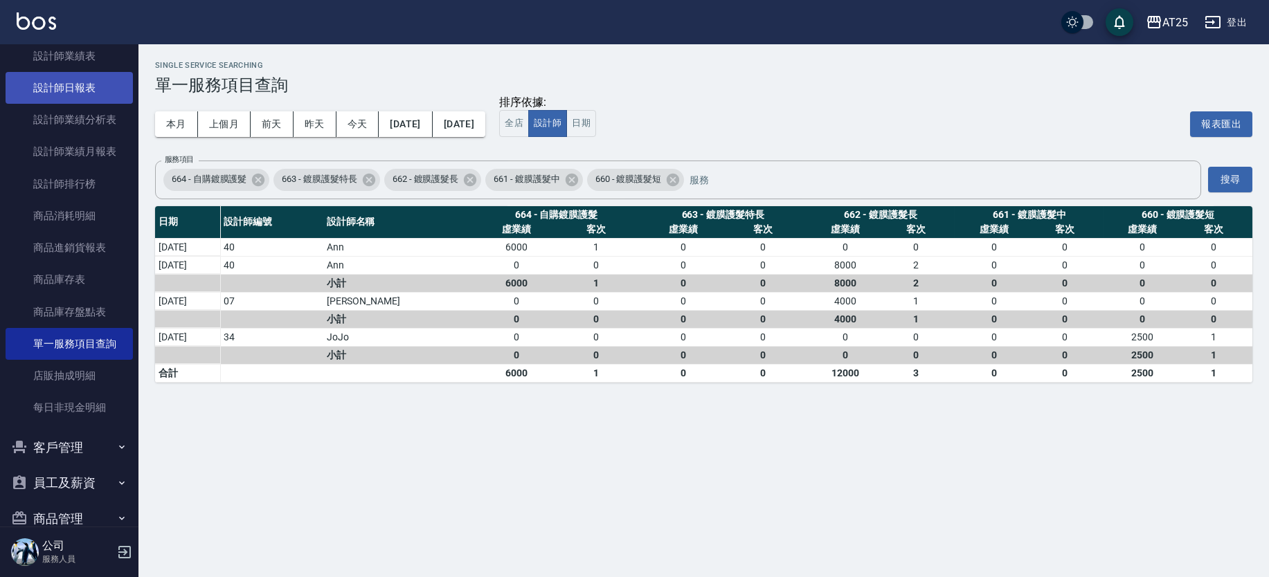
click at [100, 82] on link "設計師日報表" at bounding box center [69, 88] width 127 height 32
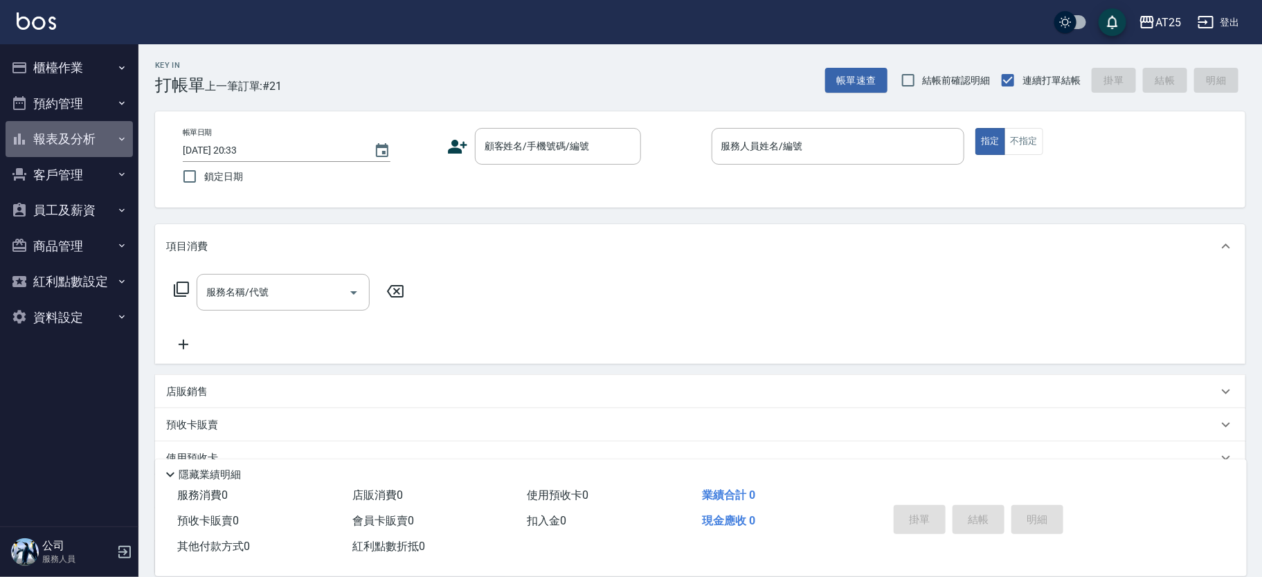
click at [87, 131] on button "報表及分析" at bounding box center [69, 139] width 127 height 36
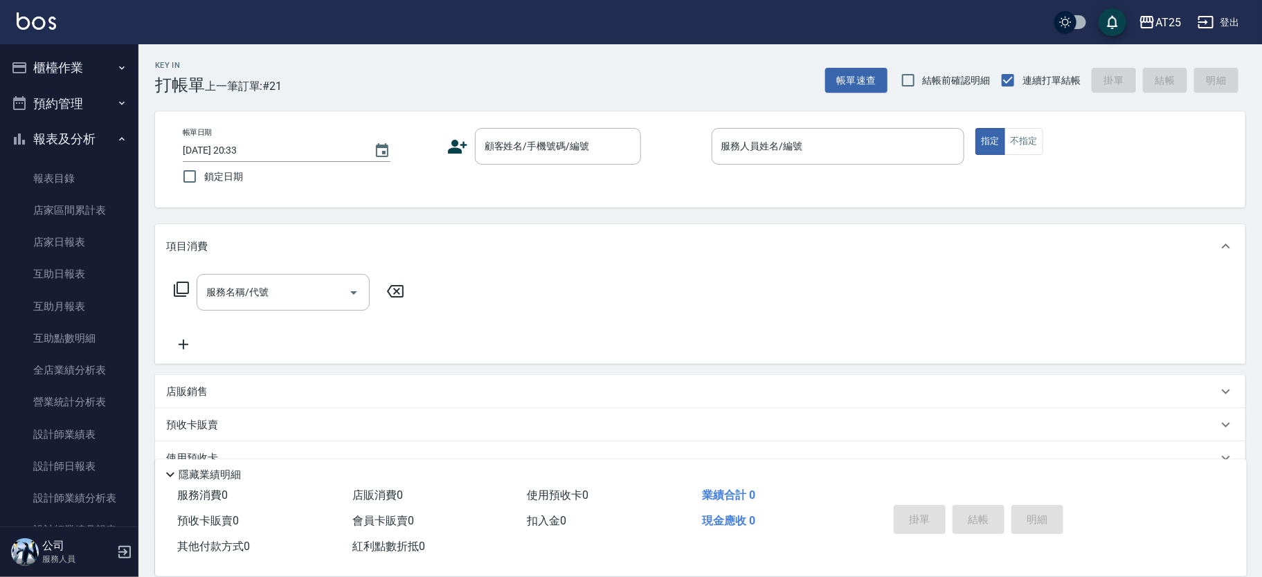
click at [129, 275] on nav "櫃檯作業 打帳單 帳單列表 掛單列表 現金收支登錄 高階收支登錄 材料自購登錄 每日結帳 排班表 現場電腦打卡 預約管理 預約管理 單日預約紀錄 單週預約紀錄…" at bounding box center [69, 285] width 138 height 482
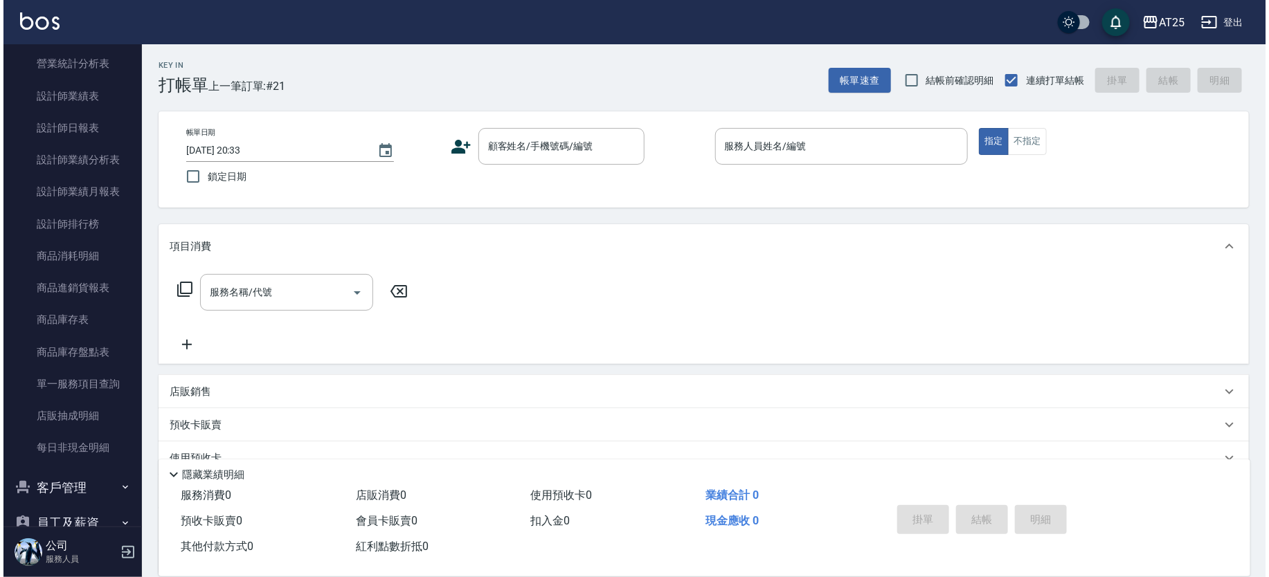
scroll to position [350, 0]
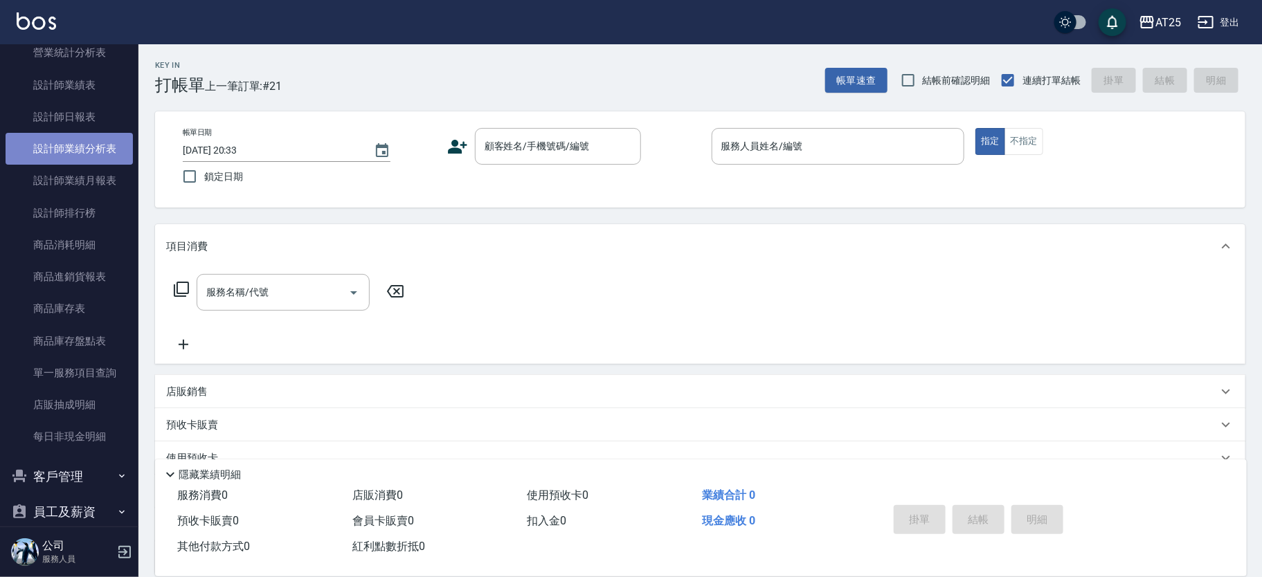
click at [87, 158] on link "設計師業績分析表" at bounding box center [69, 149] width 127 height 32
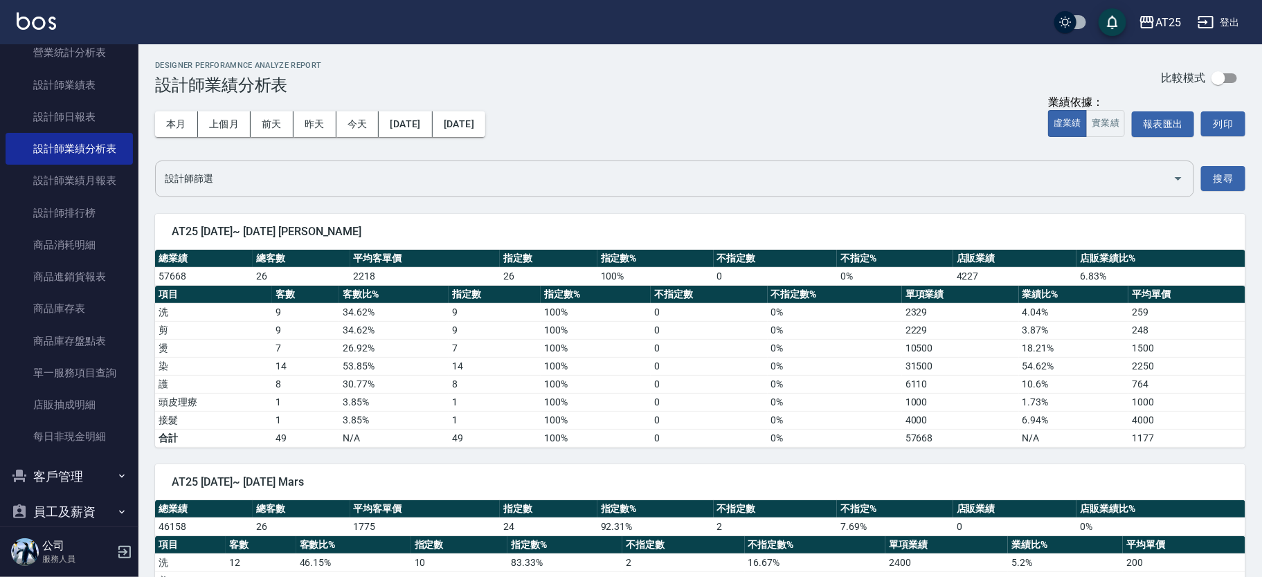
click at [237, 176] on input "設計師篩選" at bounding box center [664, 179] width 1006 height 24
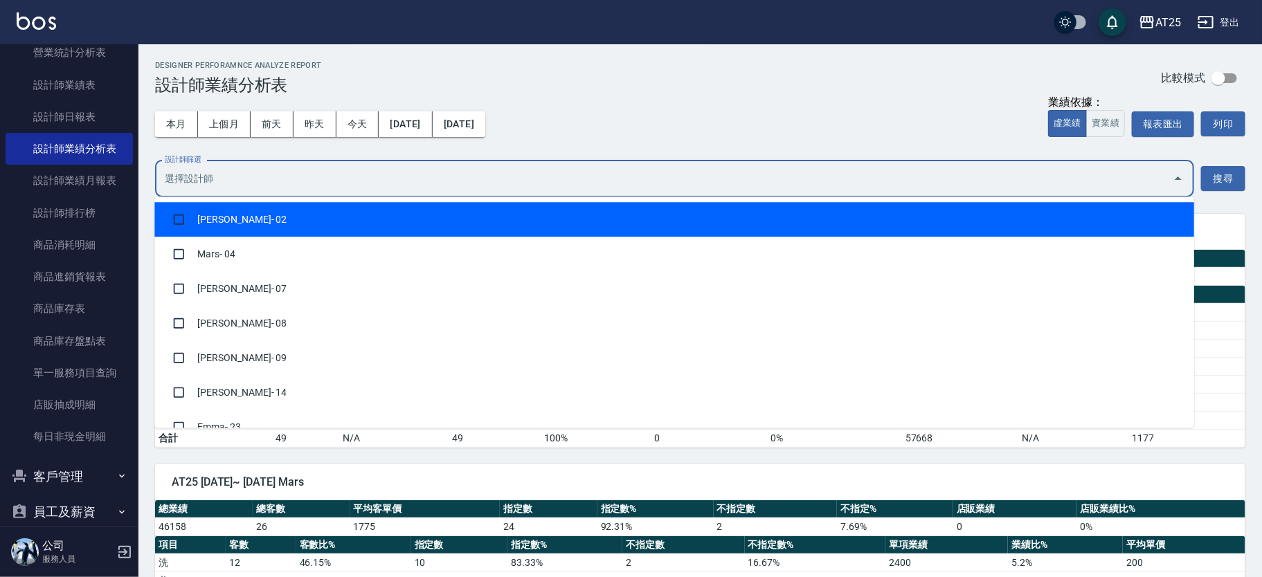
click at [237, 176] on input "設計師篩選" at bounding box center [664, 179] width 1006 height 24
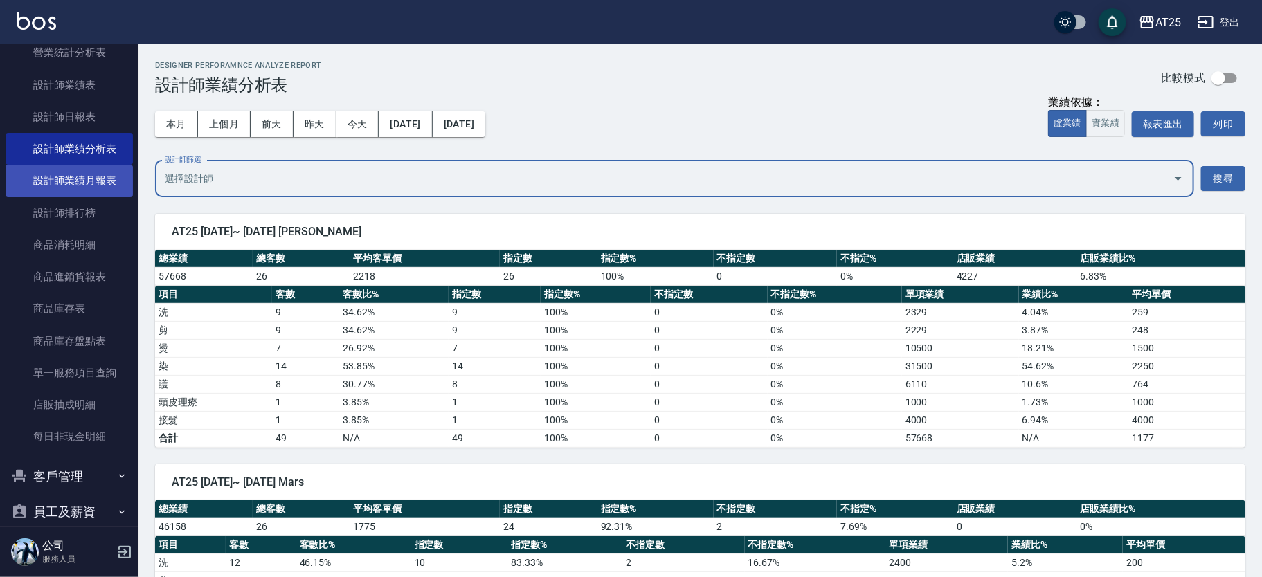
click at [103, 176] on link "設計師業績月報表" at bounding box center [69, 181] width 127 height 32
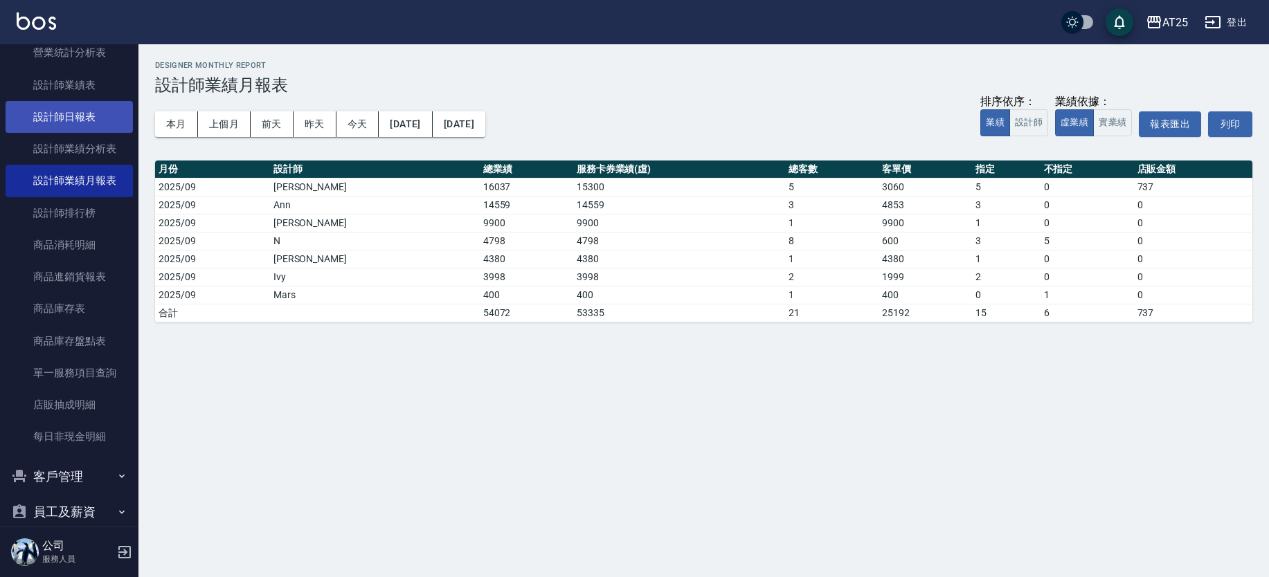
click at [99, 120] on link "設計師日報表" at bounding box center [69, 117] width 127 height 32
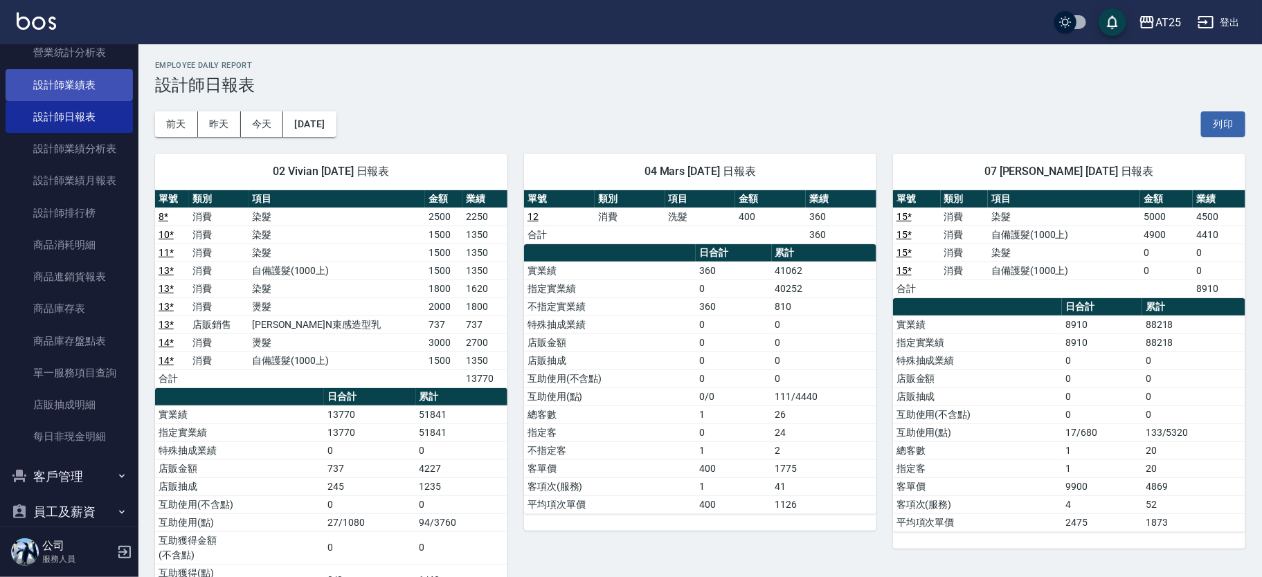
click at [108, 79] on link "設計師業績表" at bounding box center [69, 85] width 127 height 32
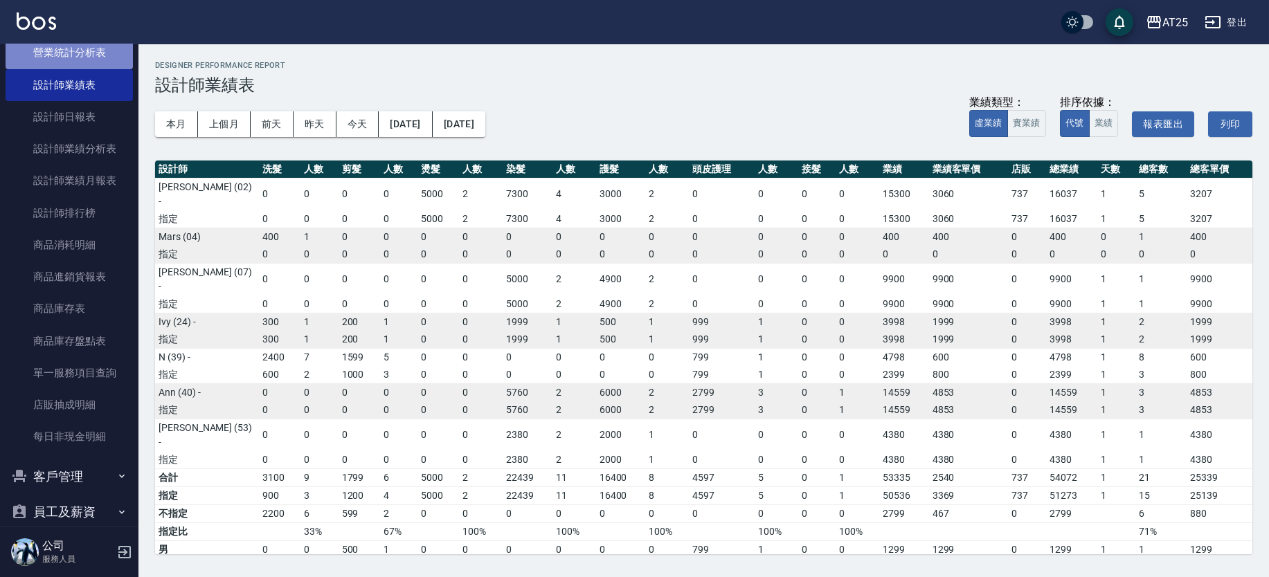
click at [89, 51] on link "營業統計分析表" at bounding box center [69, 53] width 127 height 32
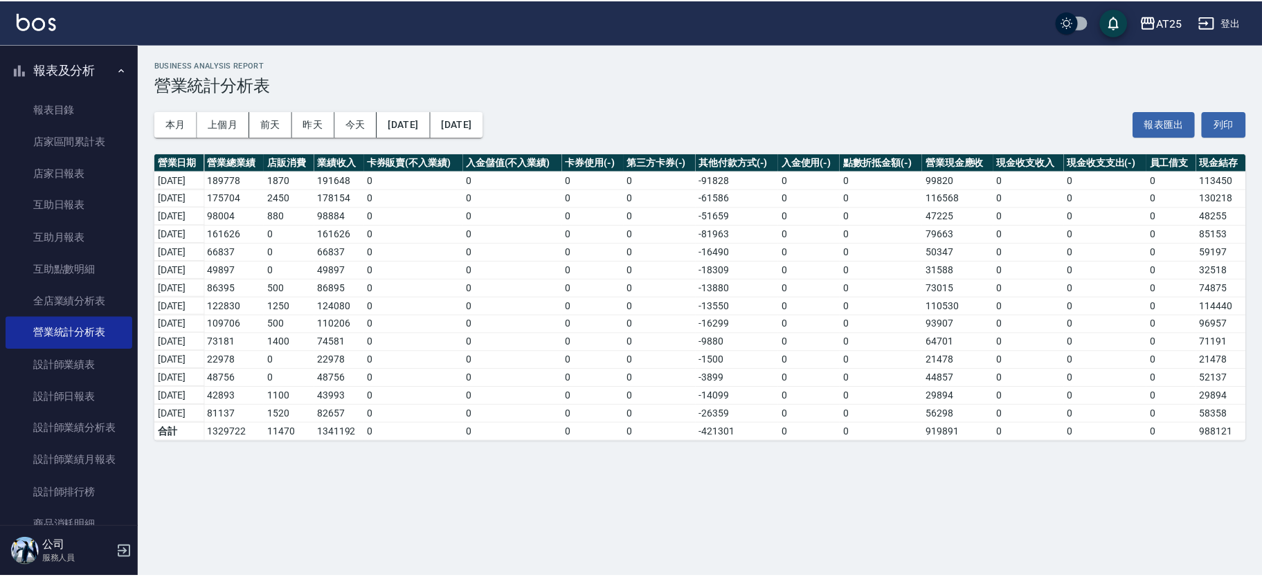
scroll to position [39, 0]
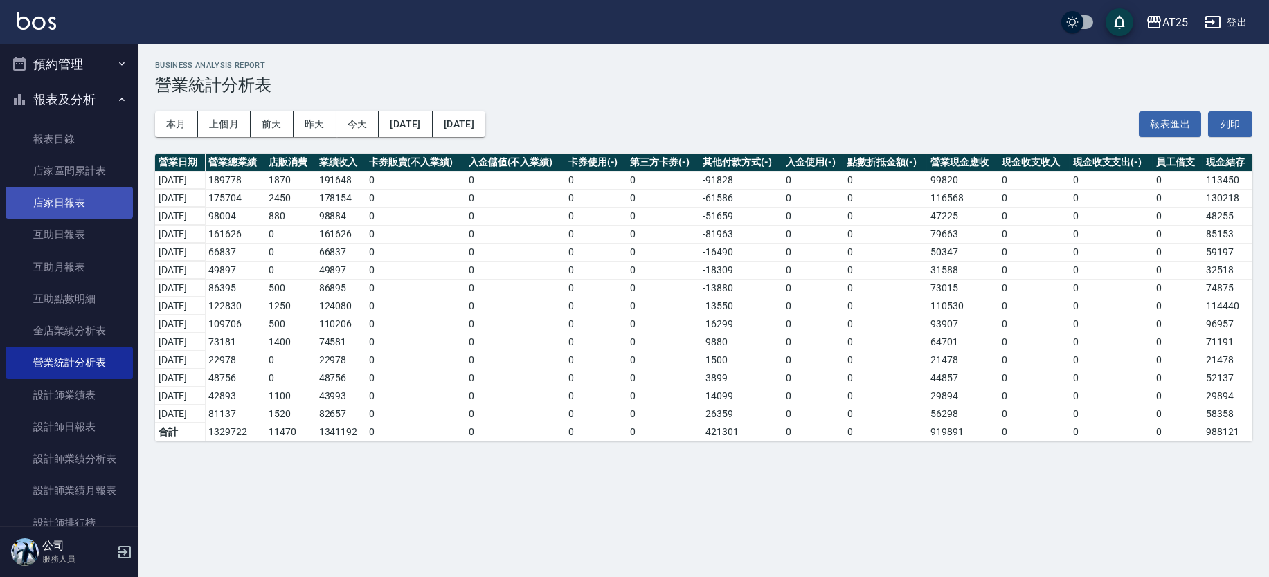
click at [82, 198] on link "店家日報表" at bounding box center [69, 203] width 127 height 32
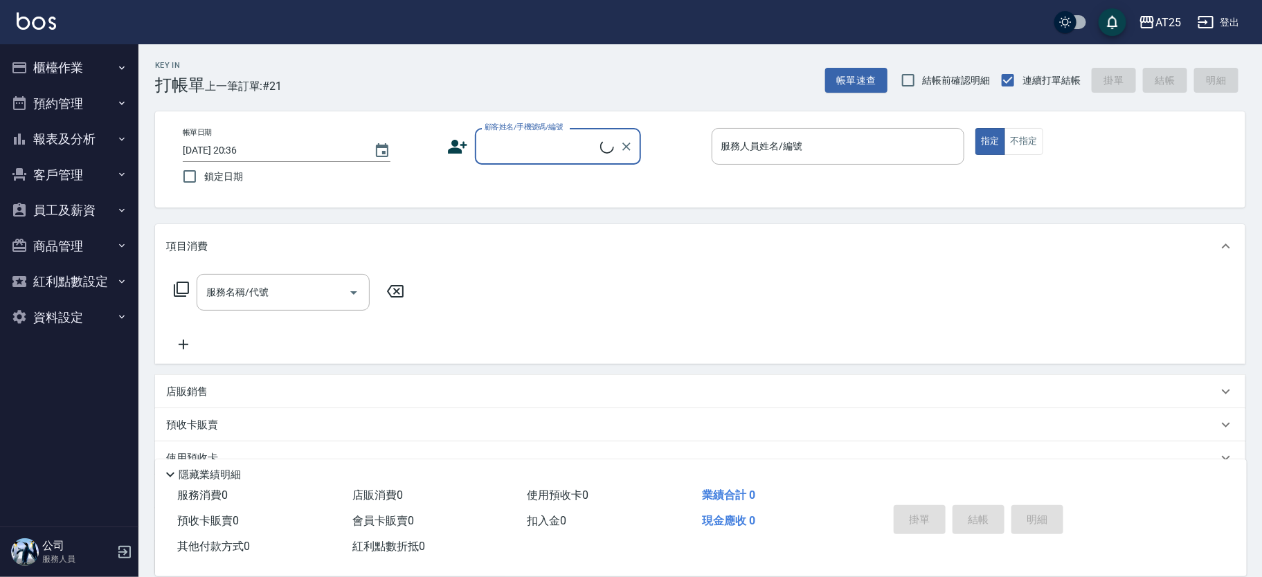
click at [73, 134] on button "報表及分析" at bounding box center [69, 139] width 127 height 36
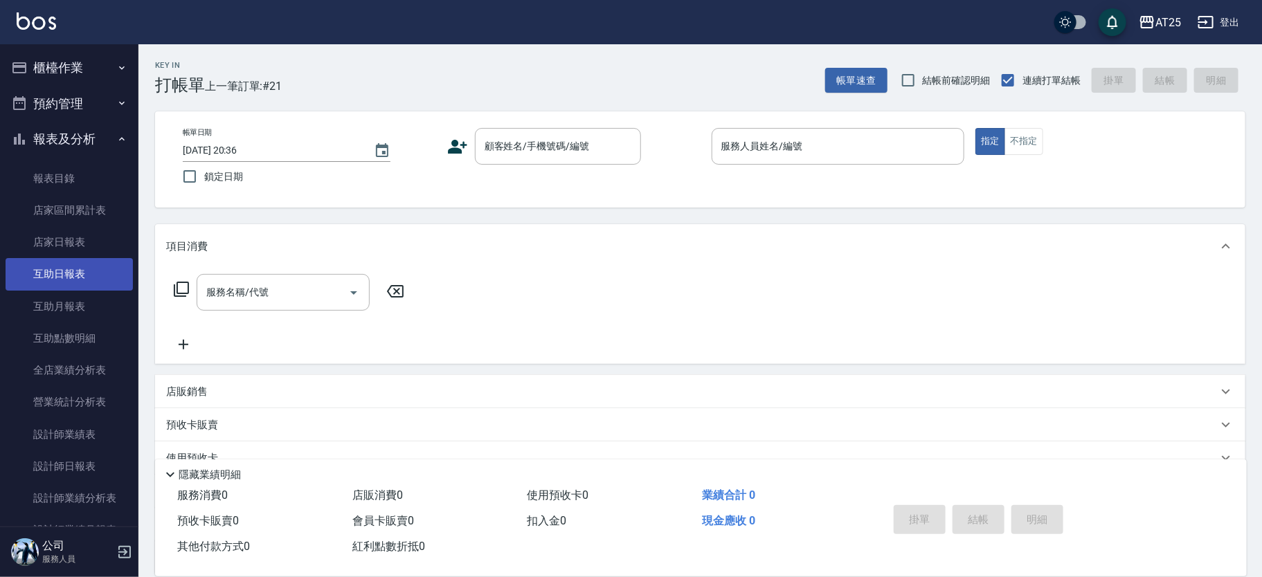
click at [86, 275] on link "互助日報表" at bounding box center [69, 274] width 127 height 32
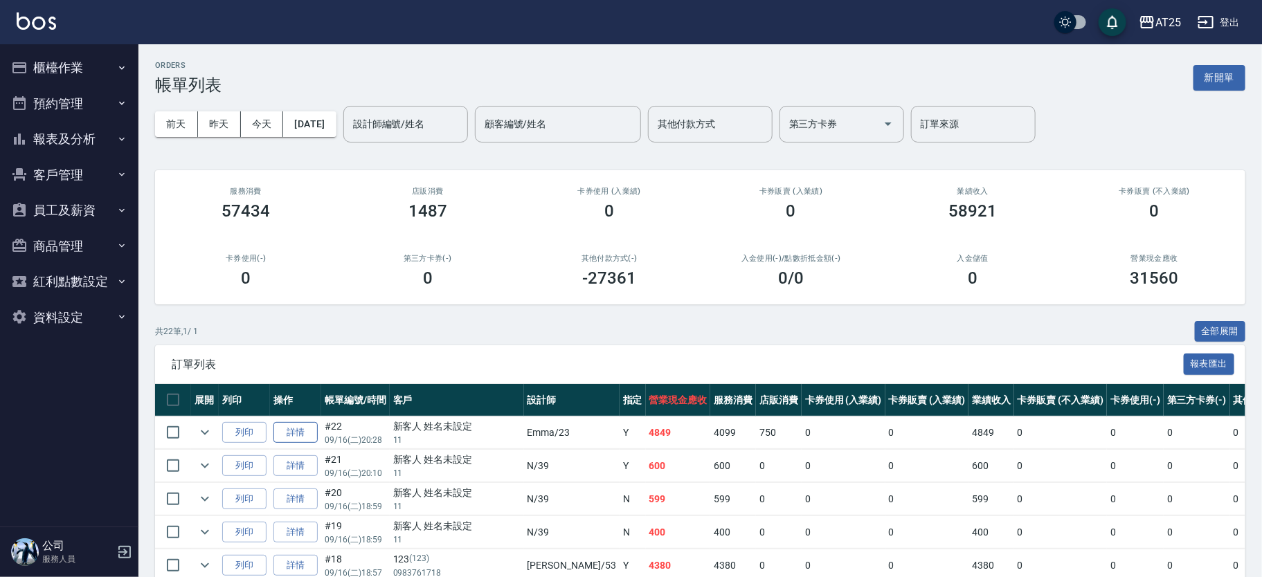
click at [296, 433] on link "詳情" at bounding box center [295, 432] width 44 height 21
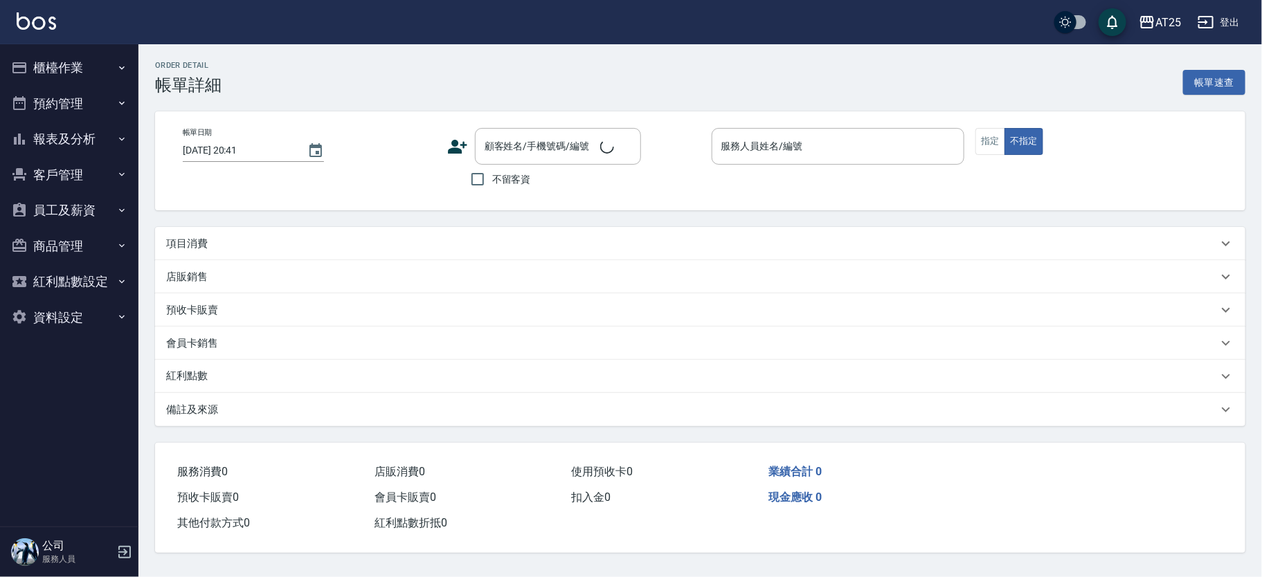
type input "[DATE] 20:28"
type input "[PERSON_NAME]-23"
type input "480"
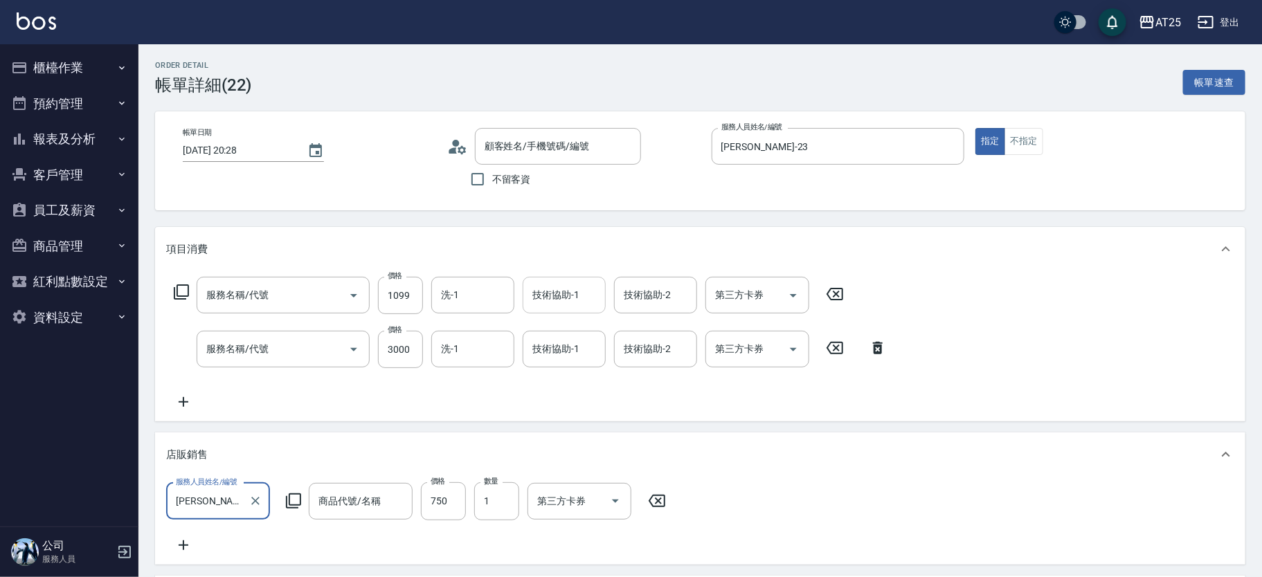
type input "新客人 姓名未設定/11/null"
type input "染髮(501)"
type input "鍍膜護髮中(661)"
type input "喬娜斯新品玻尿酸洗+洗500ML"
click at [533, 299] on input "技術協助-1" at bounding box center [564, 295] width 71 height 24
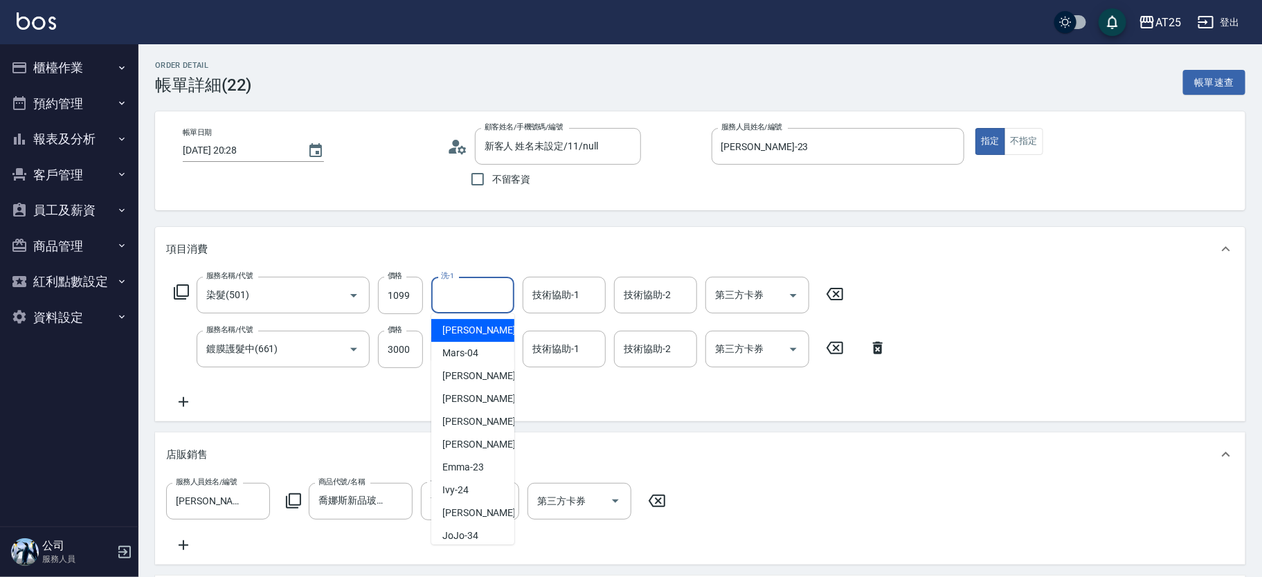
click at [464, 305] on input "洗-1" at bounding box center [472, 295] width 71 height 24
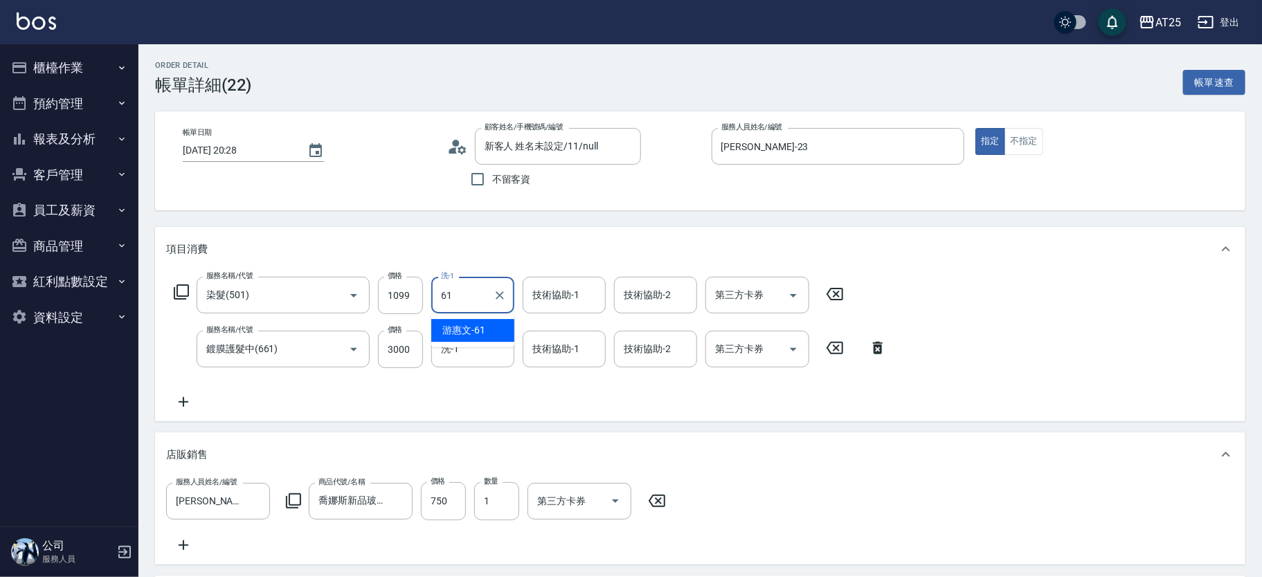
click at [468, 327] on span "游惠文 -61" at bounding box center [463, 330] width 43 height 15
type input "游惠文-61"
click at [550, 294] on div "技術協助-1 技術協助-1" at bounding box center [564, 295] width 83 height 37
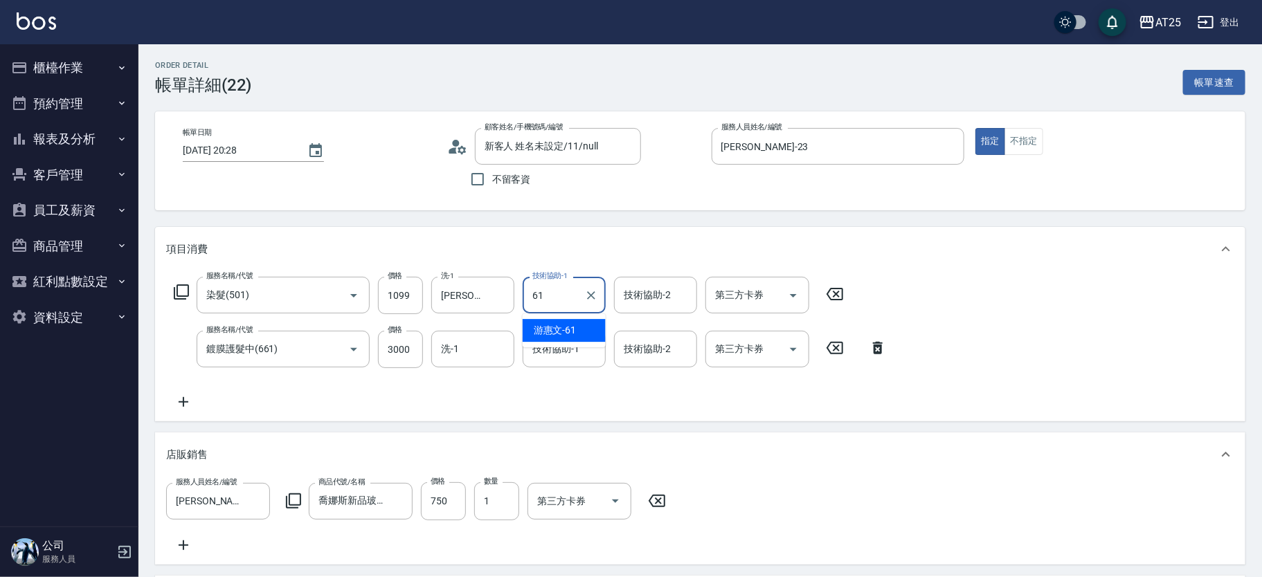
click at [564, 326] on span "游惠文 -61" at bounding box center [555, 330] width 43 height 15
type input "游惠文-61"
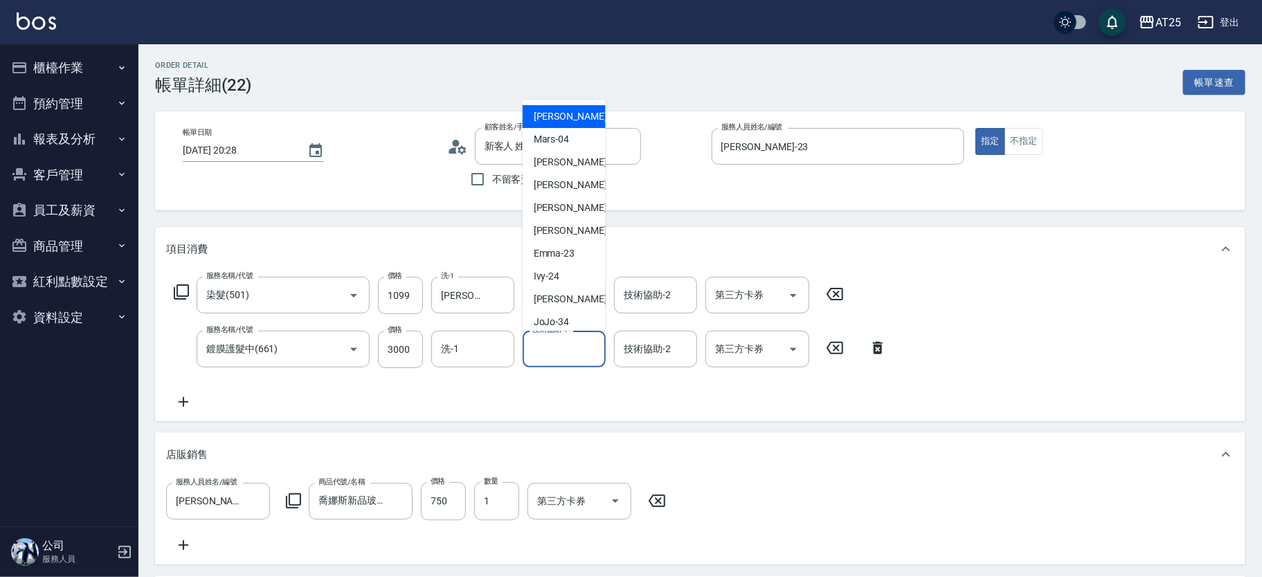
click at [567, 350] on input "技術協助-1" at bounding box center [564, 349] width 71 height 24
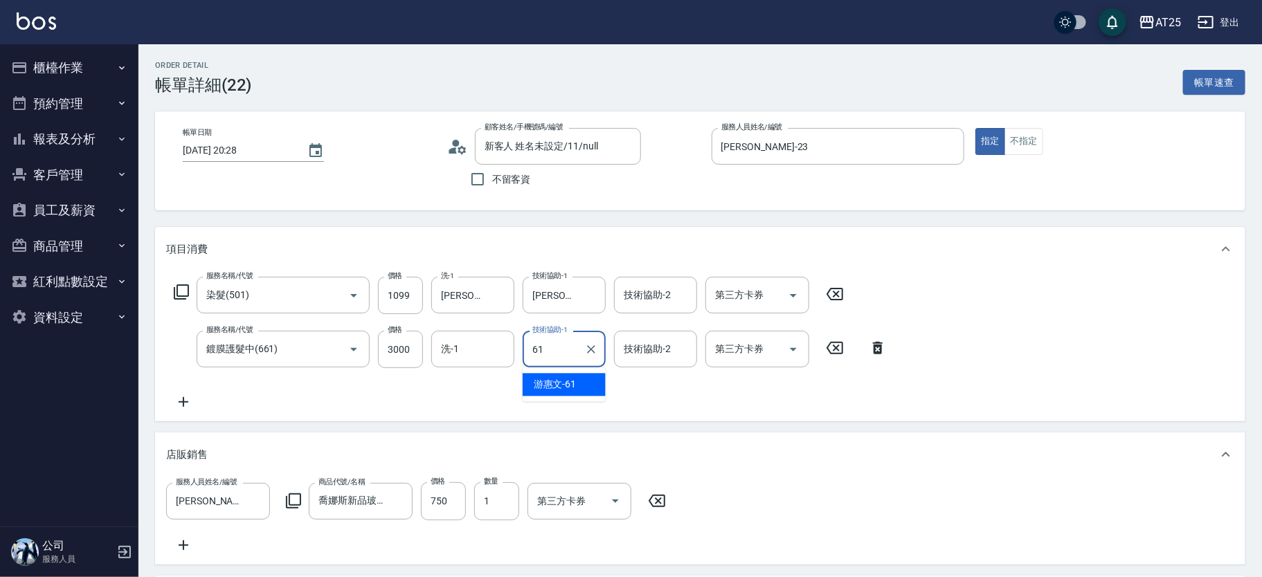
click at [565, 383] on span "游惠文 -61" at bounding box center [555, 384] width 43 height 15
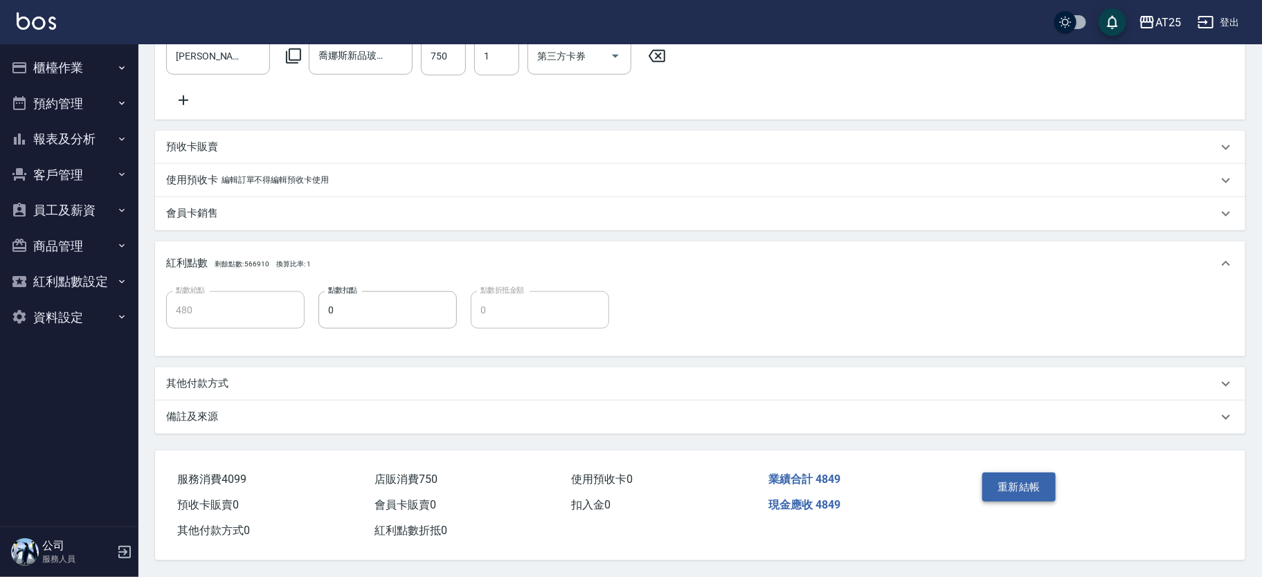
type input "游惠文-61"
click at [1037, 482] on button "重新結帳" at bounding box center [1018, 487] width 73 height 29
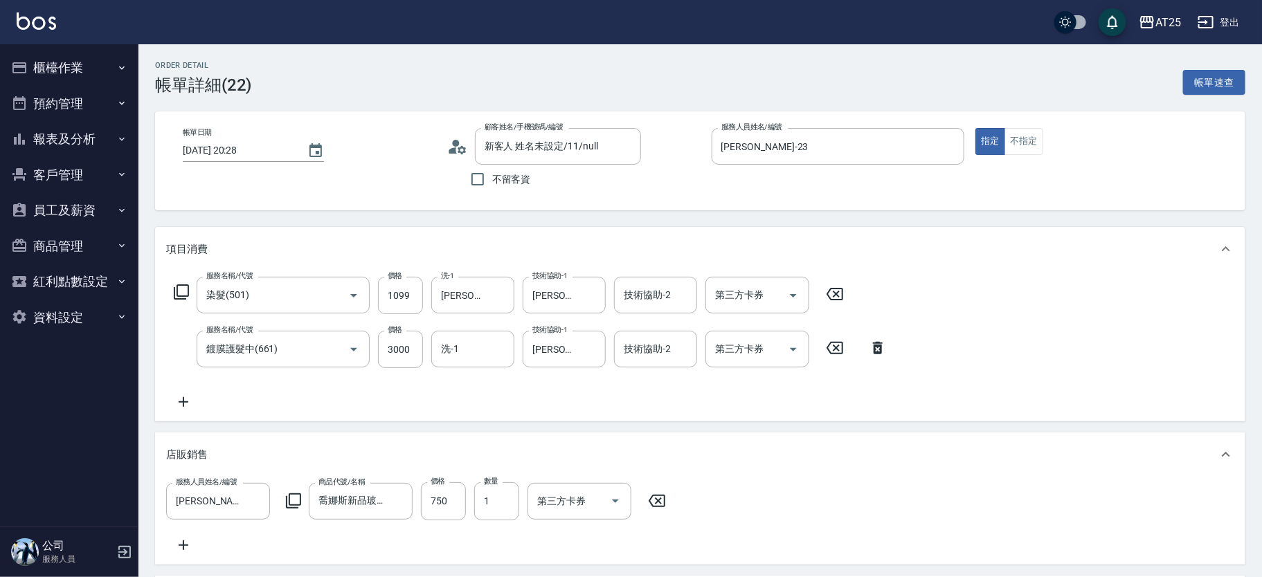
click at [1246, 93] on html "AT25 登出 櫃檯作業 打帳單 帳單列表 掛單列表 現金收支登錄 高階收支登錄 材料自購登錄 每日結帳 排班表 現場電腦打卡 預約管理 預約管理 單日預約紀…" at bounding box center [631, 511] width 1262 height 1022
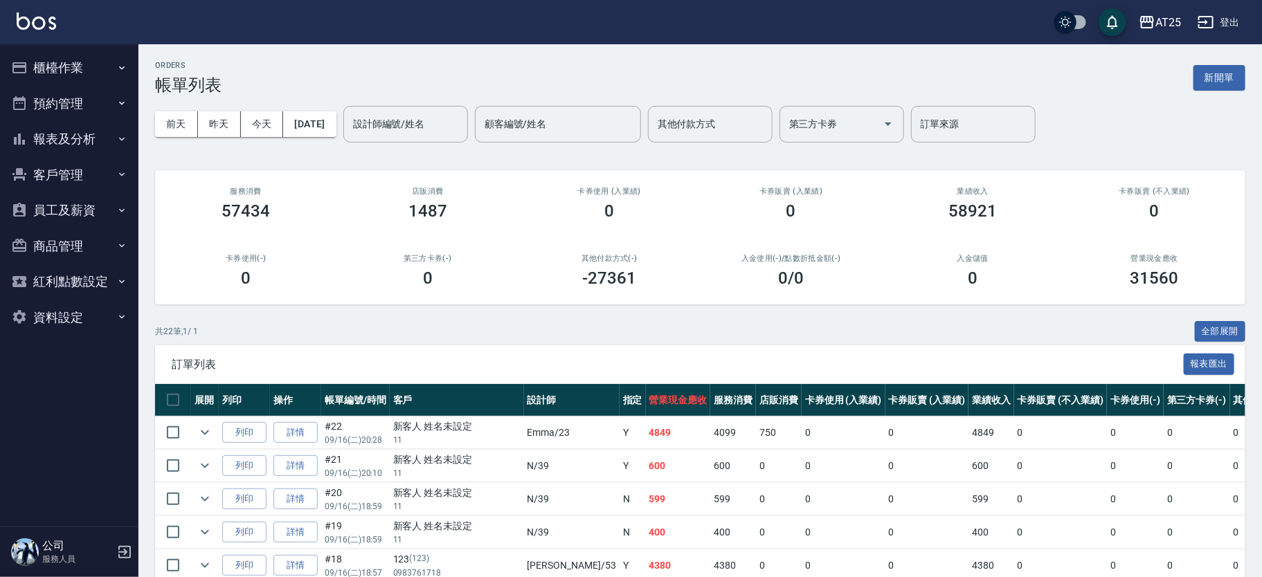
click at [49, 55] on button "櫃檯作業" at bounding box center [69, 68] width 127 height 36
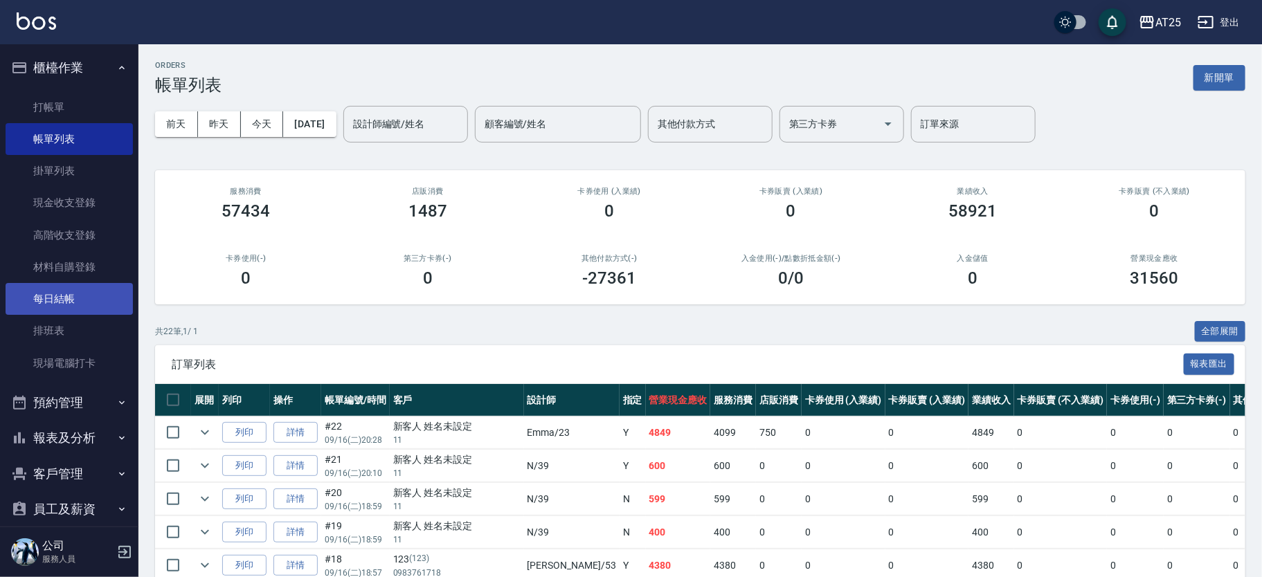
click at [72, 292] on link "每日結帳" at bounding box center [69, 299] width 127 height 32
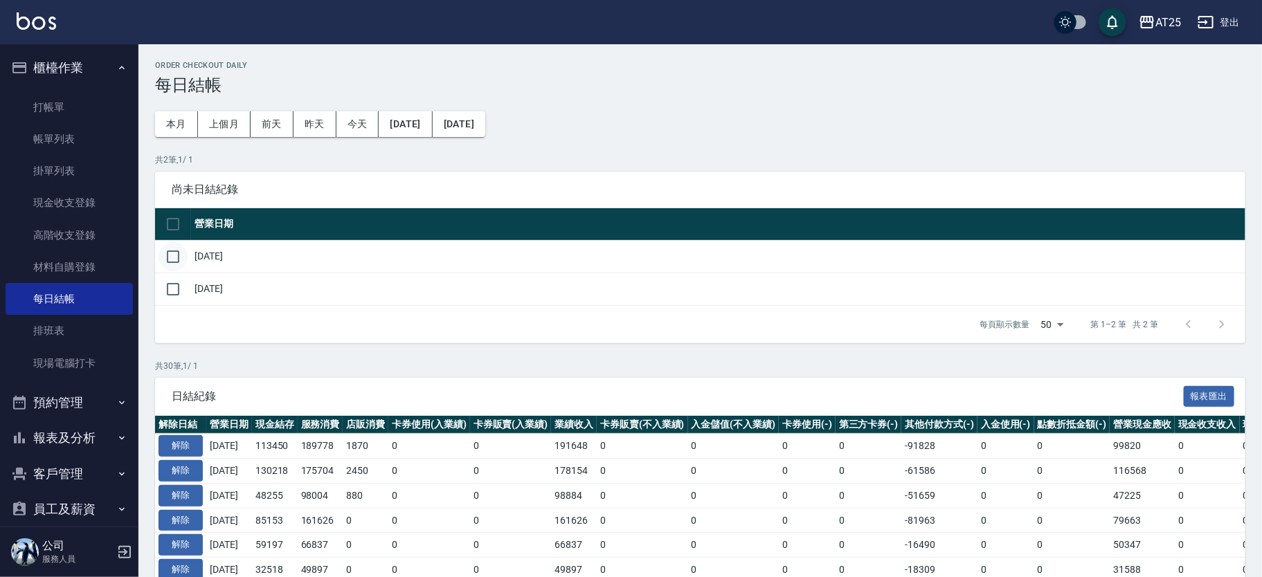
click at [166, 256] on input "checkbox" at bounding box center [172, 256] width 29 height 29
checkbox input "true"
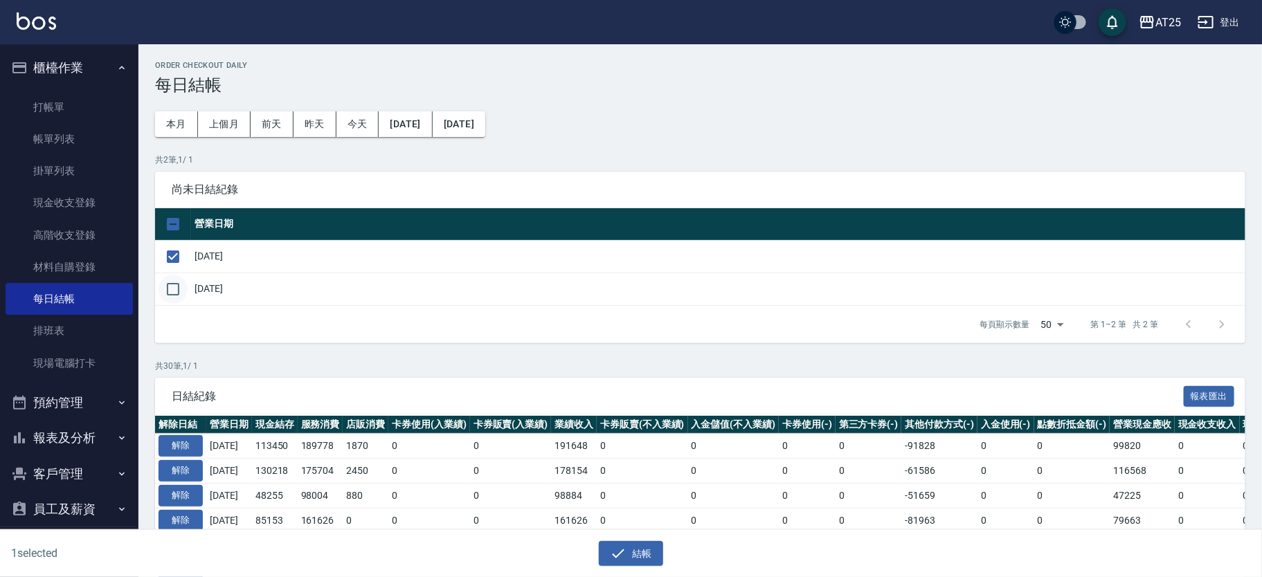
click at [172, 287] on input "checkbox" at bounding box center [172, 289] width 29 height 29
checkbox input "true"
click at [615, 557] on icon "button" at bounding box center [618, 553] width 17 height 17
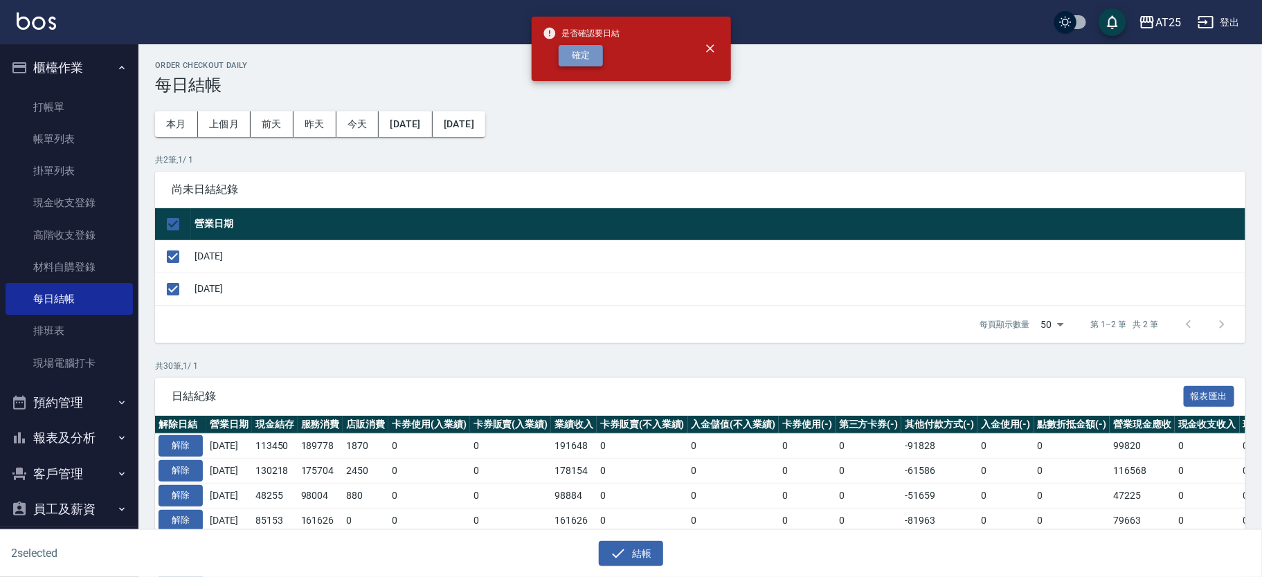
click at [563, 50] on button "確定" at bounding box center [581, 55] width 44 height 21
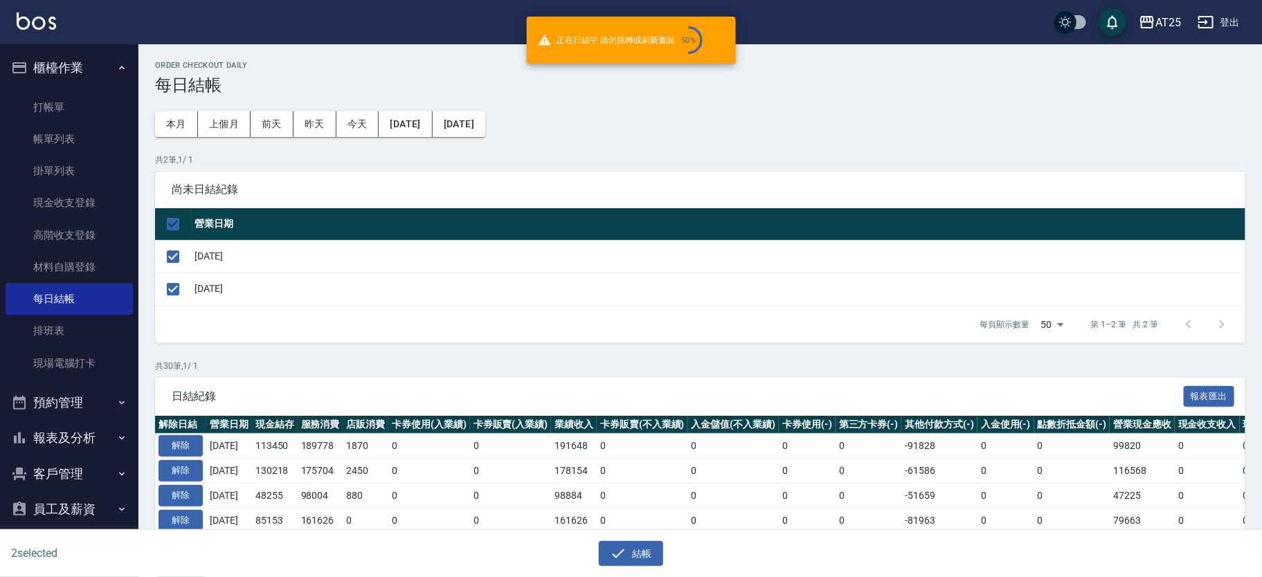
checkbox input "false"
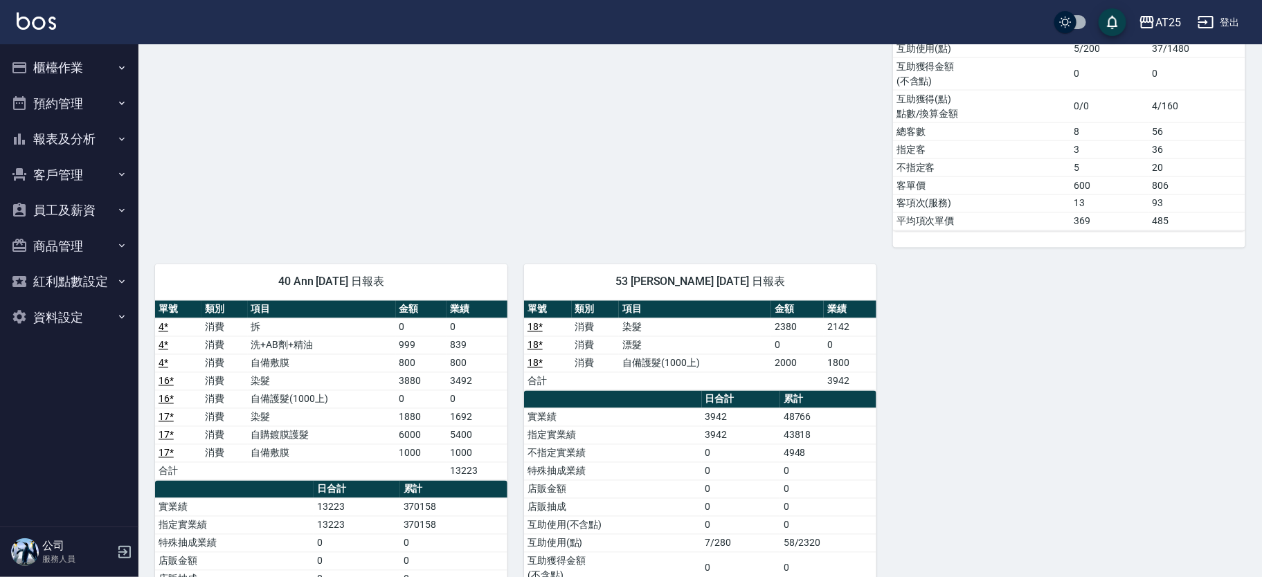
scroll to position [1278, 0]
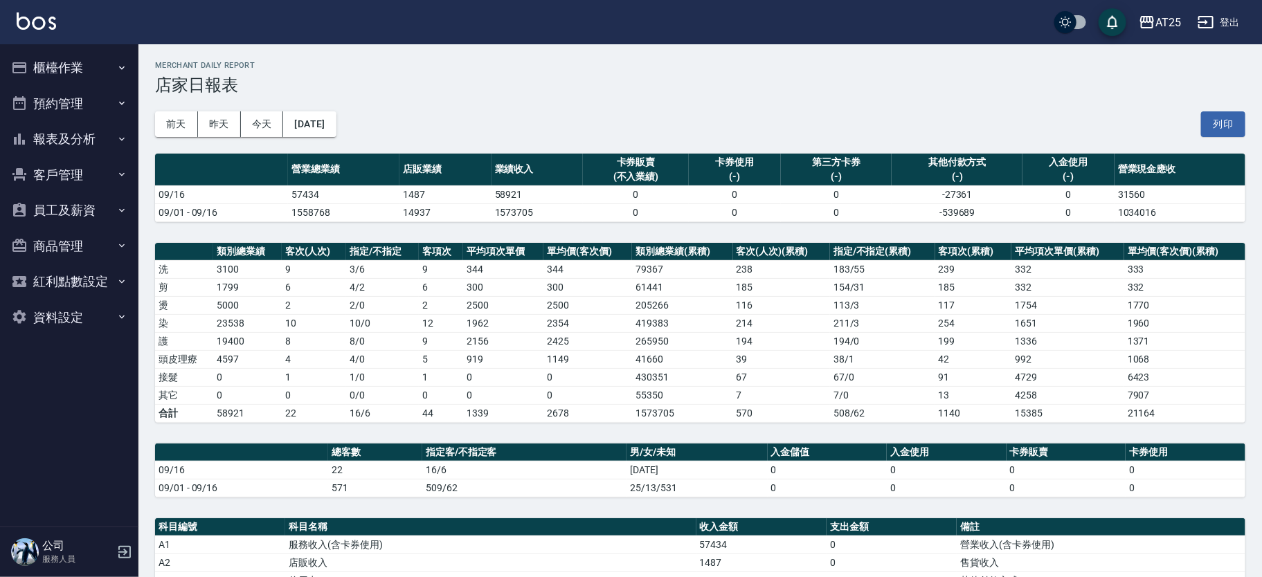
scroll to position [354, 0]
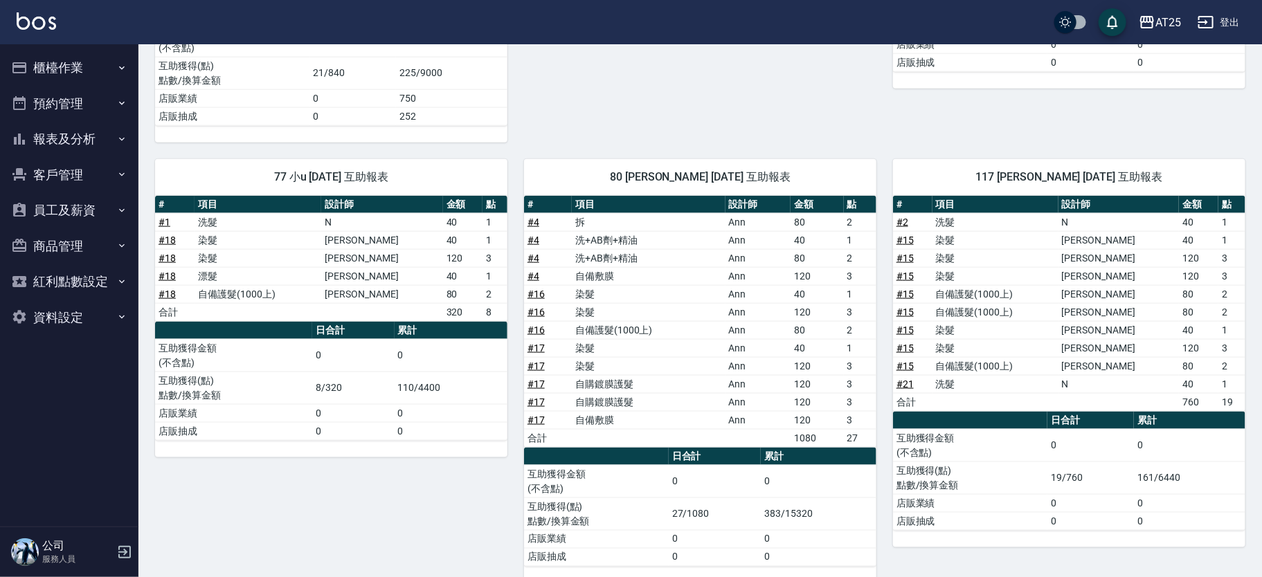
scroll to position [821, 0]
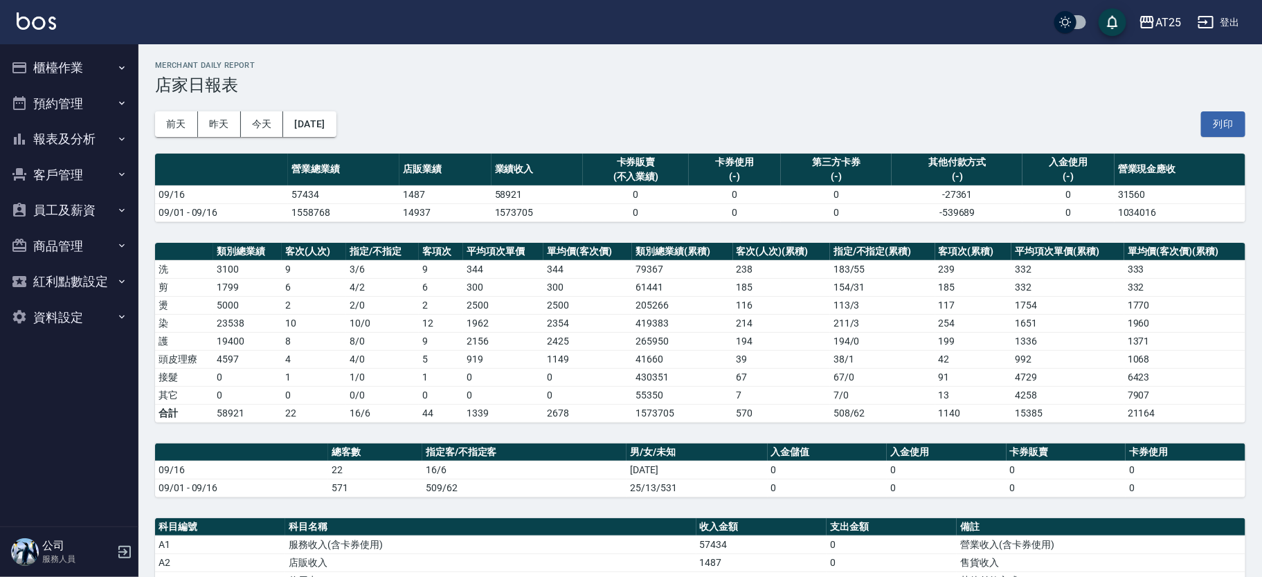
scroll to position [354, 0]
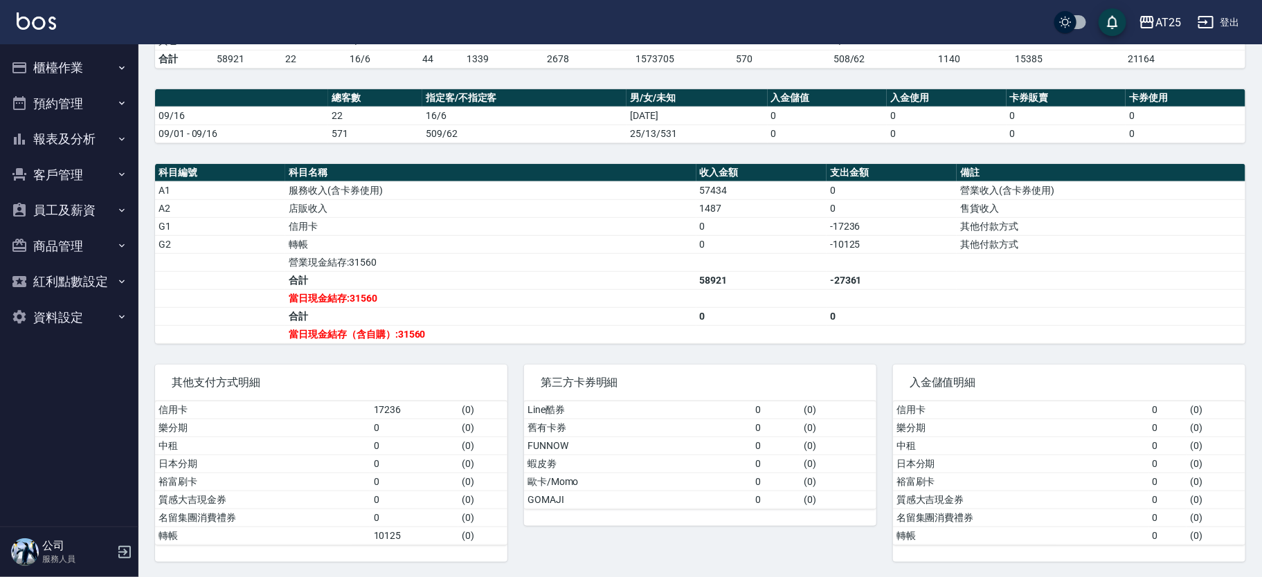
drag, startPoint x: 1251, startPoint y: 312, endPoint x: 1259, endPoint y: 312, distance: 7.6
click at [1259, 312] on div "AT25 [DATE] 店家日報表 列印時間： [DATE][PHONE_NUMBER]:42 Merchant Daily Report 店家日報表 [DA…" at bounding box center [699, 134] width 1123 height 889
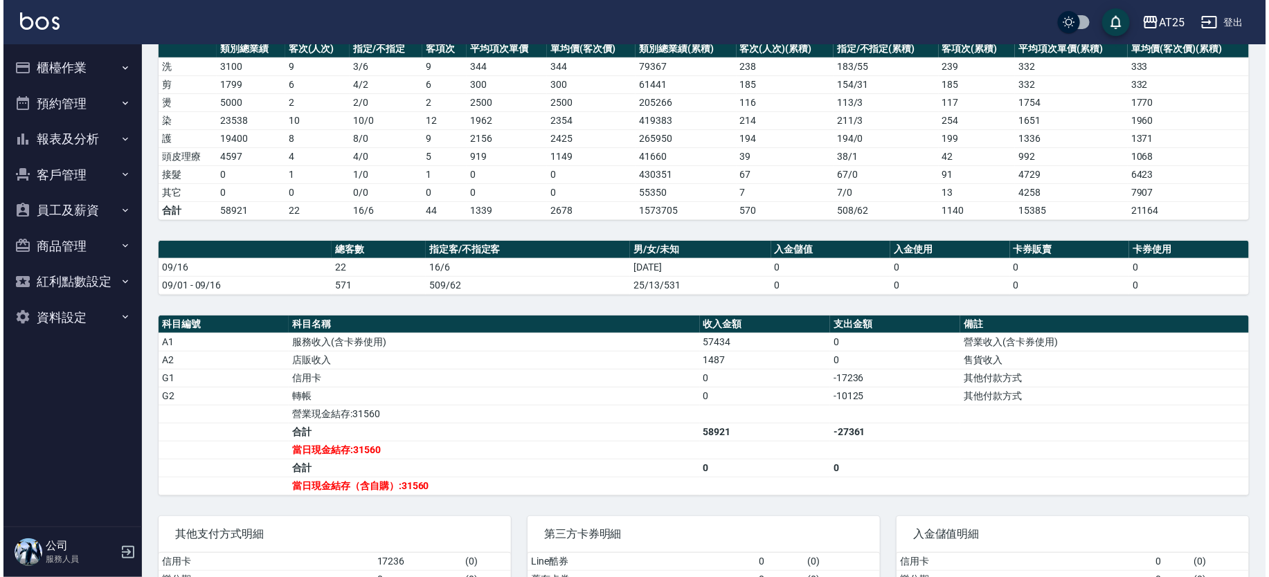
scroll to position [0, 0]
